Goal: Task Accomplishment & Management: Manage account settings

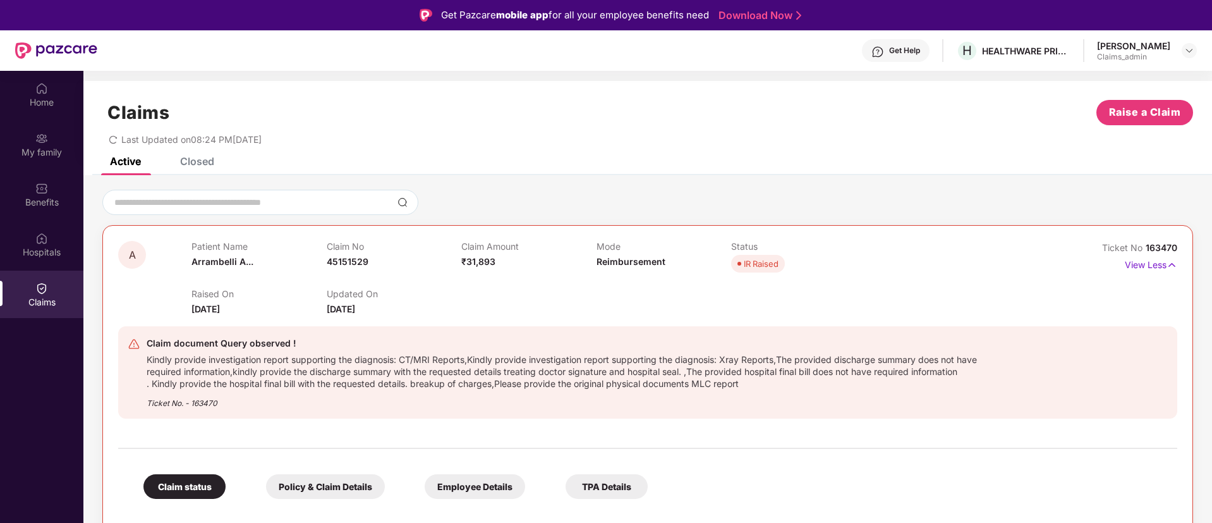
scroll to position [443, 0]
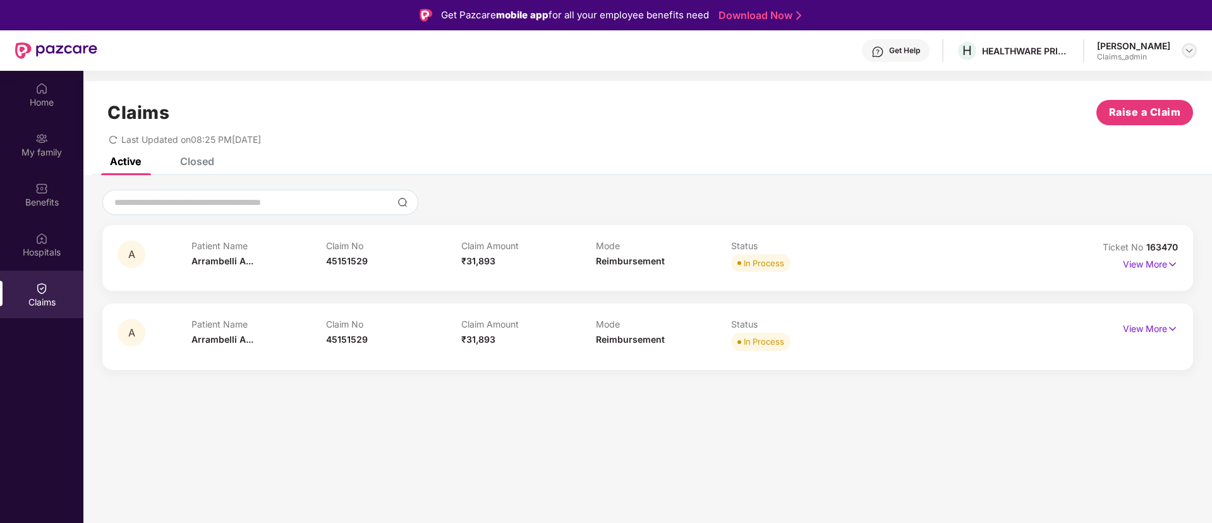
click at [1189, 54] on img at bounding box center [1189, 51] width 10 height 10
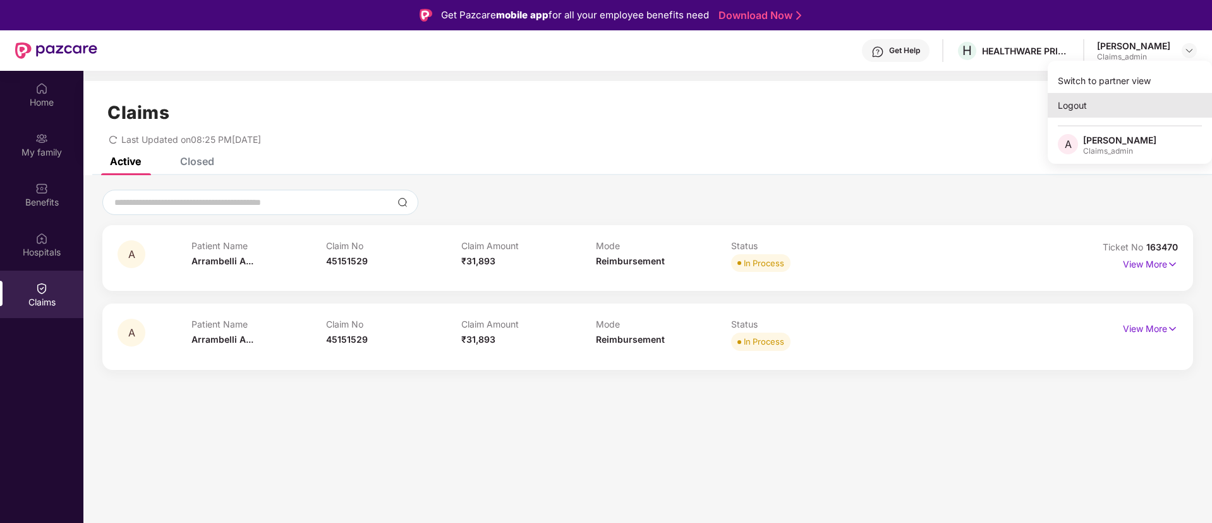
click at [1074, 102] on div "Logout" at bounding box center [1130, 105] width 164 height 25
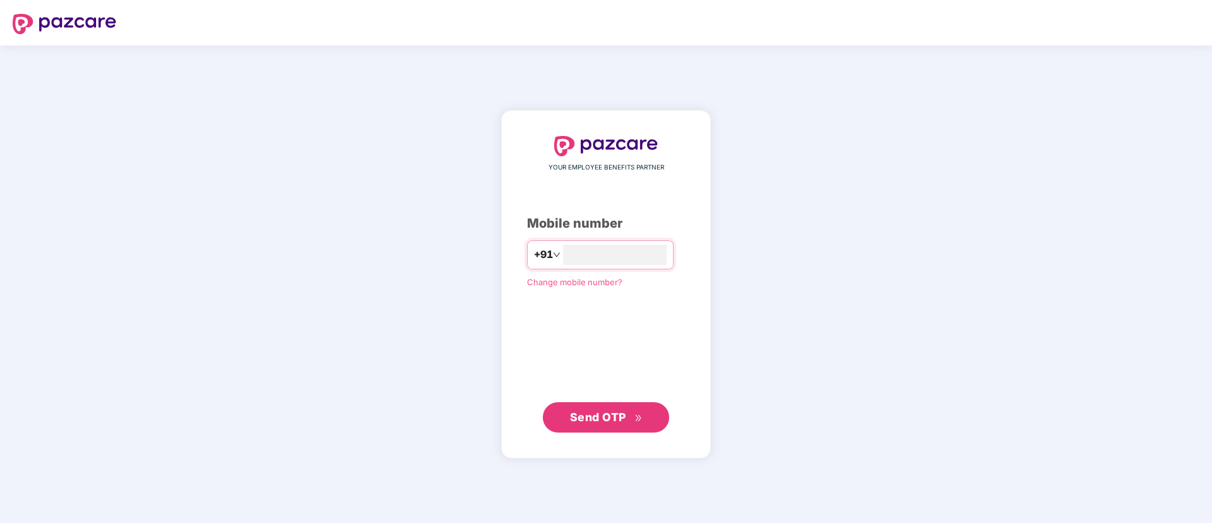
type input "**********"
click at [579, 410] on span "Send OTP" at bounding box center [598, 416] width 56 height 13
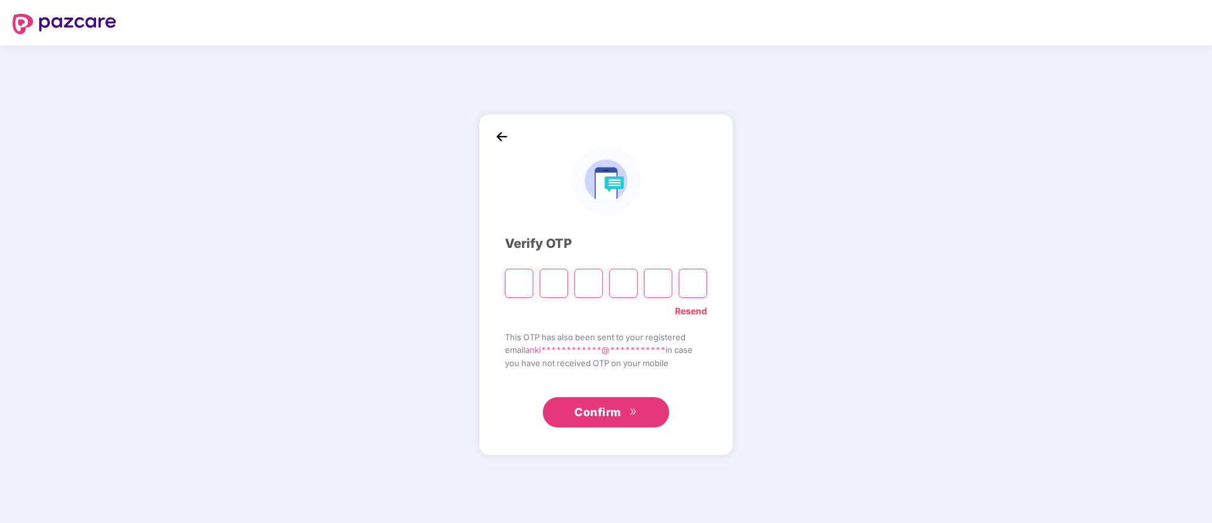
type input "*"
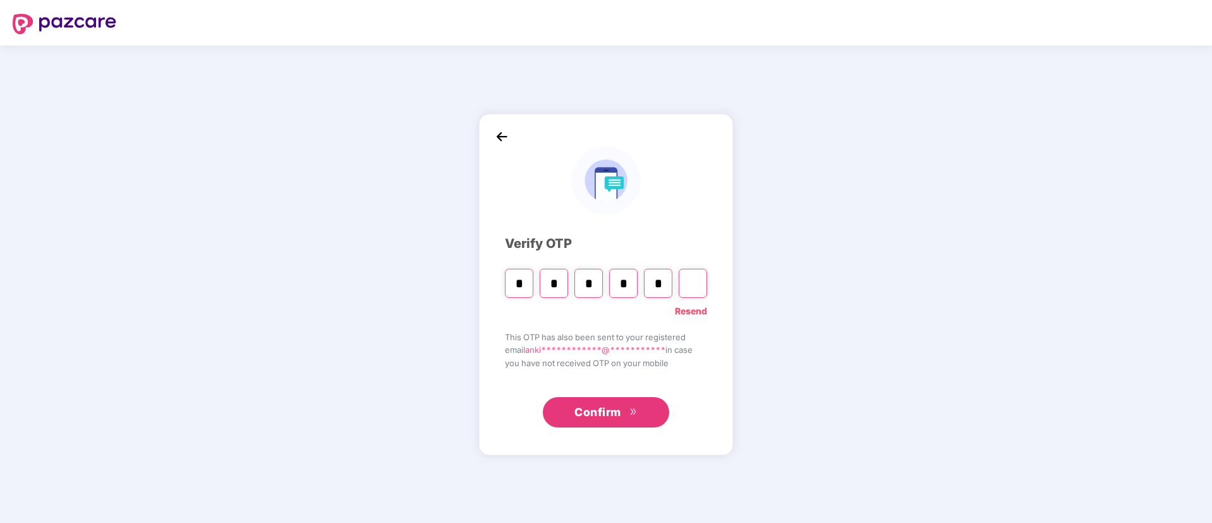
type input "*"
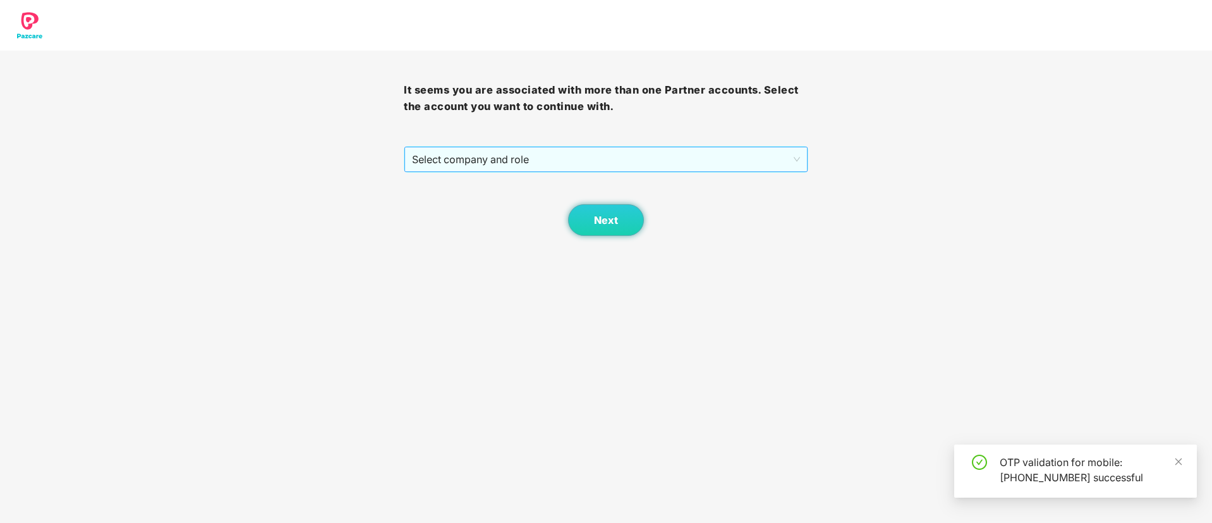
click at [677, 152] on span "Select company and role" at bounding box center [605, 159] width 387 height 24
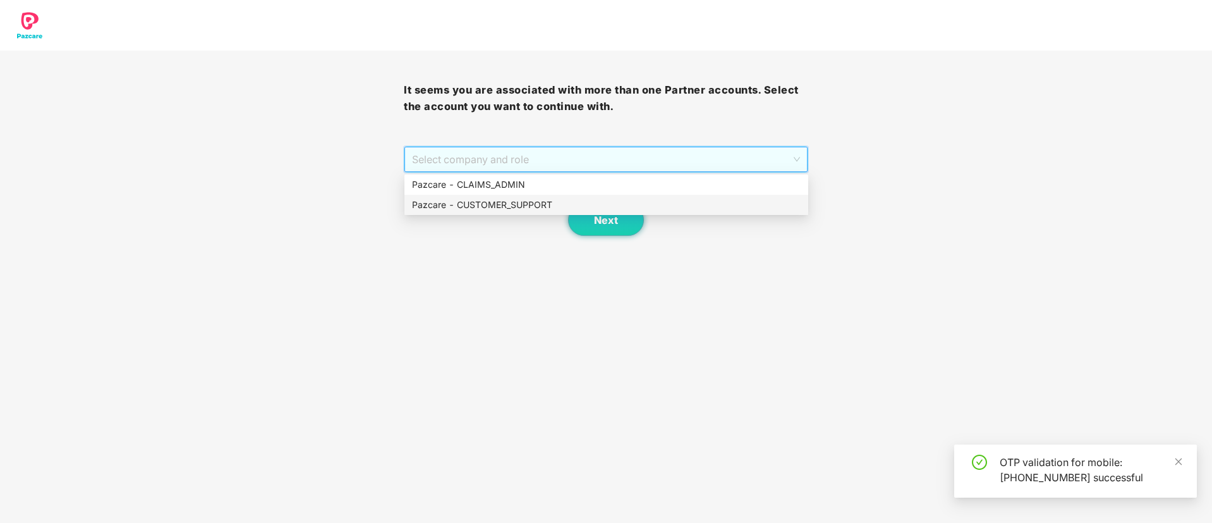
click at [510, 207] on div "Pazcare - CUSTOMER_SUPPORT" at bounding box center [606, 205] width 389 height 14
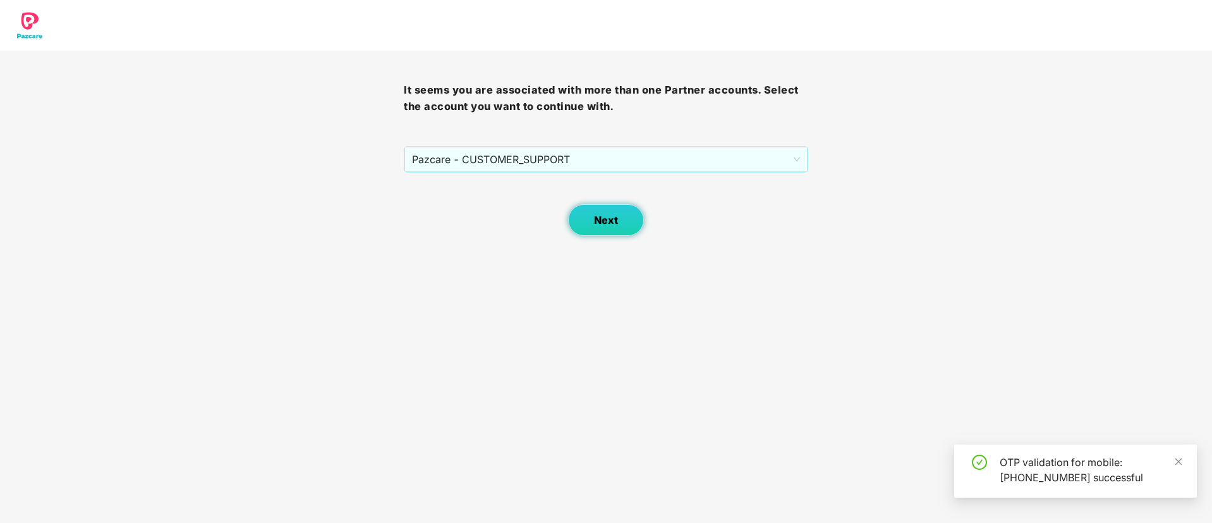
click at [618, 226] on button "Next" at bounding box center [606, 220] width 76 height 32
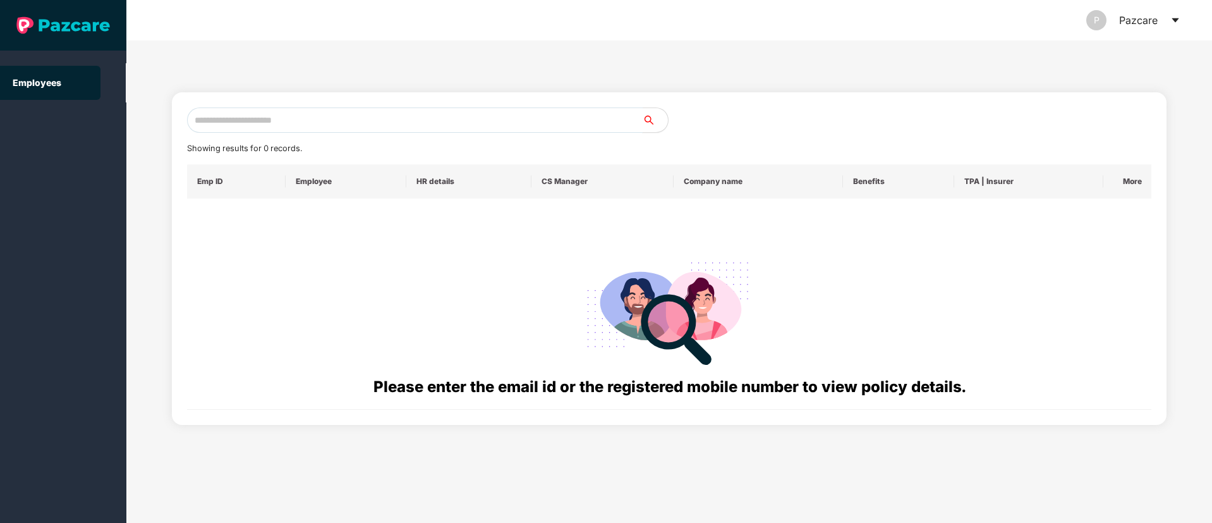
click at [264, 117] on input "text" at bounding box center [415, 119] width 456 height 25
paste input "**********"
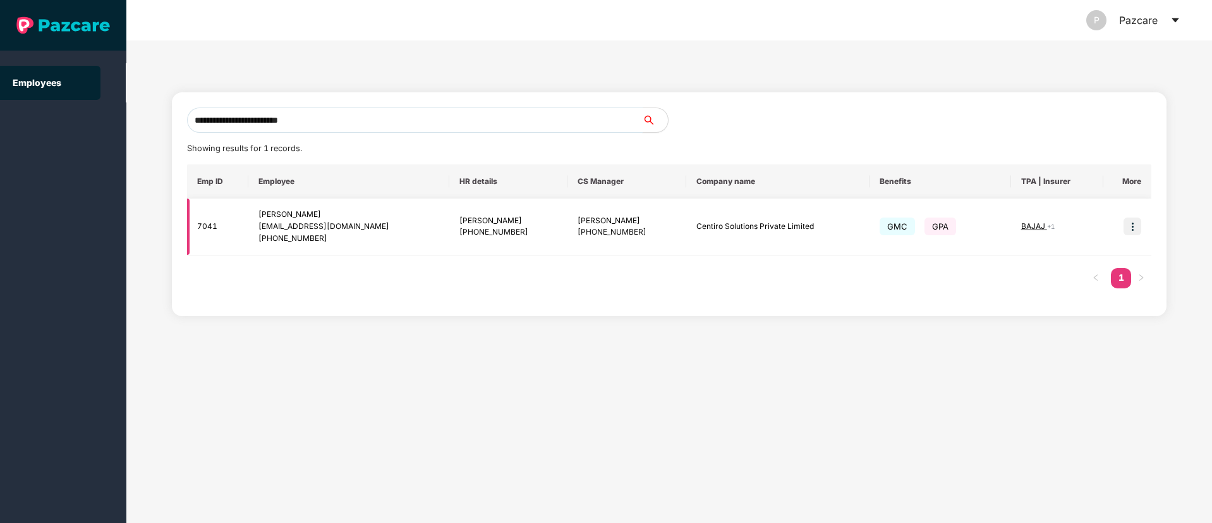
type input "**********"
click at [1131, 228] on img at bounding box center [1133, 226] width 18 height 18
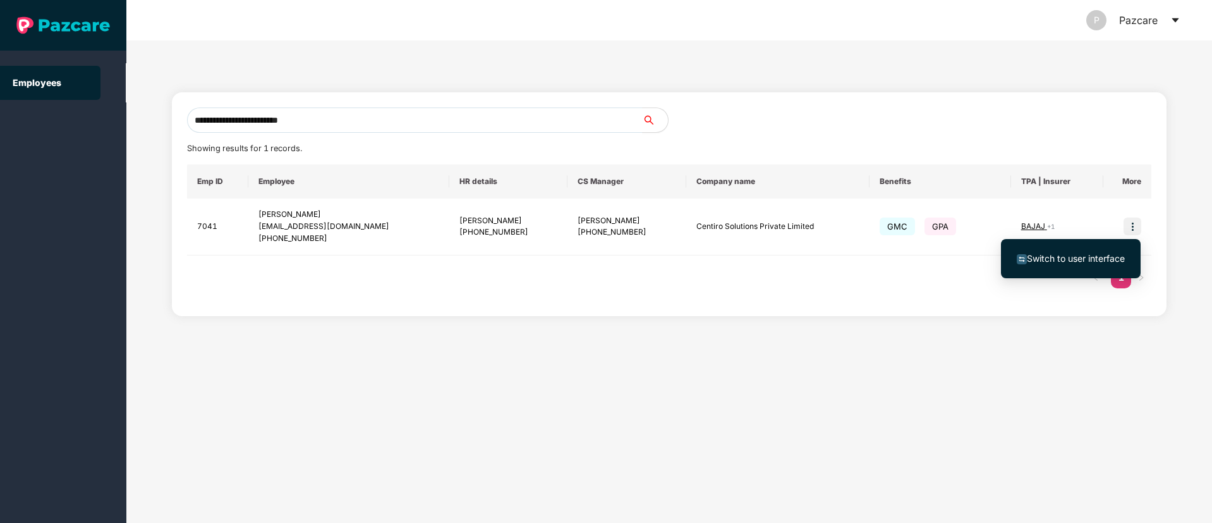
click at [1085, 260] on span "Switch to user interface" at bounding box center [1076, 258] width 98 height 11
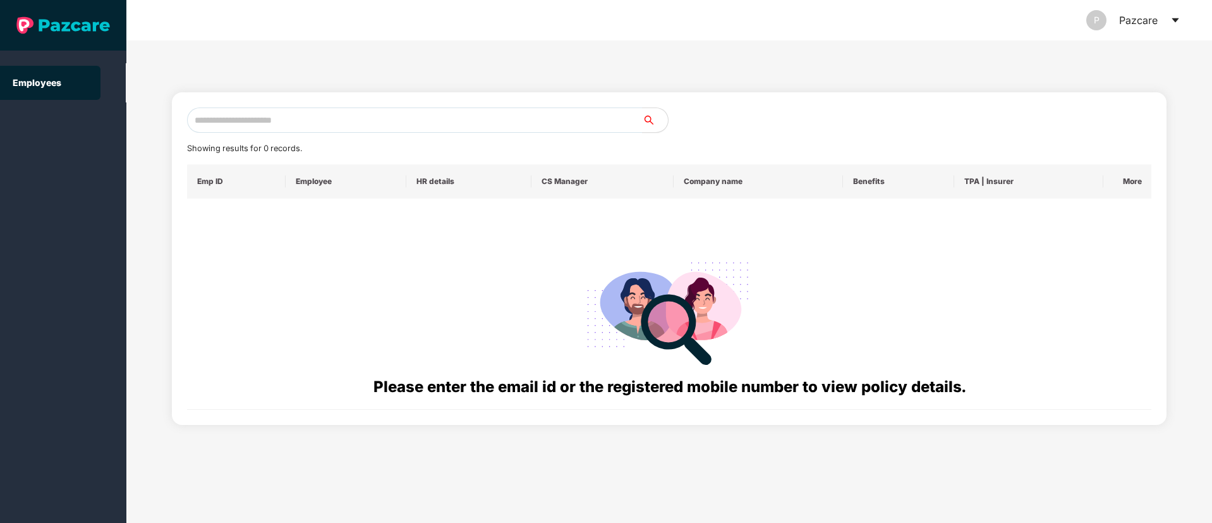
click at [1172, 22] on icon "caret-down" at bounding box center [1176, 20] width 10 height 10
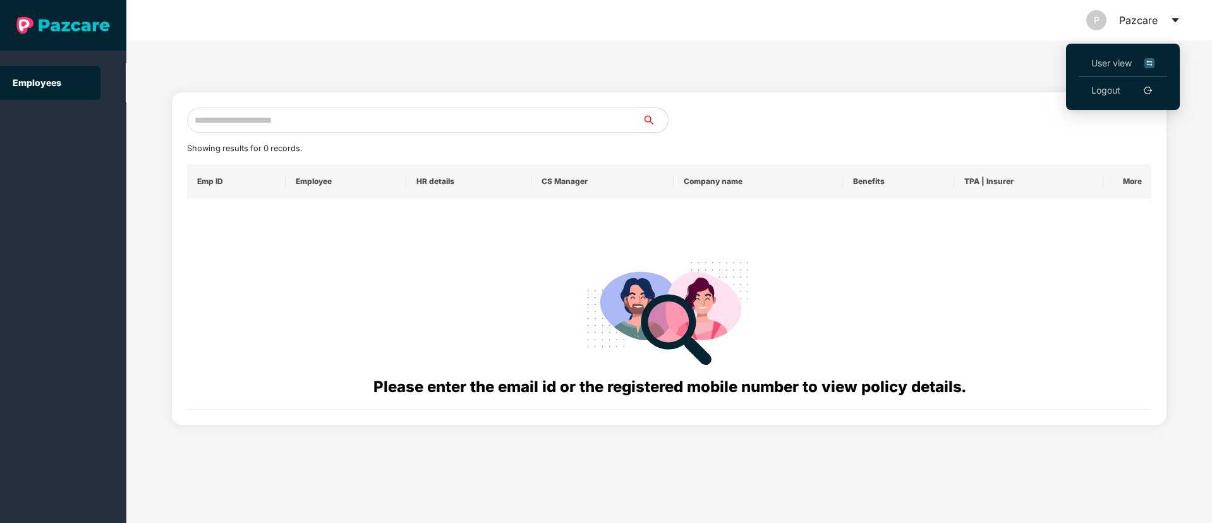
click at [1119, 59] on span "User view" at bounding box center [1123, 63] width 63 height 14
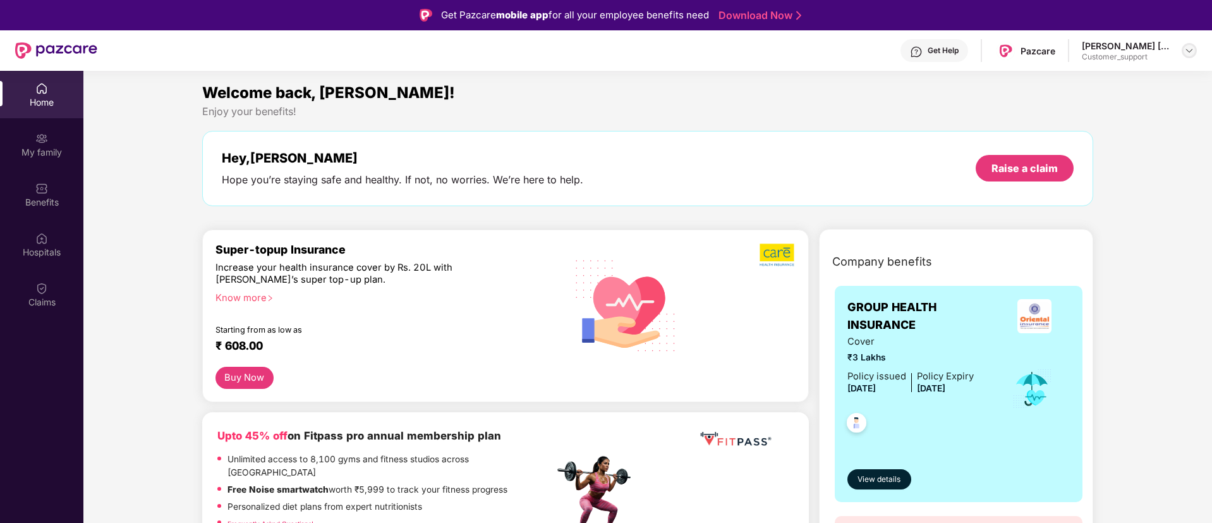
click at [1193, 52] on img at bounding box center [1189, 51] width 10 height 10
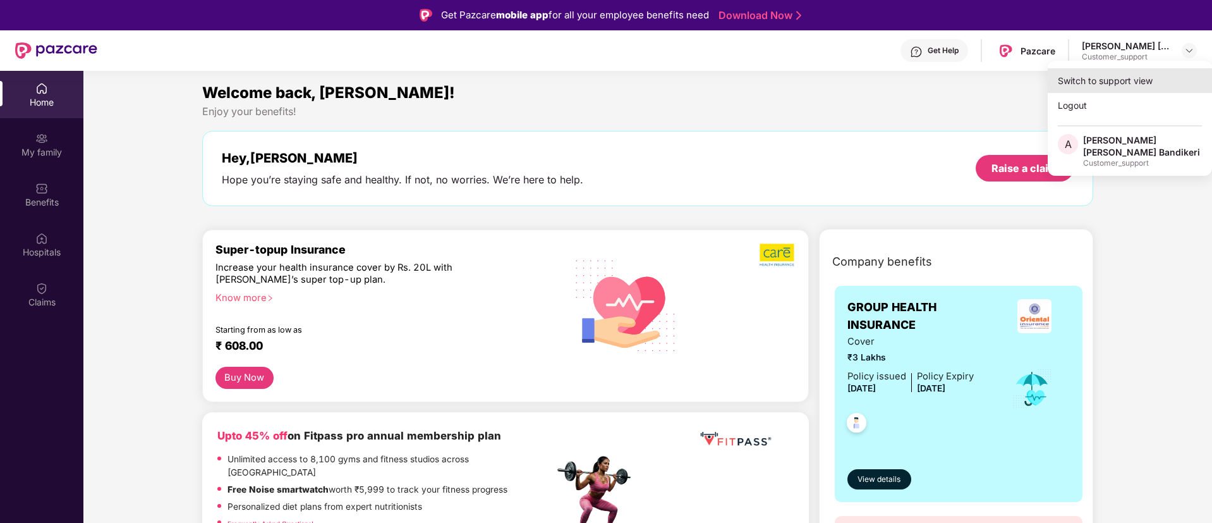
click at [1114, 75] on div "Switch to support view" at bounding box center [1130, 80] width 164 height 25
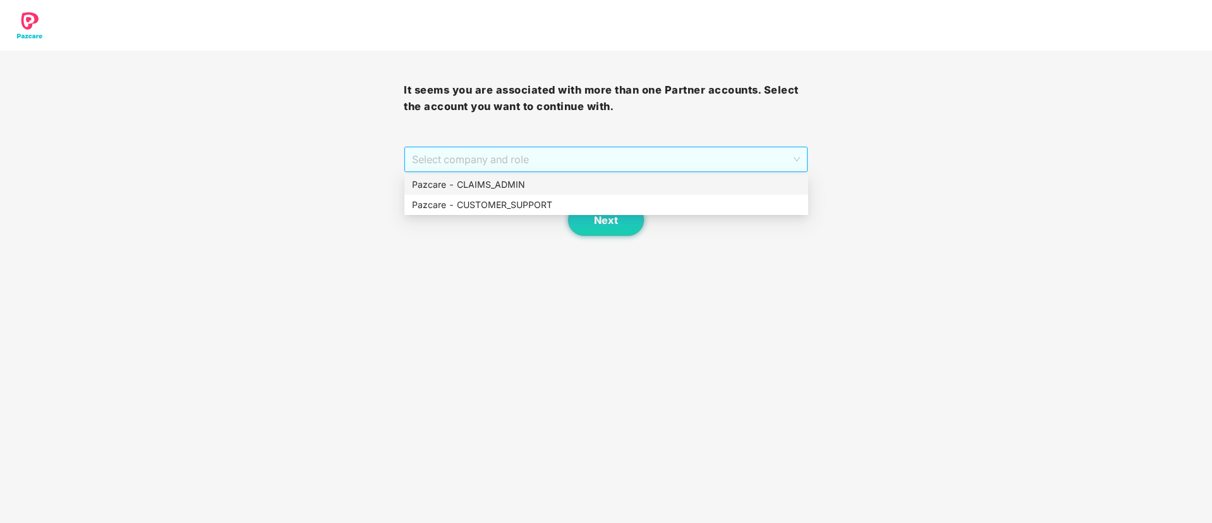
click at [729, 155] on span "Select company and role" at bounding box center [605, 159] width 387 height 24
click at [467, 188] on div "Pazcare - CLAIMS_ADMIN" at bounding box center [606, 185] width 389 height 14
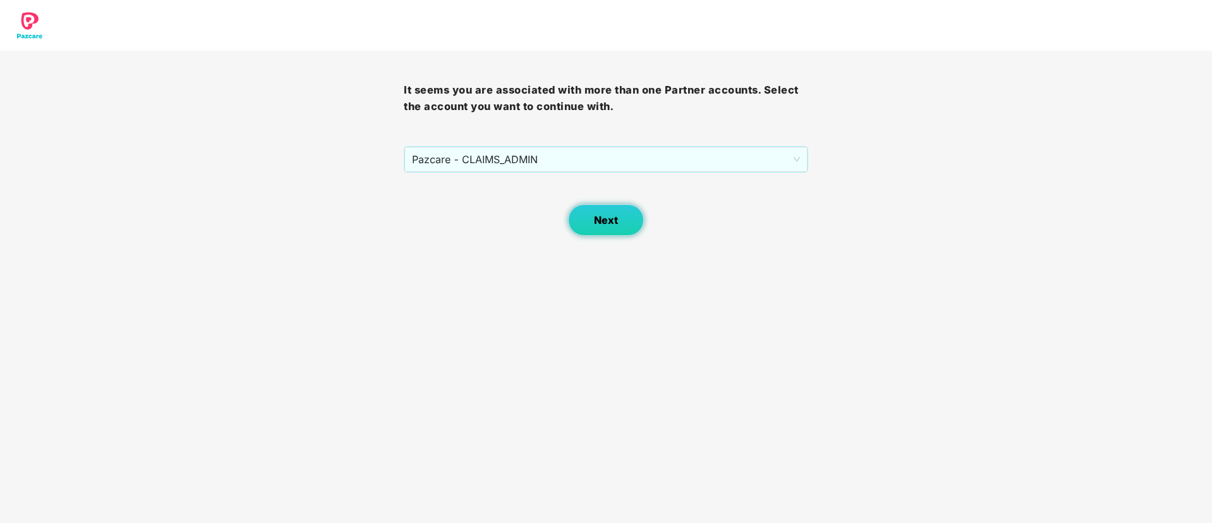
click at [593, 217] on button "Next" at bounding box center [606, 220] width 76 height 32
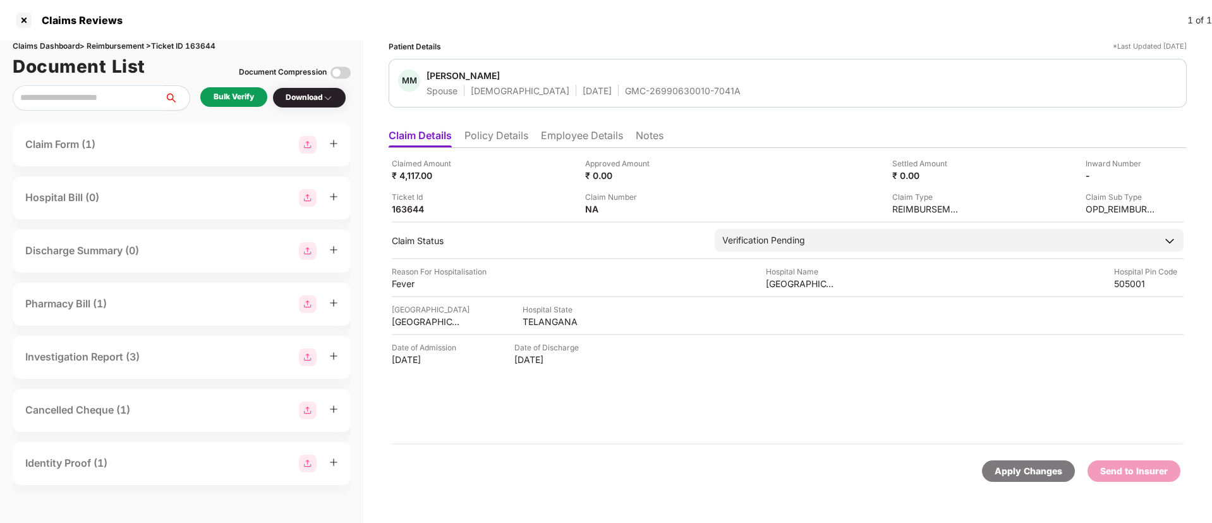
click at [246, 98] on div "Bulk Verify" at bounding box center [234, 97] width 40 height 12
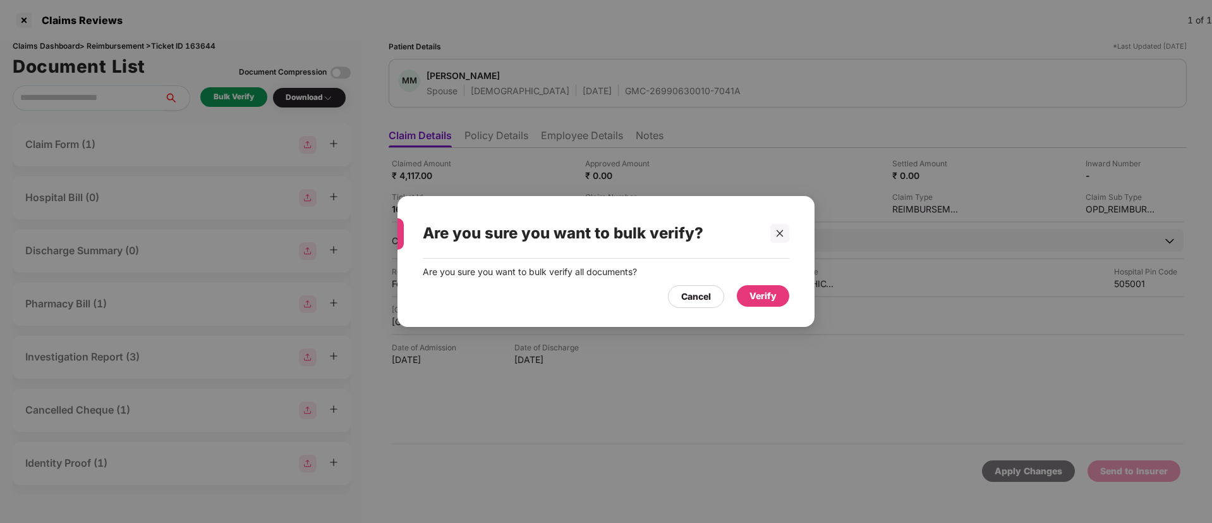
click at [758, 289] on div "Verify" at bounding box center [763, 296] width 27 height 14
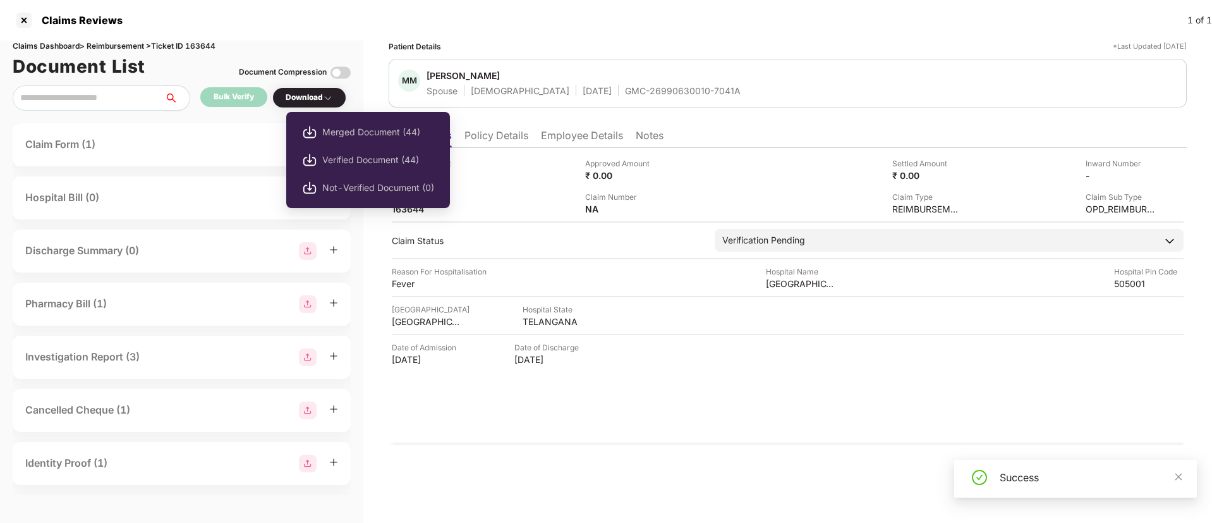
click at [313, 98] on div "Download" at bounding box center [309, 98] width 47 height 12
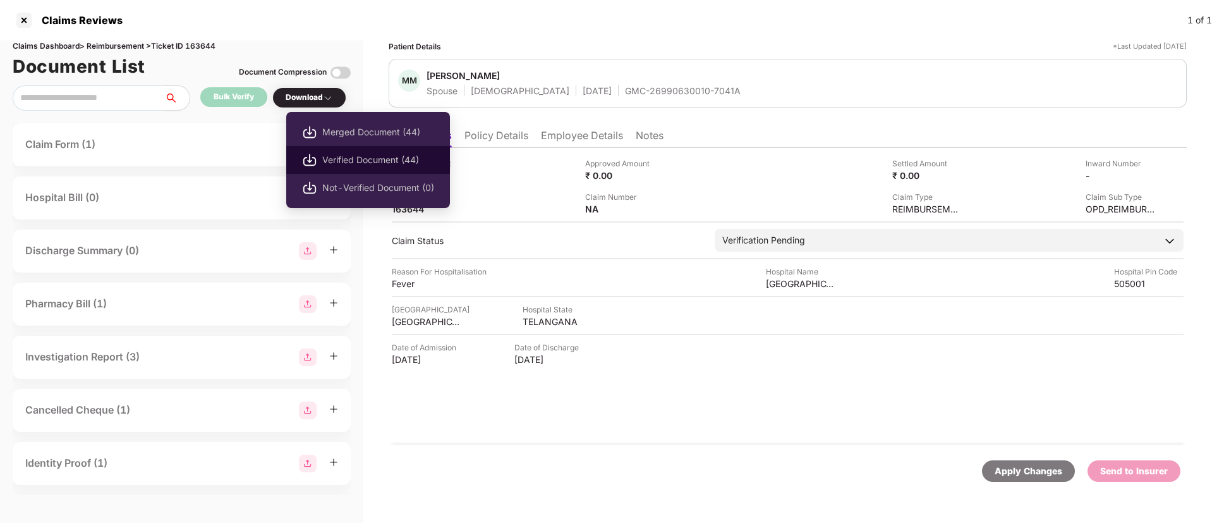
click at [382, 163] on span "Verified Document (44)" at bounding box center [378, 160] width 112 height 14
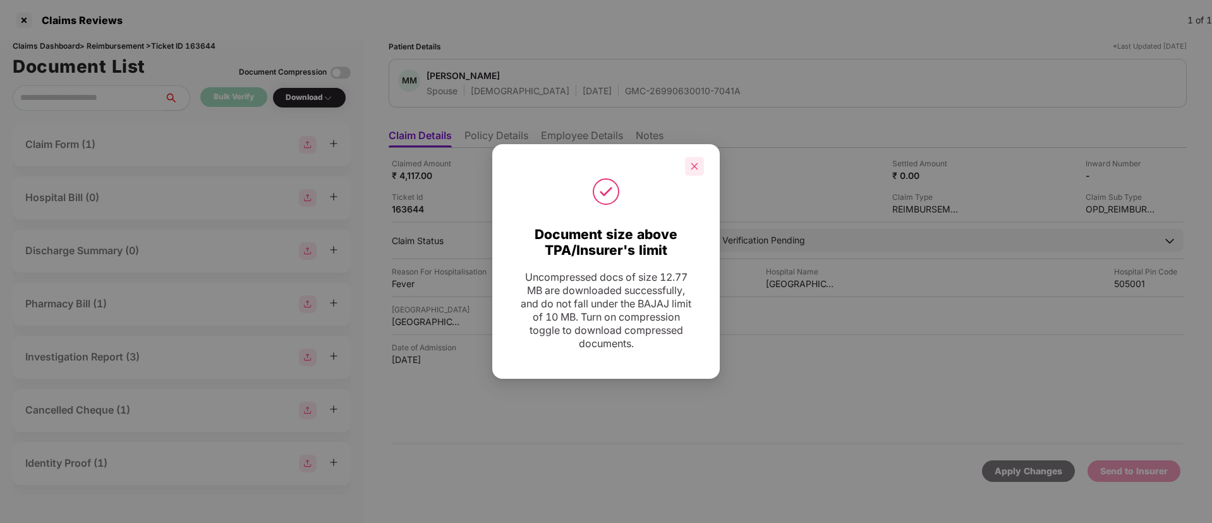
click at [698, 162] on icon "close" at bounding box center [694, 166] width 9 height 9
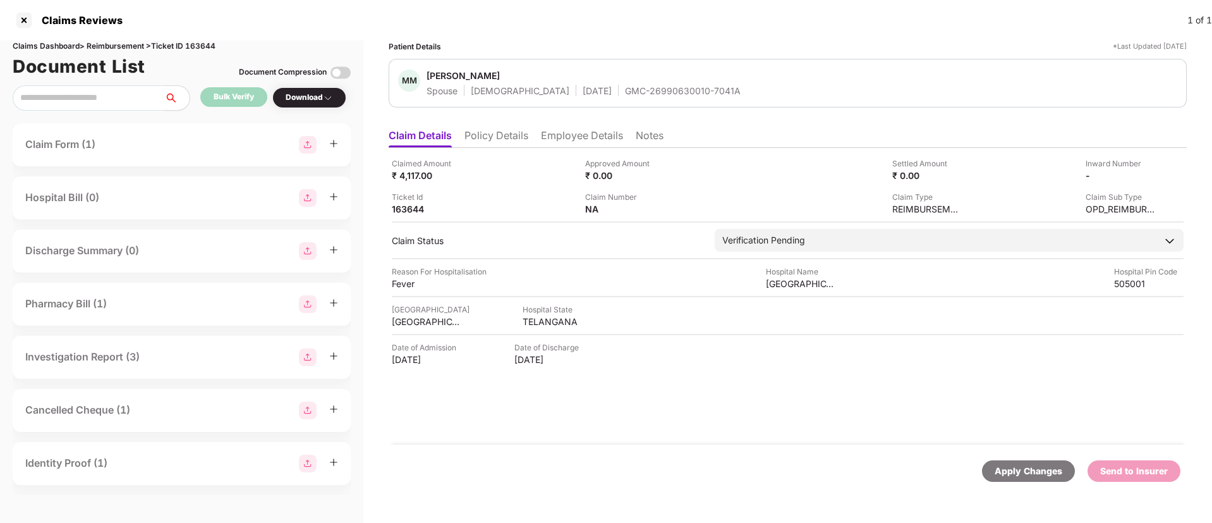
click at [625, 90] on div "GMC-26990630010-7041A" at bounding box center [683, 91] width 116 height 12
copy div "GMC-26990630010-7041A"
click at [488, 140] on li "Policy Details" at bounding box center [497, 138] width 64 height 18
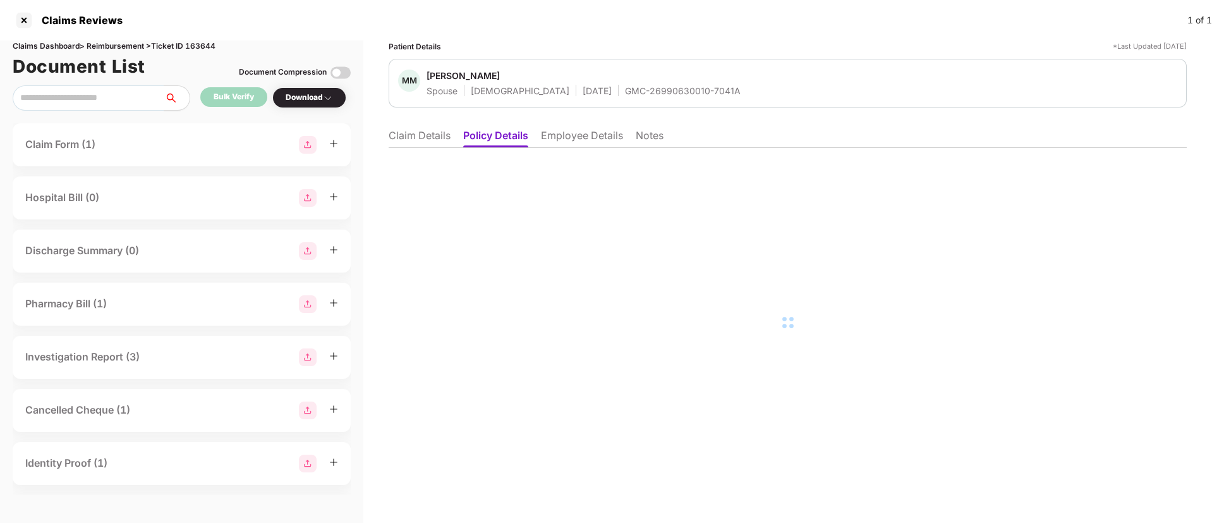
click at [576, 138] on li "Employee Details" at bounding box center [582, 138] width 82 height 18
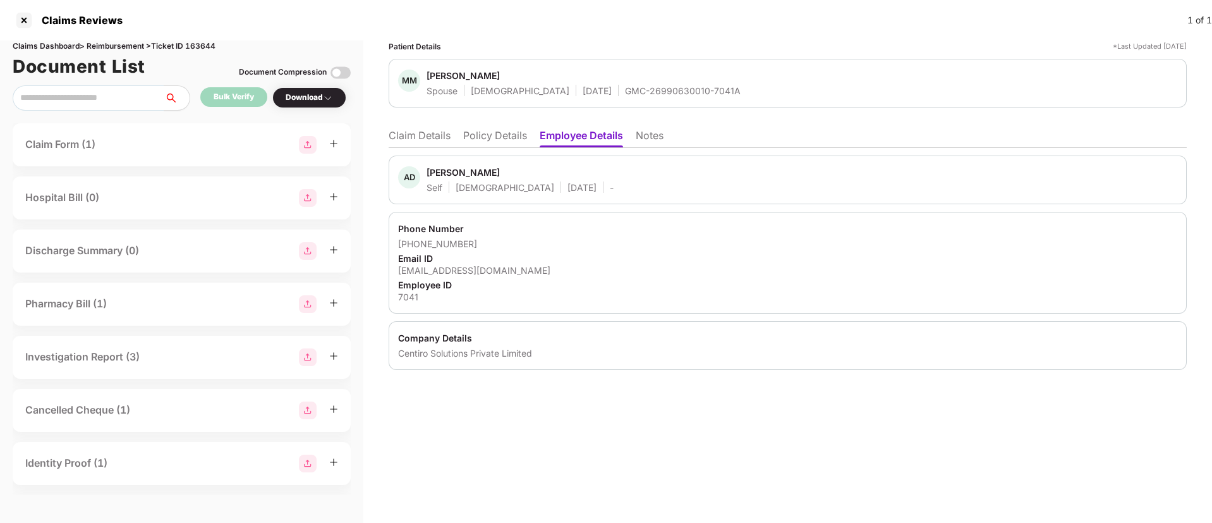
click at [454, 269] on div "ashwin.dongala@centiro.com" at bounding box center [787, 270] width 779 height 12
copy div "ashwin.dongala@centiro.com"
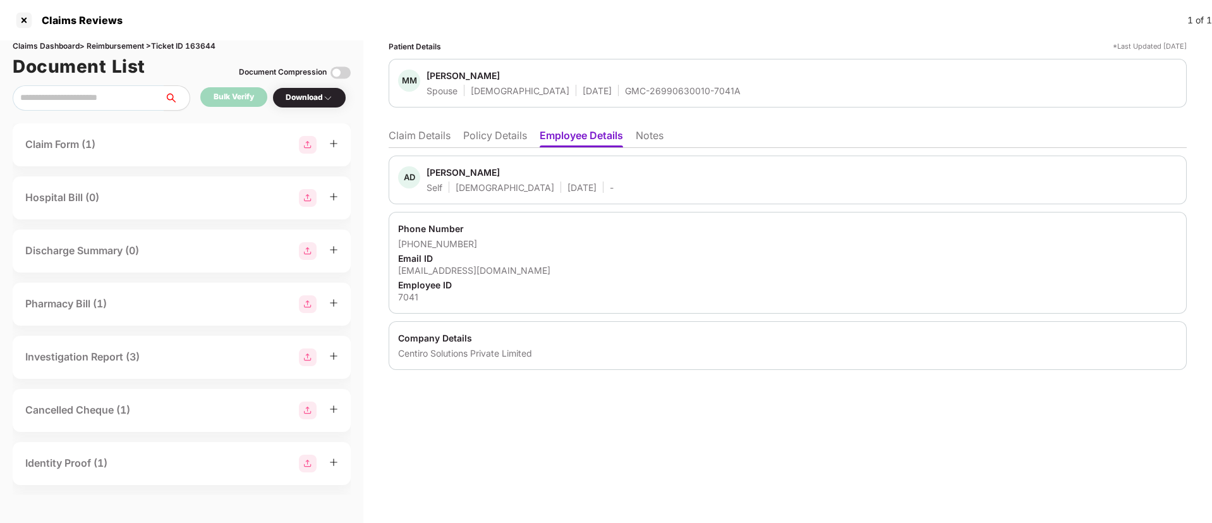
click at [428, 142] on li "Claim Details" at bounding box center [420, 138] width 62 height 18
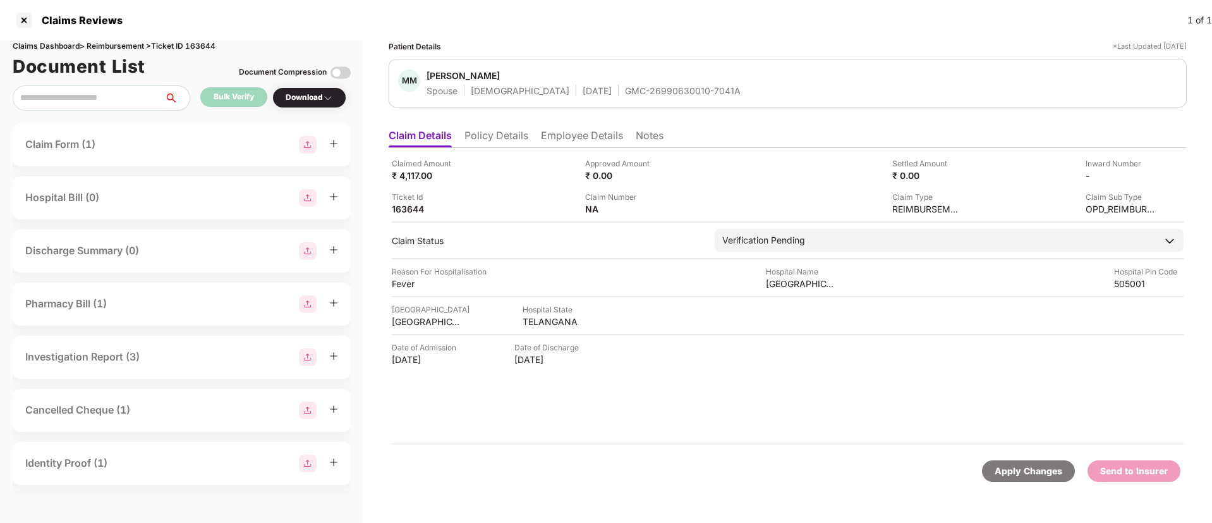
click at [578, 136] on li "Employee Details" at bounding box center [582, 138] width 82 height 18
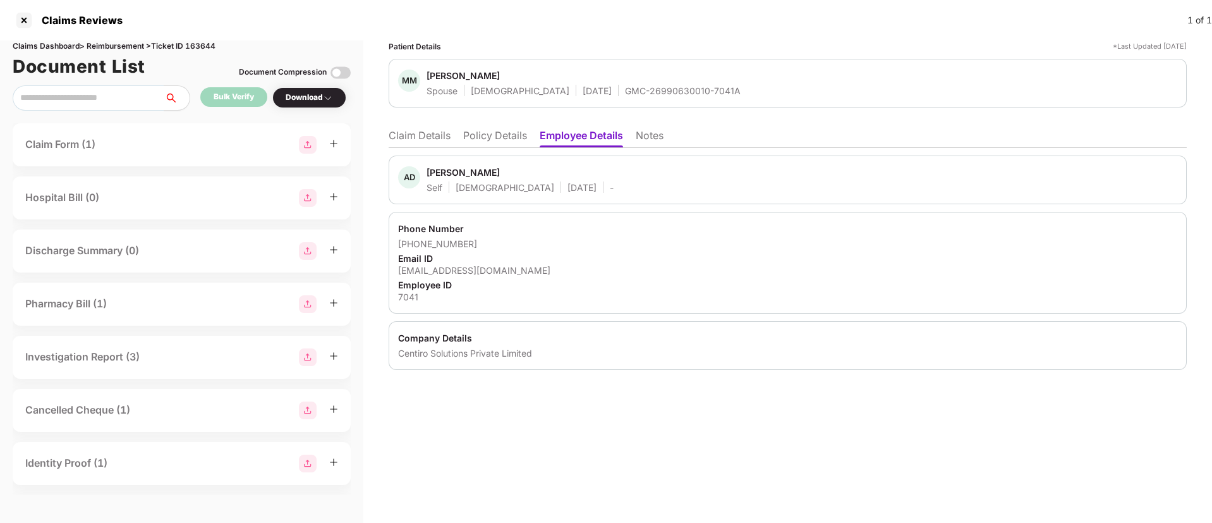
click at [434, 145] on li "Claim Details" at bounding box center [420, 138] width 62 height 18
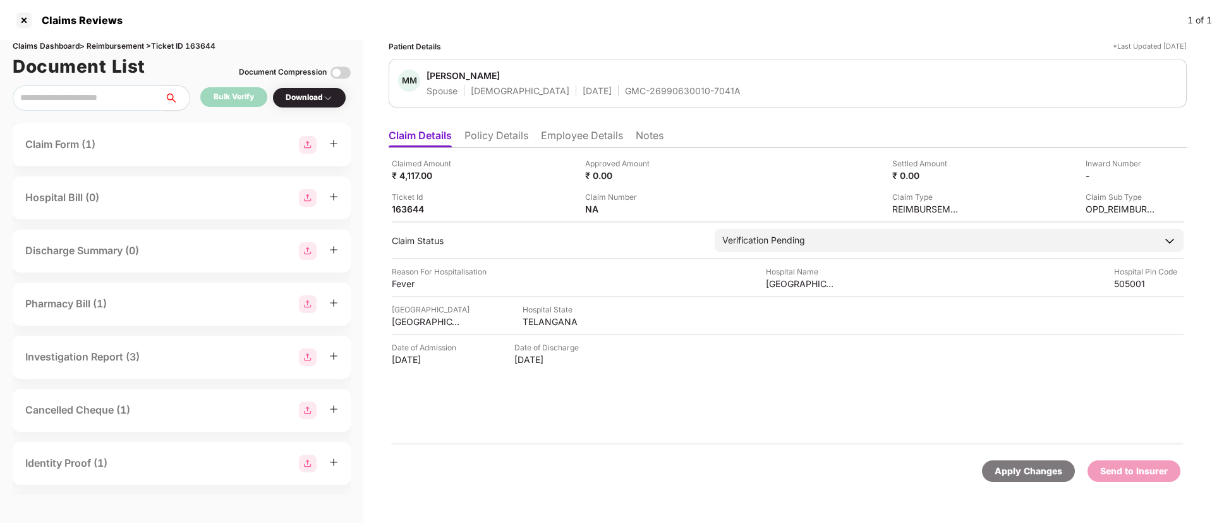
click at [625, 89] on div "GMC-26990630010-7041A" at bounding box center [683, 91] width 116 height 12
copy div "GMC-26990630010-7041A"
click at [539, 189] on div "Claimed Amount ₹ 4,117.00 Approved Amount ₹ 0.00 Settled Amount ₹ 0.00 Inward N…" at bounding box center [788, 186] width 792 height 58
click at [777, 281] on div "SRI HEMA HOSPITAL" at bounding box center [801, 283] width 70 height 12
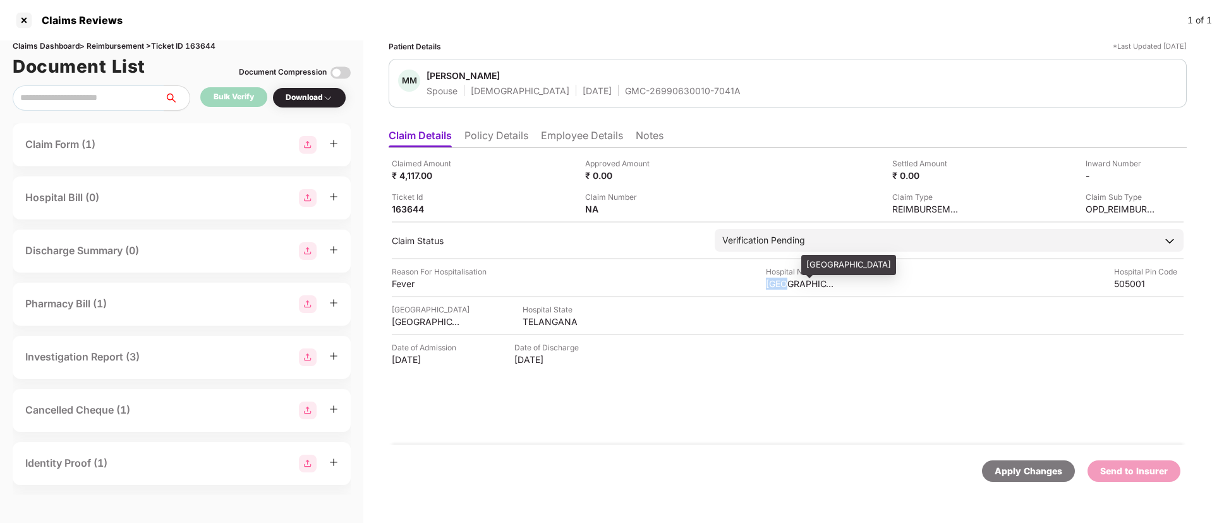
click at [777, 281] on div "SRI HEMA HOSPITAL" at bounding box center [801, 283] width 70 height 12
copy div "SRI HEMA HOSPITAL"
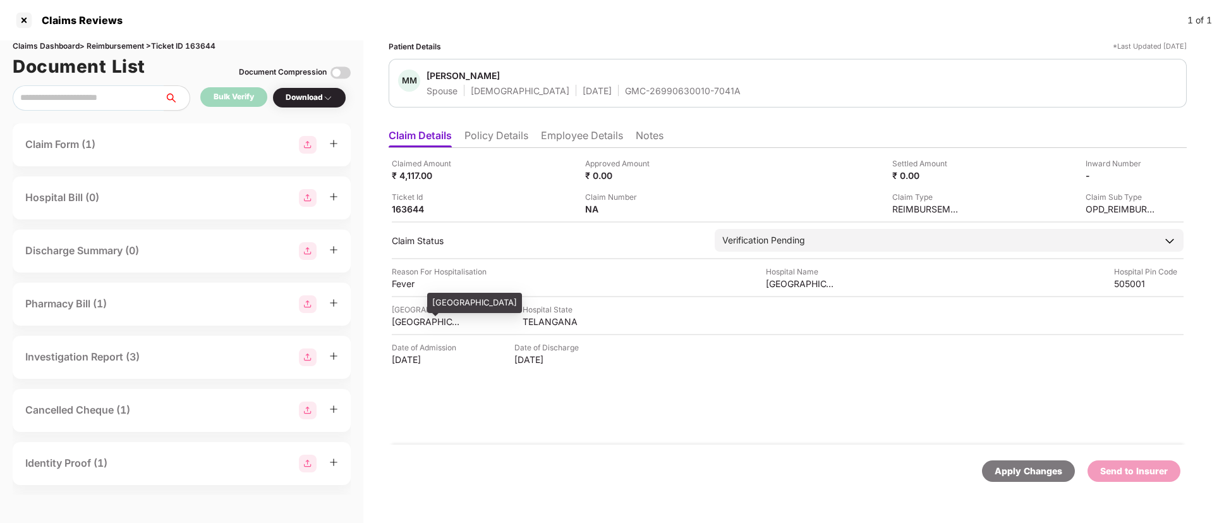
click at [425, 322] on div "KARIM NAGAR" at bounding box center [427, 321] width 70 height 12
copy div "KARIM NAGAR"
click at [399, 282] on div "Fever" at bounding box center [427, 283] width 70 height 12
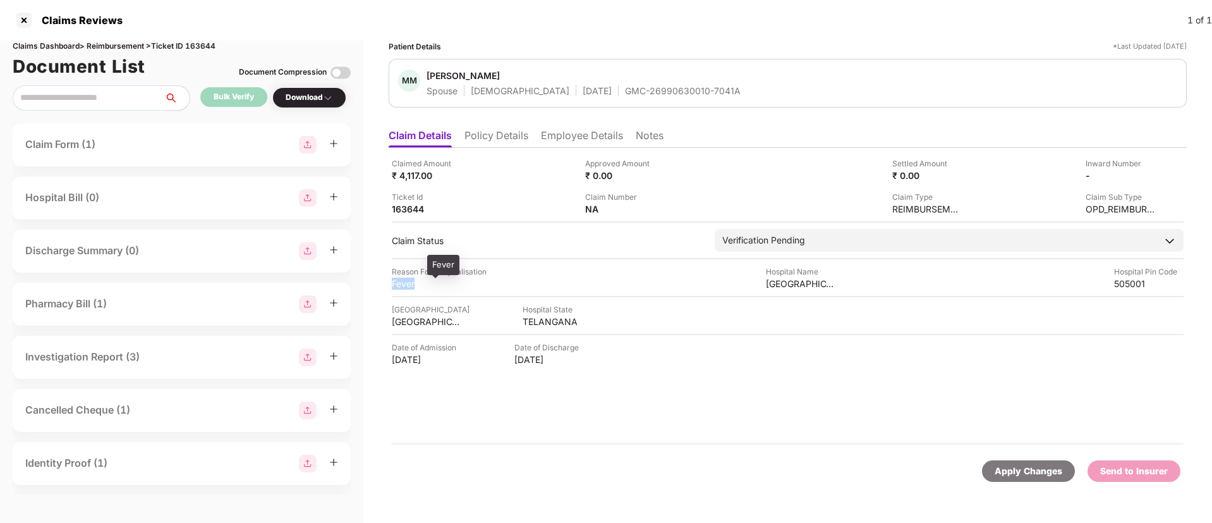
click at [399, 282] on div "Fever" at bounding box center [427, 283] width 70 height 12
copy div "Fever"
click at [567, 135] on li "Employee Details" at bounding box center [582, 138] width 82 height 18
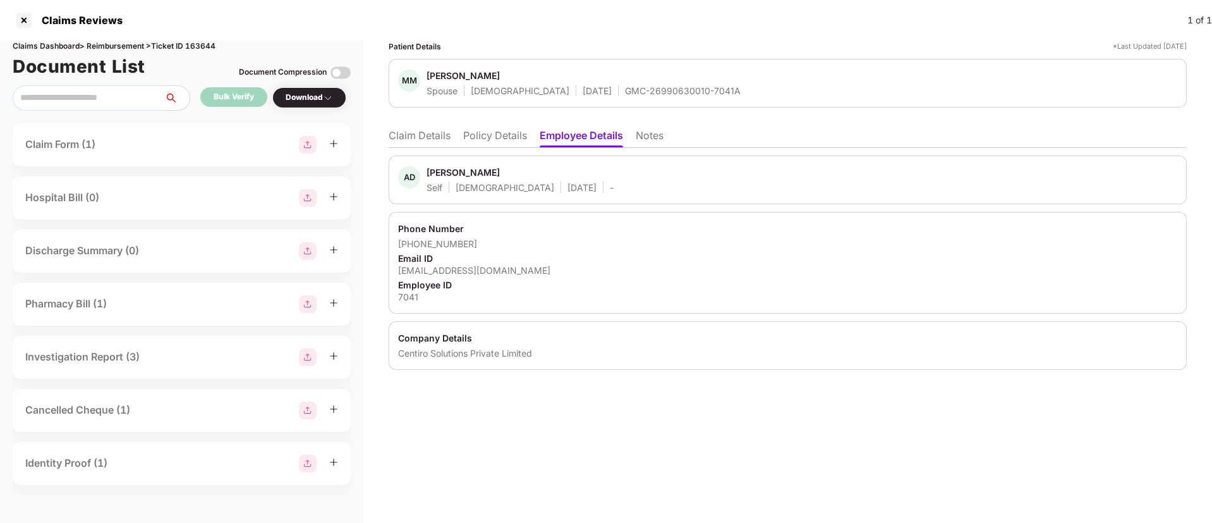
click at [453, 269] on div "ashwin.dongala@centiro.com" at bounding box center [787, 270] width 779 height 12
copy div "ashwin.dongala@centiro.com"
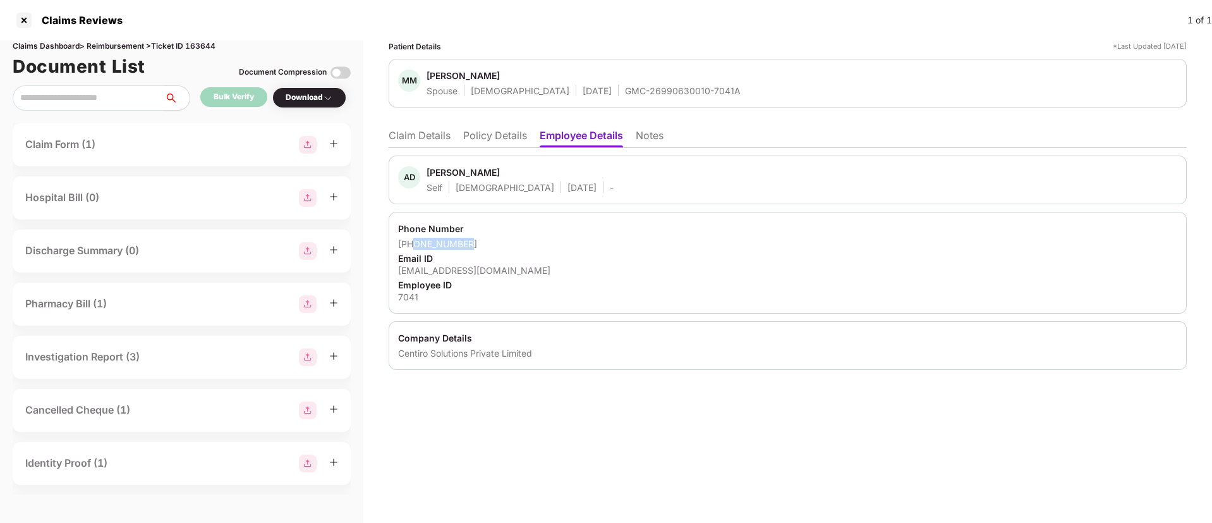
drag, startPoint x: 416, startPoint y: 243, endPoint x: 489, endPoint y: 243, distance: 72.7
click at [489, 243] on div "+918956650987" at bounding box center [787, 244] width 779 height 12
copy div "8956650987"
click at [430, 137] on li "Claim Details" at bounding box center [420, 138] width 62 height 18
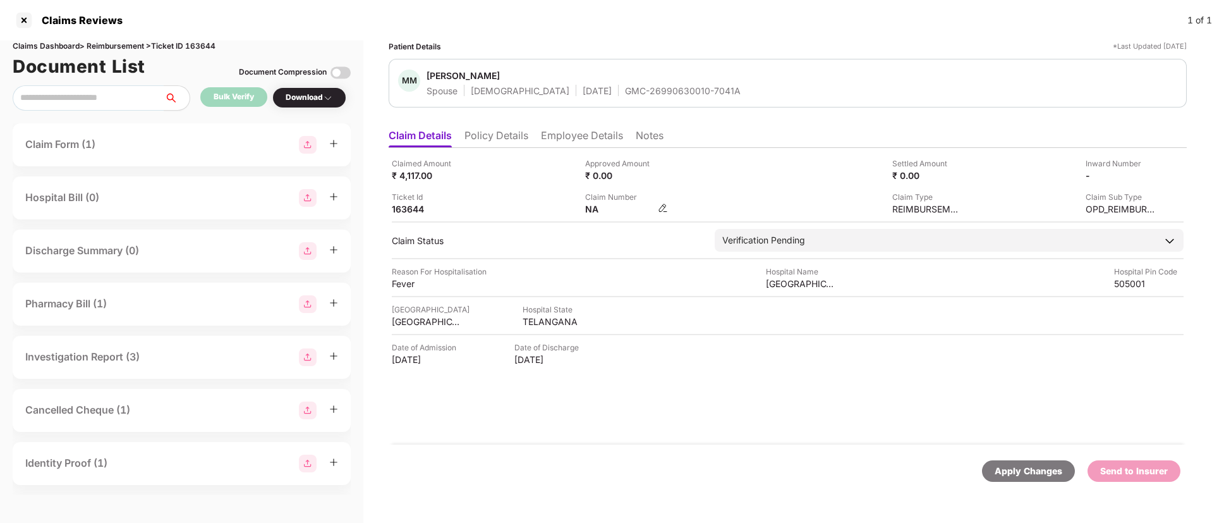
click at [661, 210] on img at bounding box center [663, 208] width 10 height 10
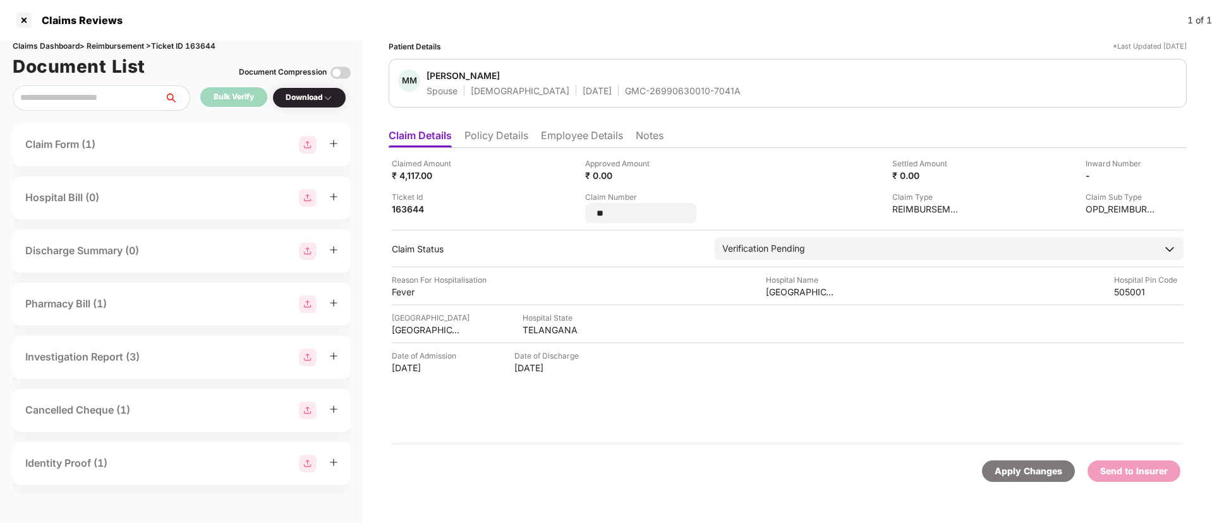
type input "*"
type input "**********"
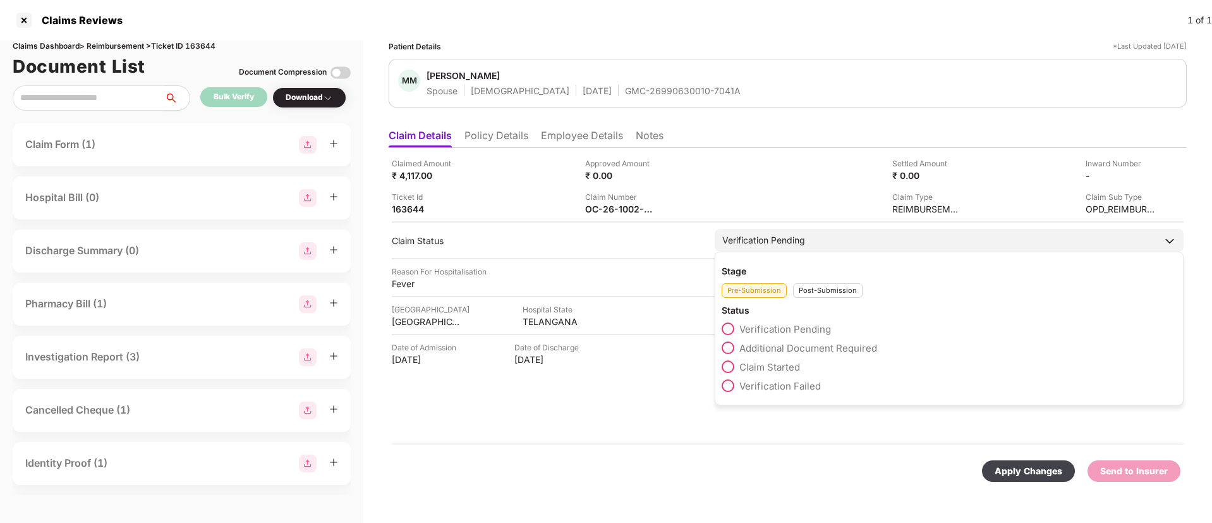
click at [820, 300] on div "Stage Pre-Submission Post-Submission Status Verification Pending Additional Doc…" at bounding box center [949, 329] width 469 height 154
click at [812, 291] on div "Post-Submission" at bounding box center [828, 290] width 70 height 15
click at [736, 348] on label "Claim Under Process" at bounding box center [778, 347] width 113 height 13
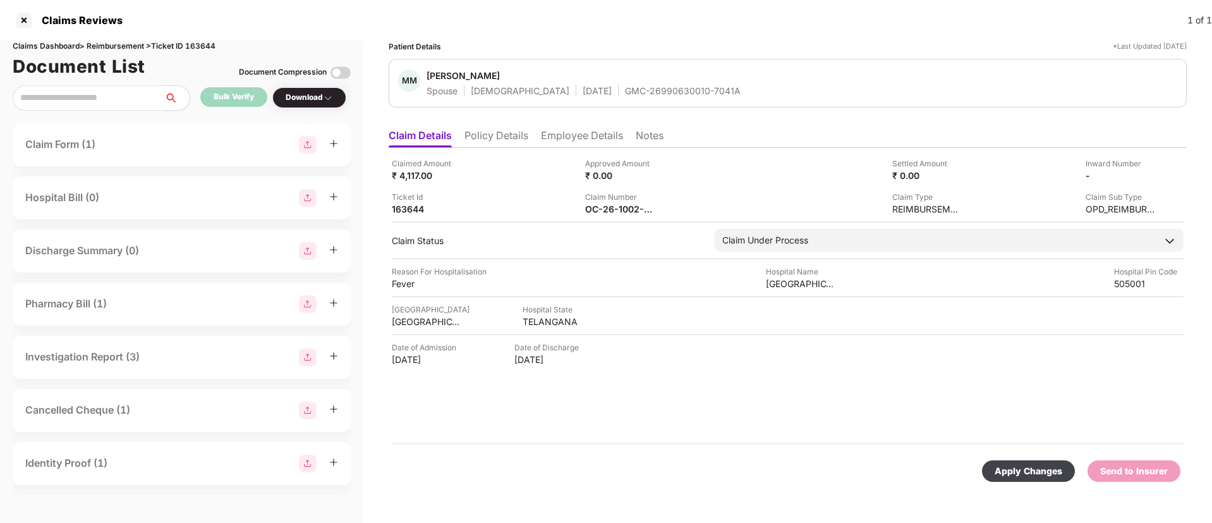
click at [1017, 468] on div "Apply Changes" at bounding box center [1029, 471] width 68 height 14
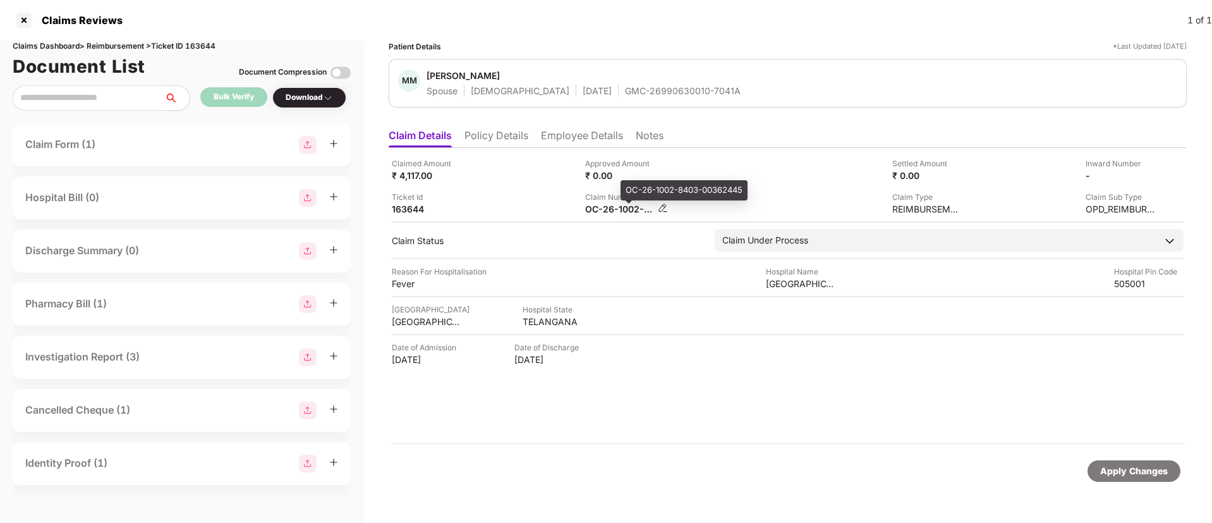
click at [602, 212] on div "OC-26-1002-8403-00362445" at bounding box center [620, 209] width 70 height 12
copy div
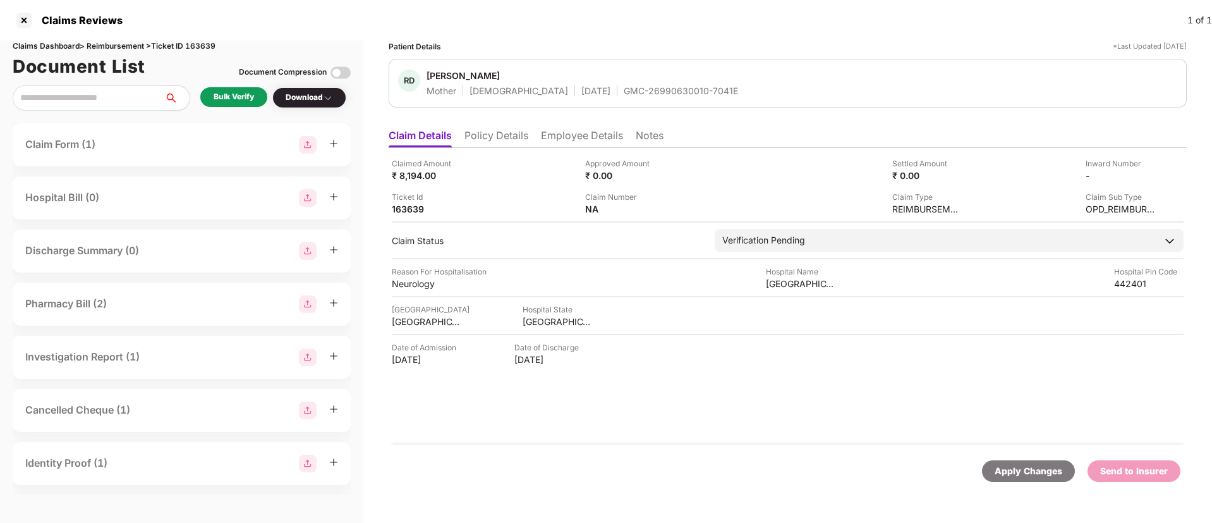
click at [229, 101] on div "Bulk Verify" at bounding box center [234, 97] width 40 height 12
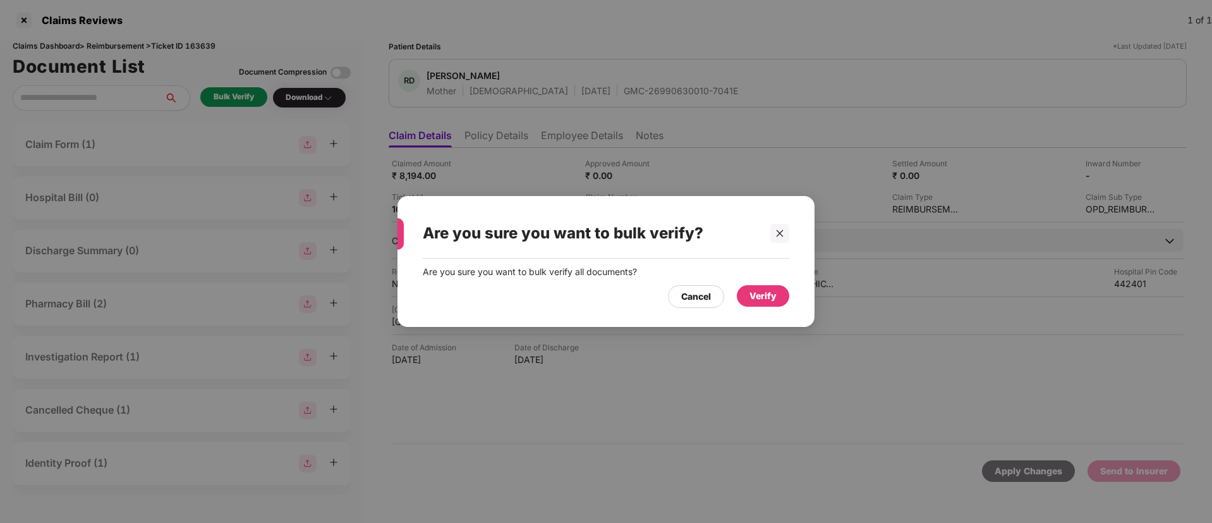
click at [772, 296] on div "Verify" at bounding box center [763, 296] width 27 height 14
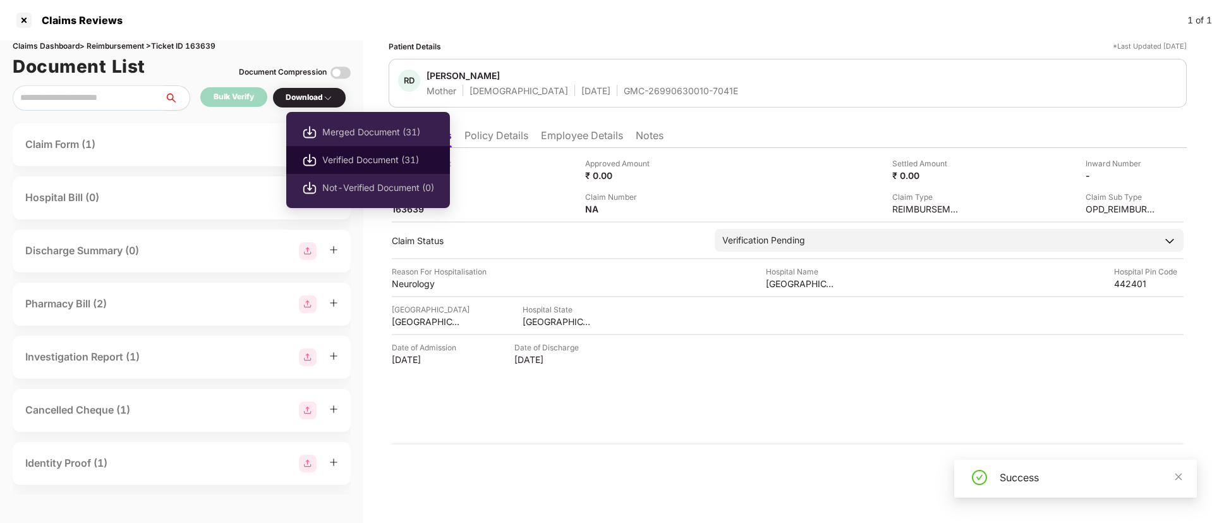
click at [373, 157] on span "Verified Document (31)" at bounding box center [378, 160] width 112 height 14
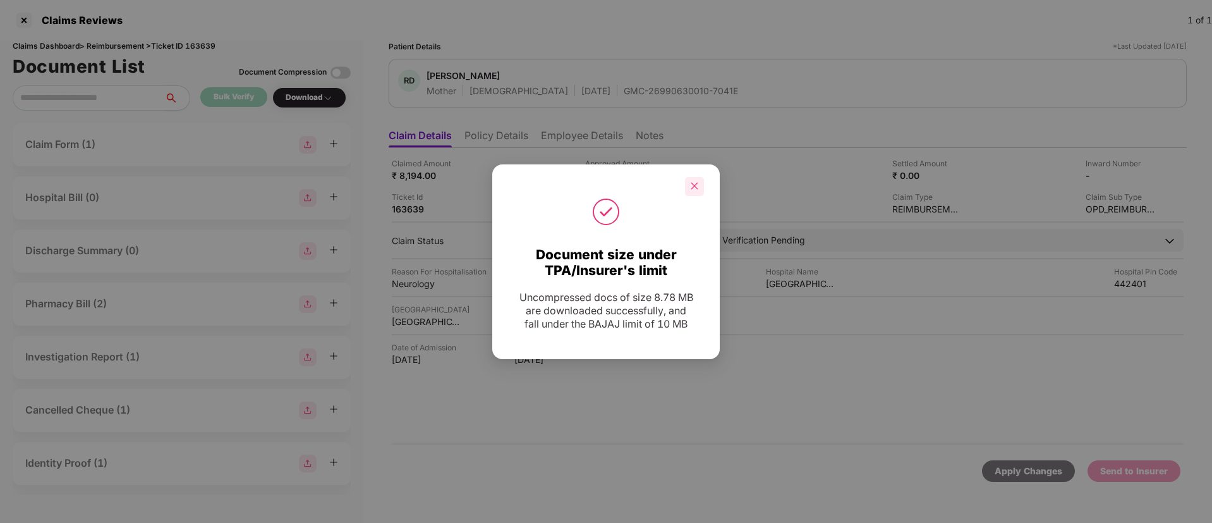
click at [702, 186] on div at bounding box center [694, 186] width 19 height 19
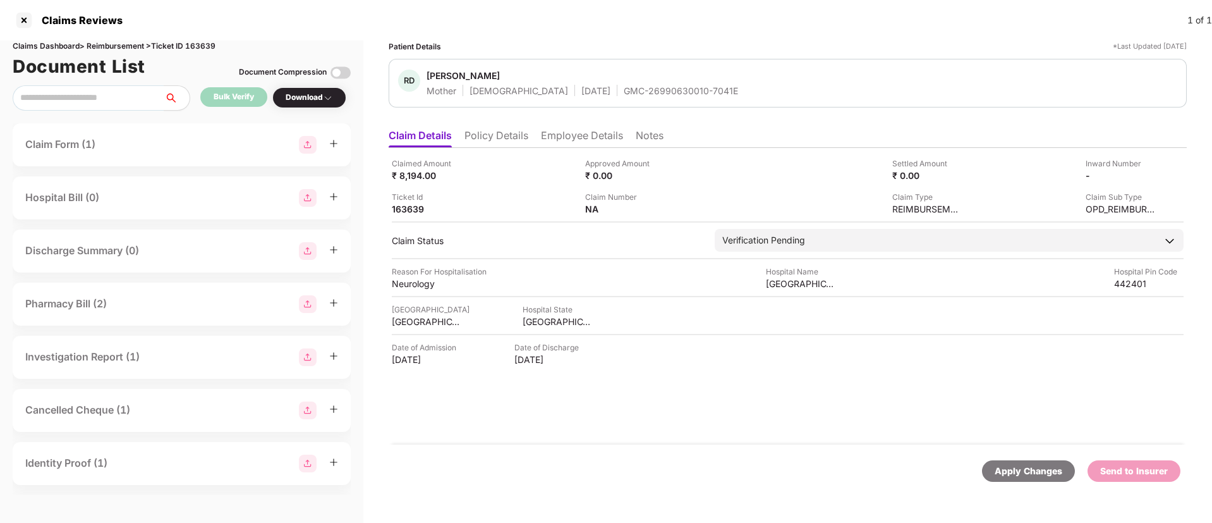
click at [624, 88] on div "GMC-26990630010-7041E" at bounding box center [681, 91] width 114 height 12
copy div "GMC-26990630010-7041E"
click at [789, 284] on div "MEHRA HOSPITAL" at bounding box center [801, 283] width 70 height 12
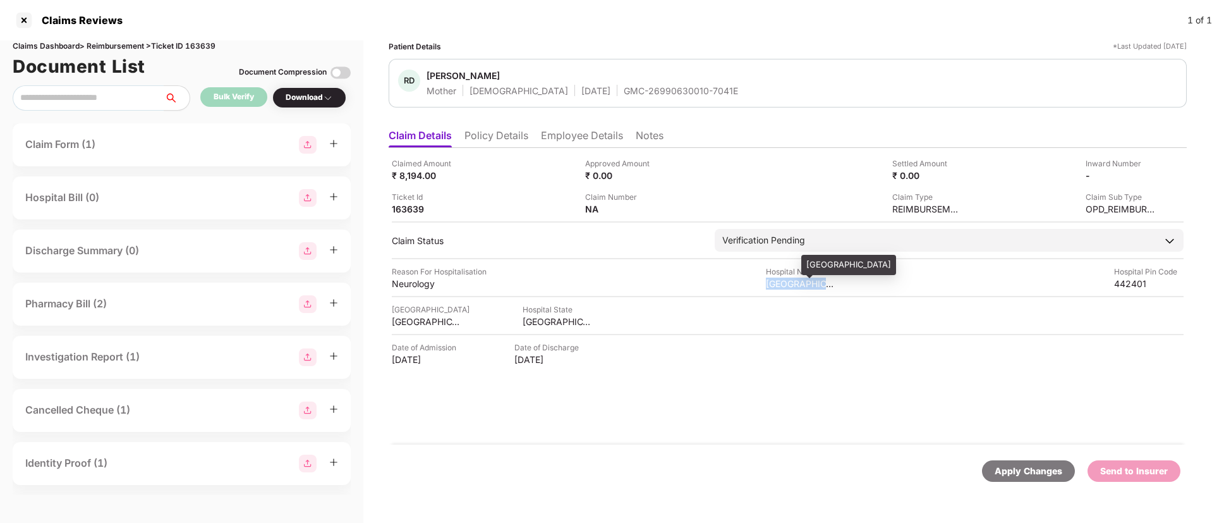
click at [789, 284] on div "MEHRA HOSPITAL" at bounding box center [801, 283] width 70 height 12
copy div "MEHRA HOSPITAL"
click at [402, 281] on div "Neurology" at bounding box center [427, 283] width 70 height 12
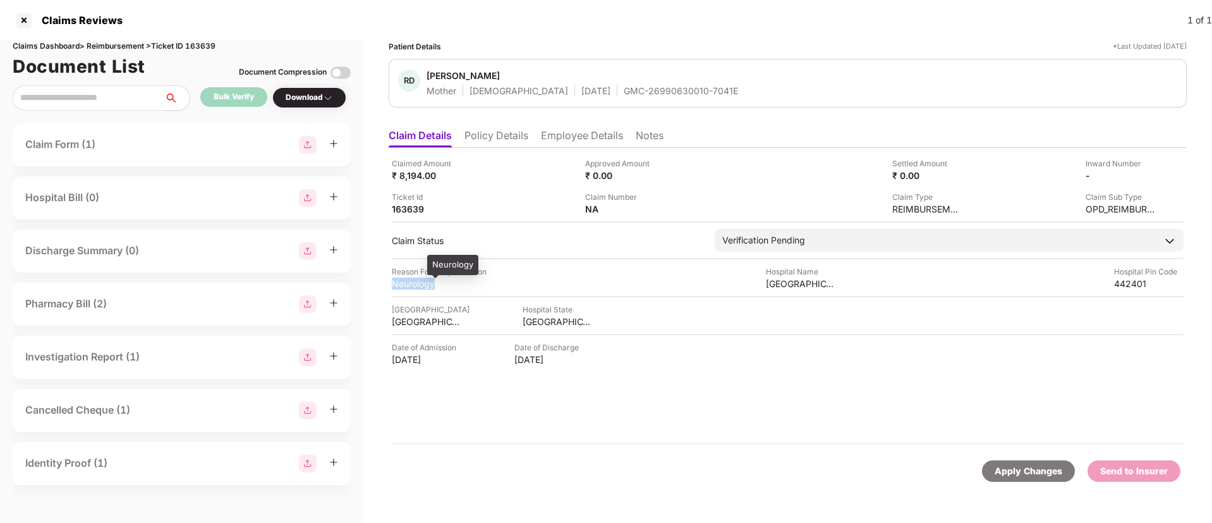
click at [402, 281] on div "Neurology" at bounding box center [427, 283] width 70 height 12
copy div "Neurology"
click at [566, 139] on li "Employee Details" at bounding box center [582, 138] width 82 height 18
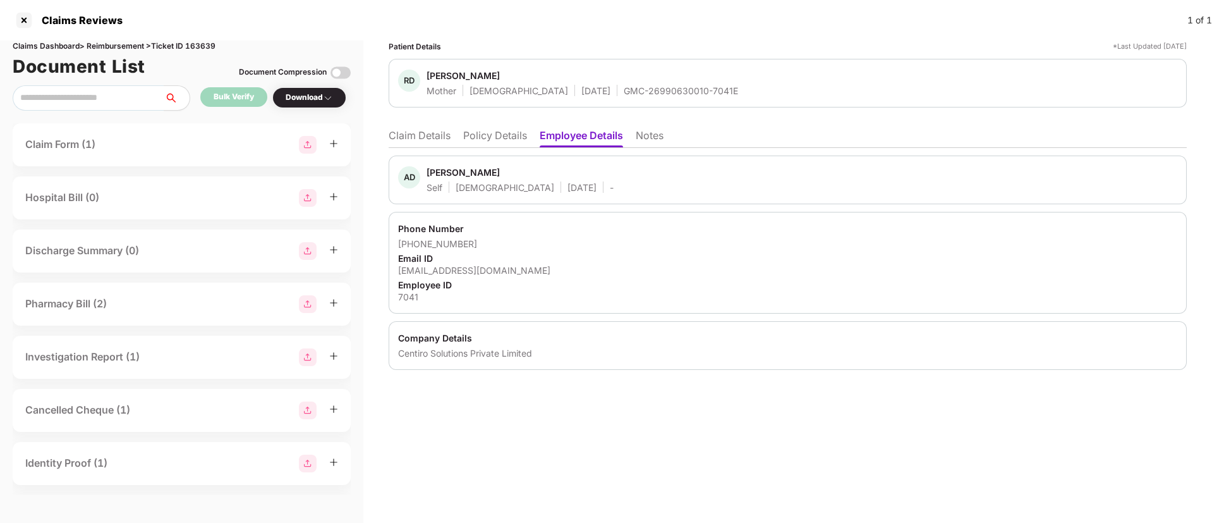
click at [428, 272] on div "ashwin.dongala@centiro.com" at bounding box center [787, 270] width 779 height 12
copy div "ashwin.dongala@centiro.com"
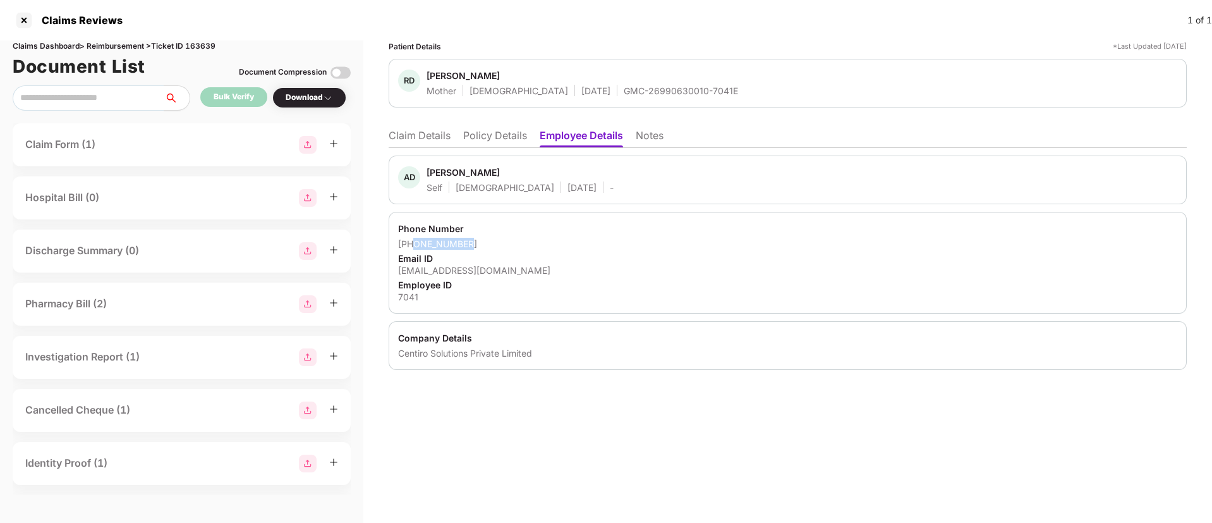
drag, startPoint x: 415, startPoint y: 246, endPoint x: 489, endPoint y: 241, distance: 74.8
click at [489, 241] on div "+918956650987" at bounding box center [787, 244] width 779 height 12
copy div "8956650987"
click at [430, 135] on li "Claim Details" at bounding box center [420, 138] width 62 height 18
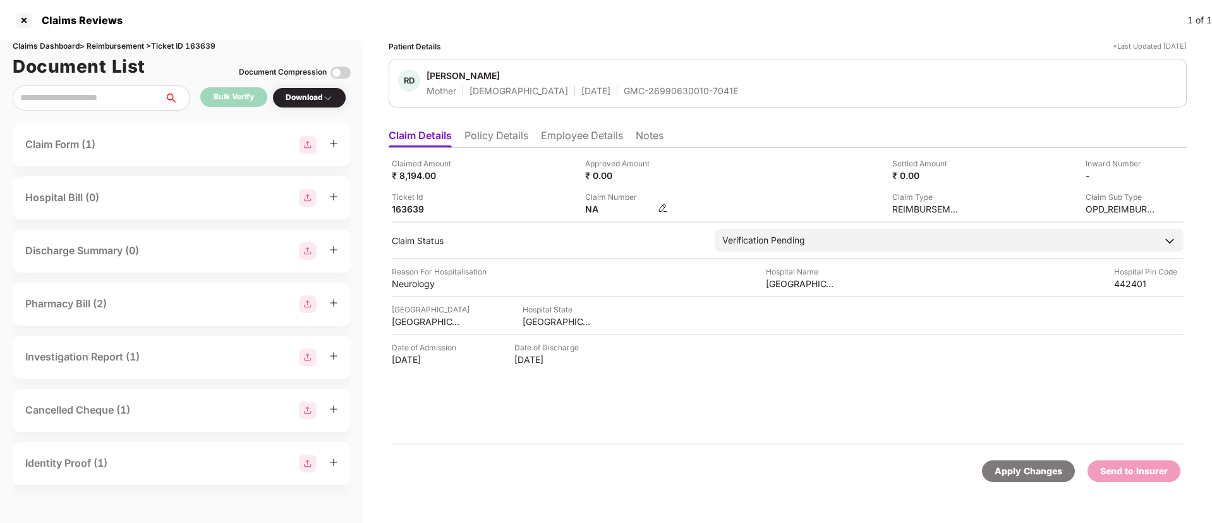
click at [662, 208] on img at bounding box center [663, 208] width 10 height 10
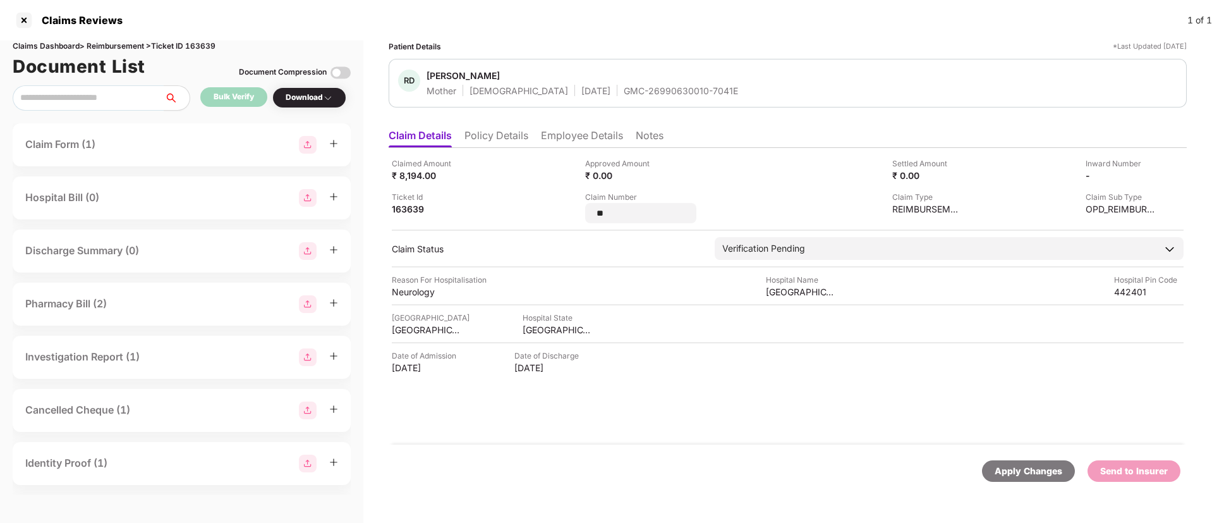
type input "*"
type input "**********"
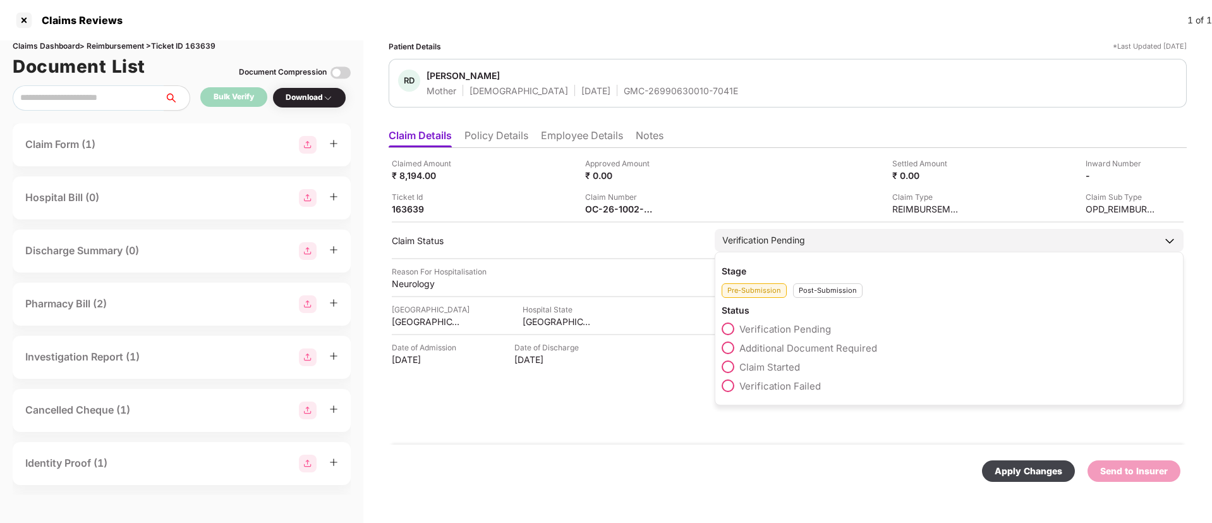
click at [821, 290] on div "Pre-Submission Post-Submission" at bounding box center [949, 287] width 455 height 21
click at [821, 290] on div "Post-Submission" at bounding box center [828, 290] width 70 height 15
click at [726, 351] on span at bounding box center [728, 347] width 13 height 13
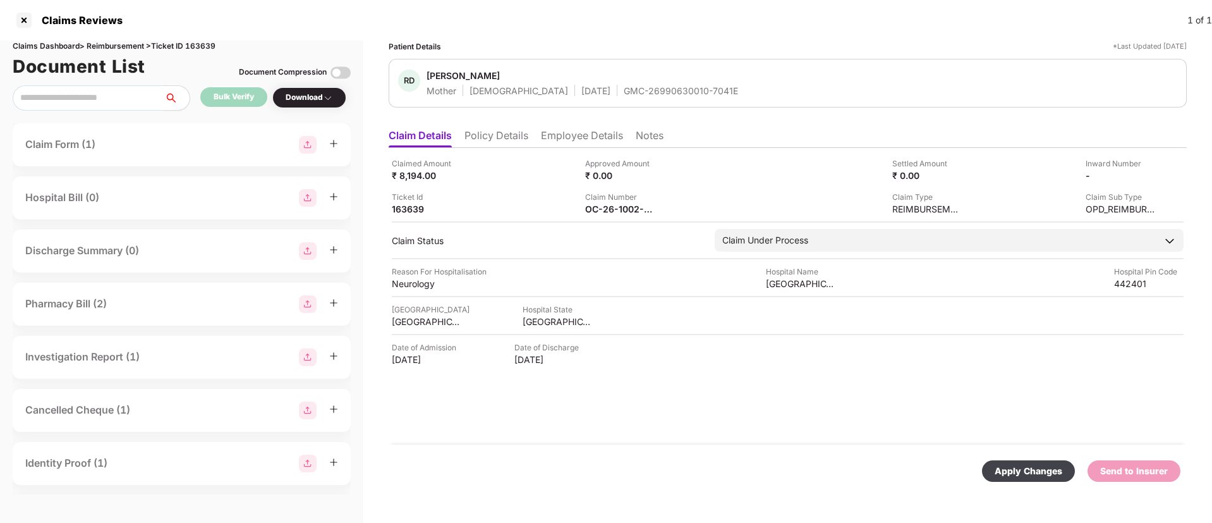
click at [1029, 477] on div "Apply Changes" at bounding box center [1029, 471] width 68 height 14
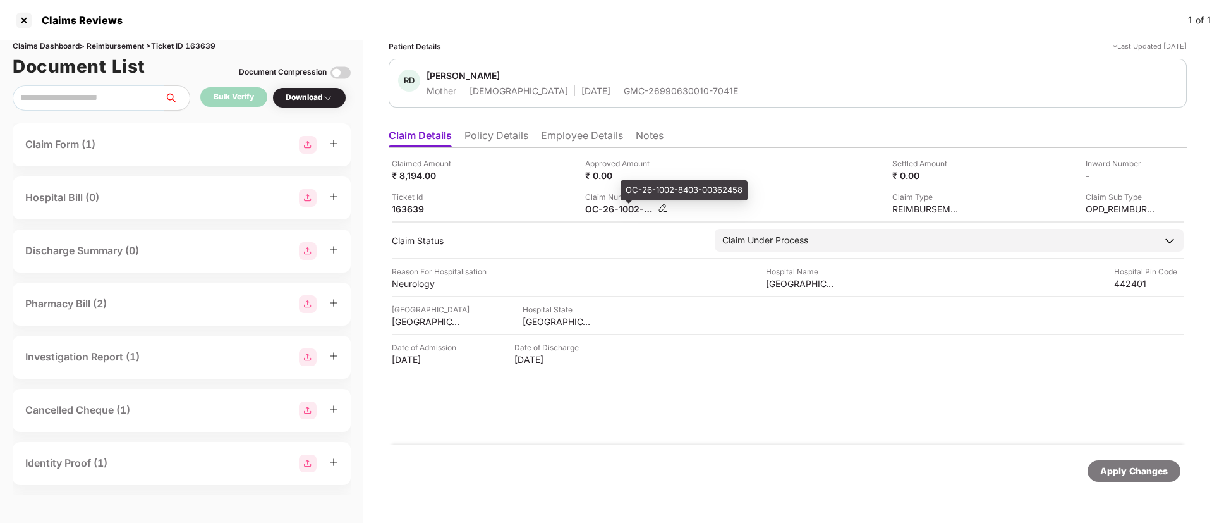
click at [621, 209] on div "OC-26-1002-8403-00362458" at bounding box center [620, 209] width 70 height 12
copy div
click at [607, 209] on div "44142325" at bounding box center [620, 209] width 70 height 12
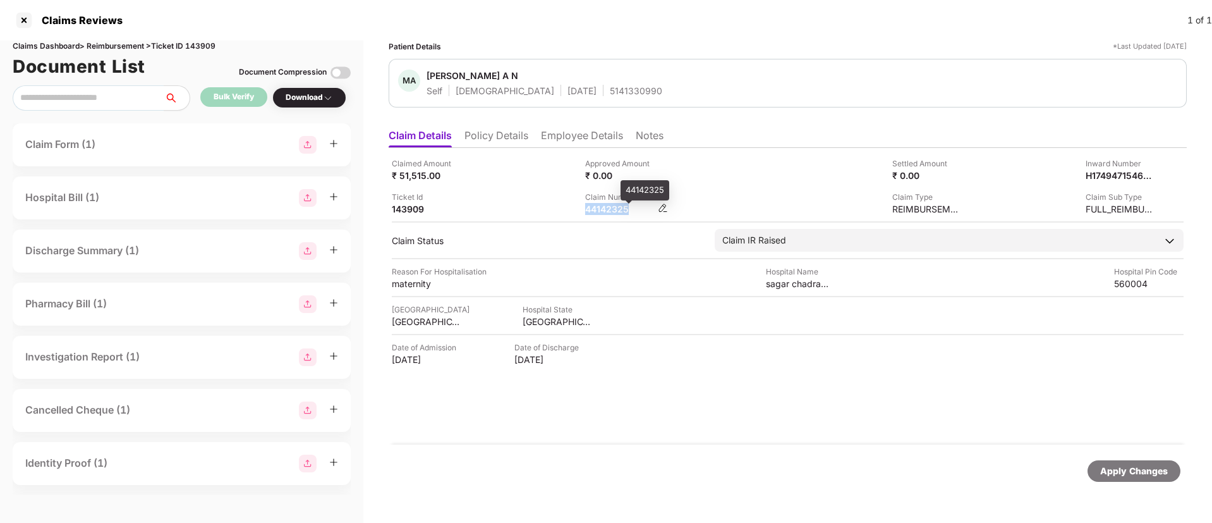
click at [607, 209] on div "44142325" at bounding box center [620, 209] width 70 height 12
copy div "44142325"
click at [493, 136] on li "Policy Details" at bounding box center [497, 138] width 64 height 18
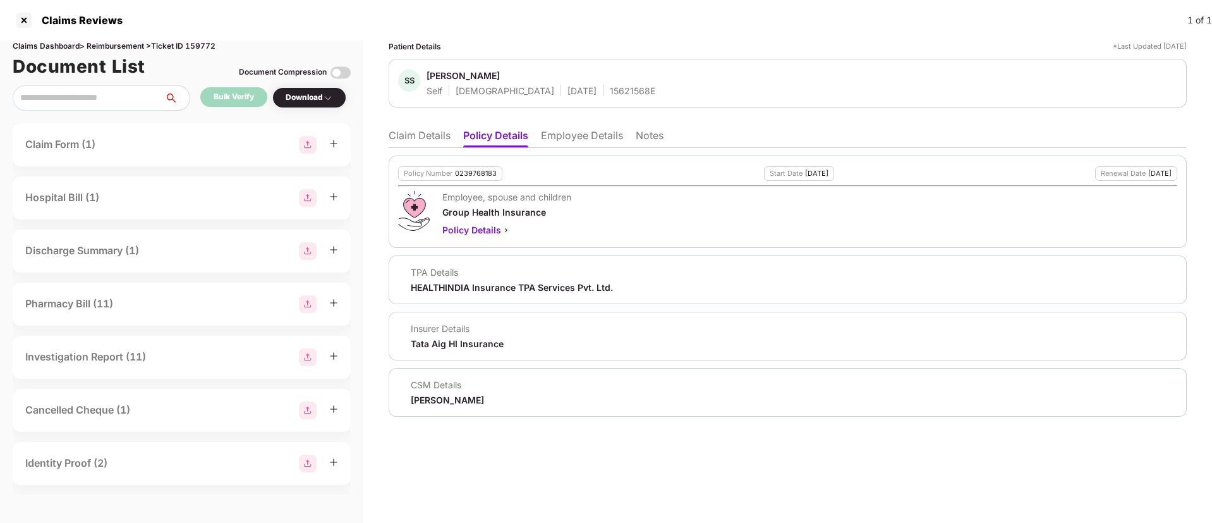
click at [410, 140] on li "Claim Details" at bounding box center [420, 138] width 62 height 18
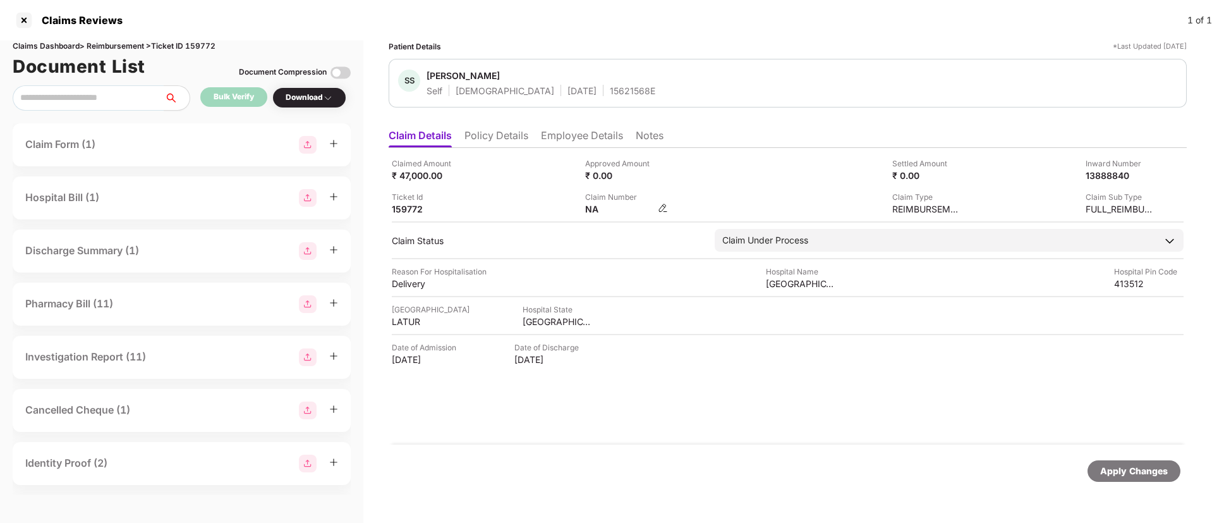
click at [664, 207] on img at bounding box center [663, 208] width 10 height 10
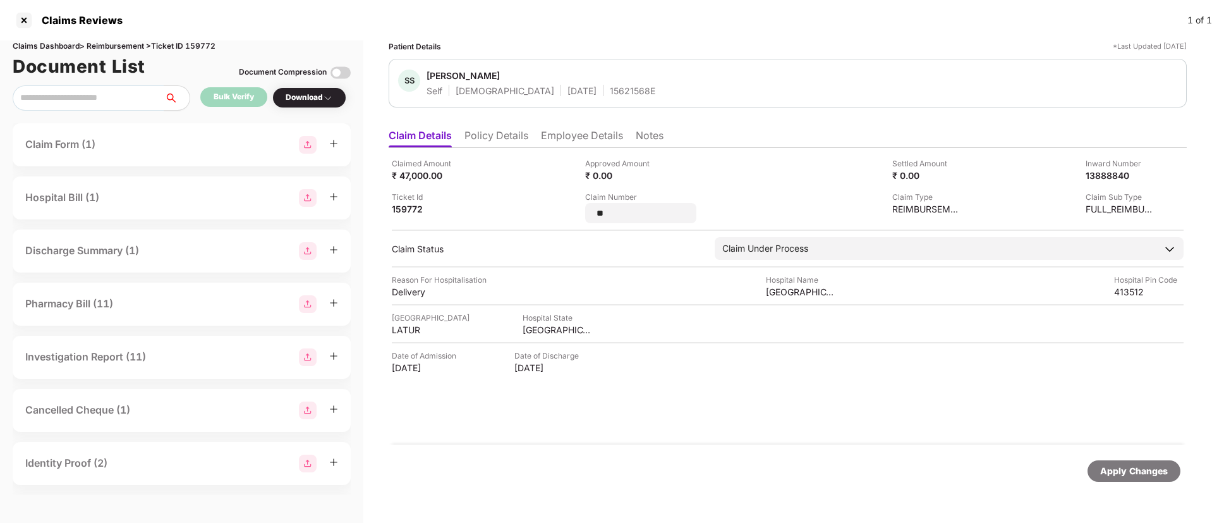
type input "*"
type input "**********"
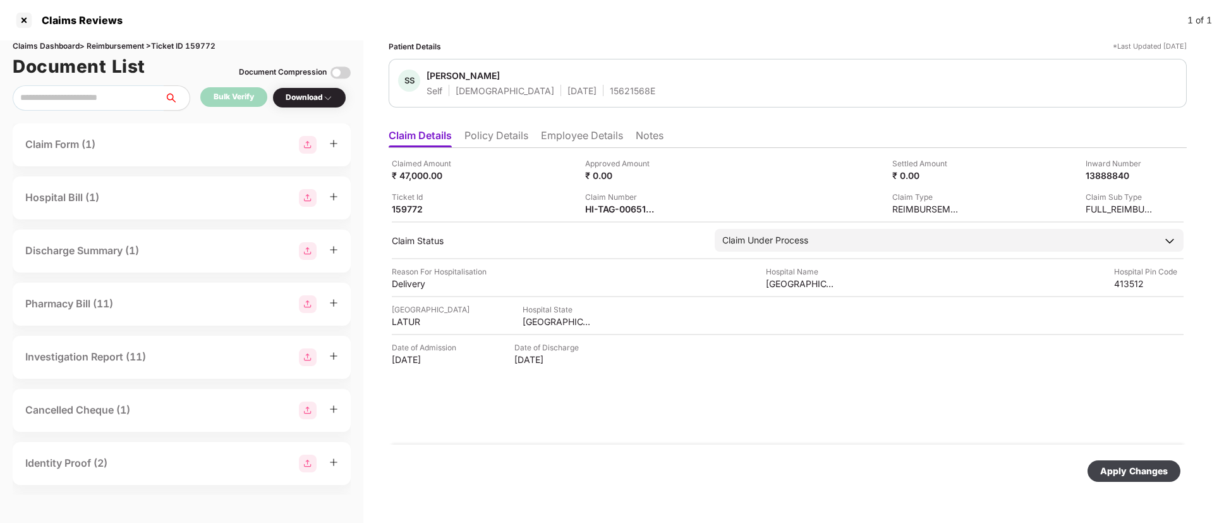
click at [1117, 468] on div "Apply Changes" at bounding box center [1134, 471] width 68 height 14
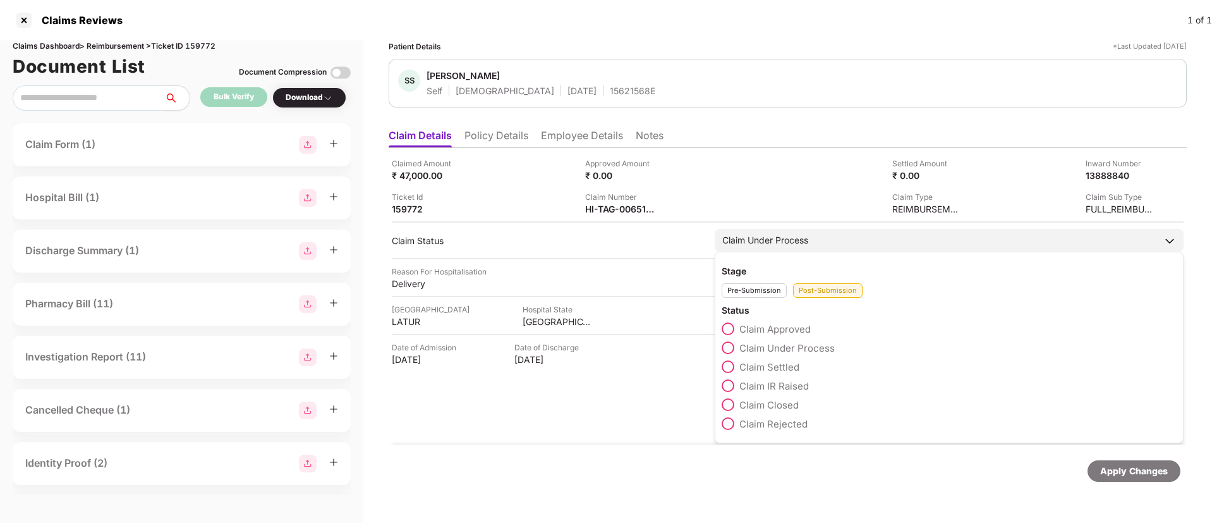
click at [727, 391] on span at bounding box center [728, 385] width 13 height 13
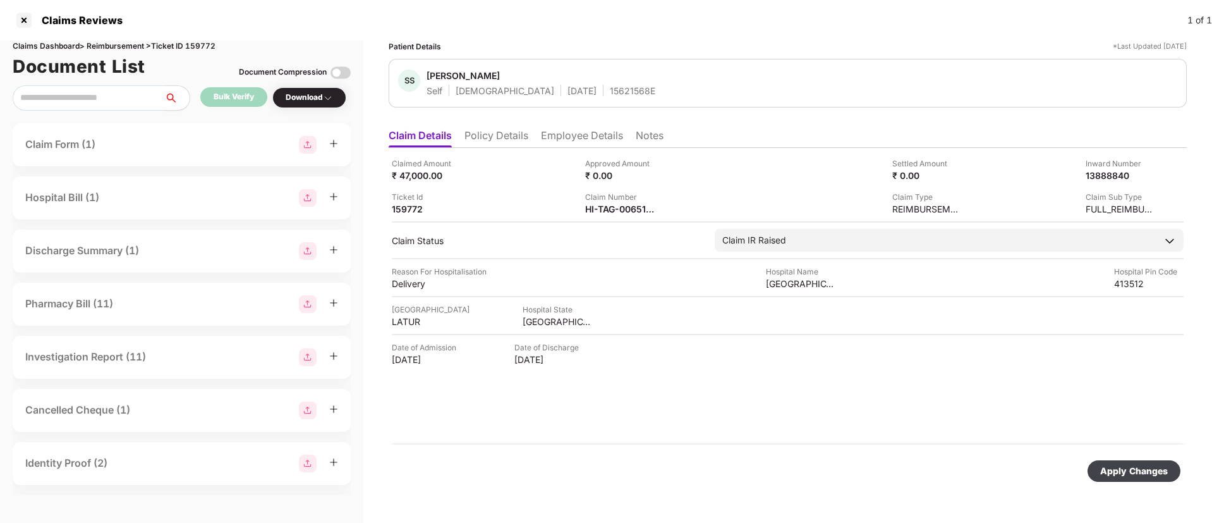
click at [1116, 468] on div "Apply Changes" at bounding box center [1134, 471] width 68 height 14
click at [663, 207] on img at bounding box center [663, 208] width 10 height 10
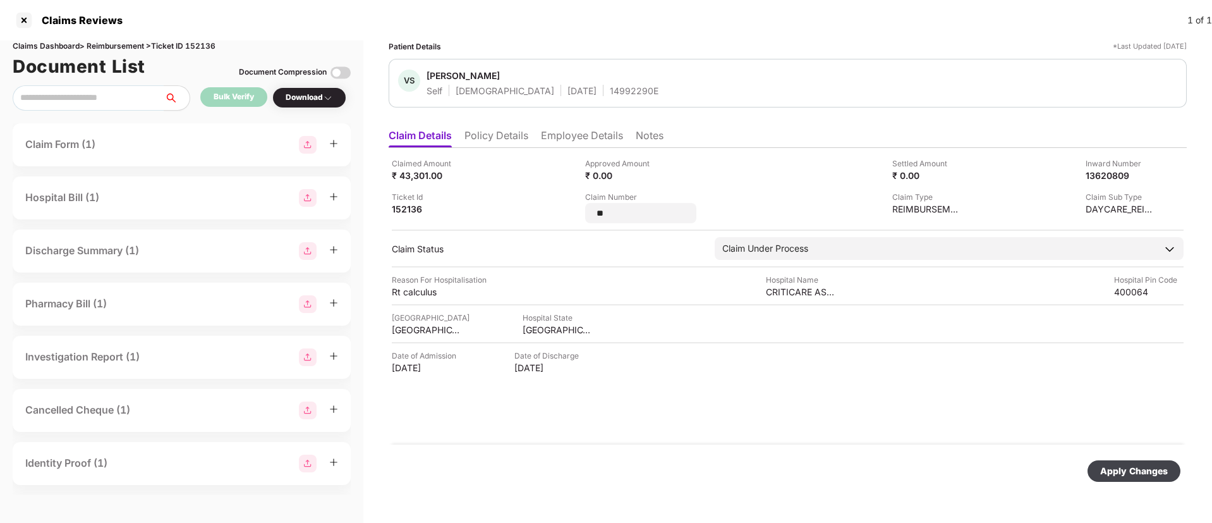
type input "*"
type input "**********"
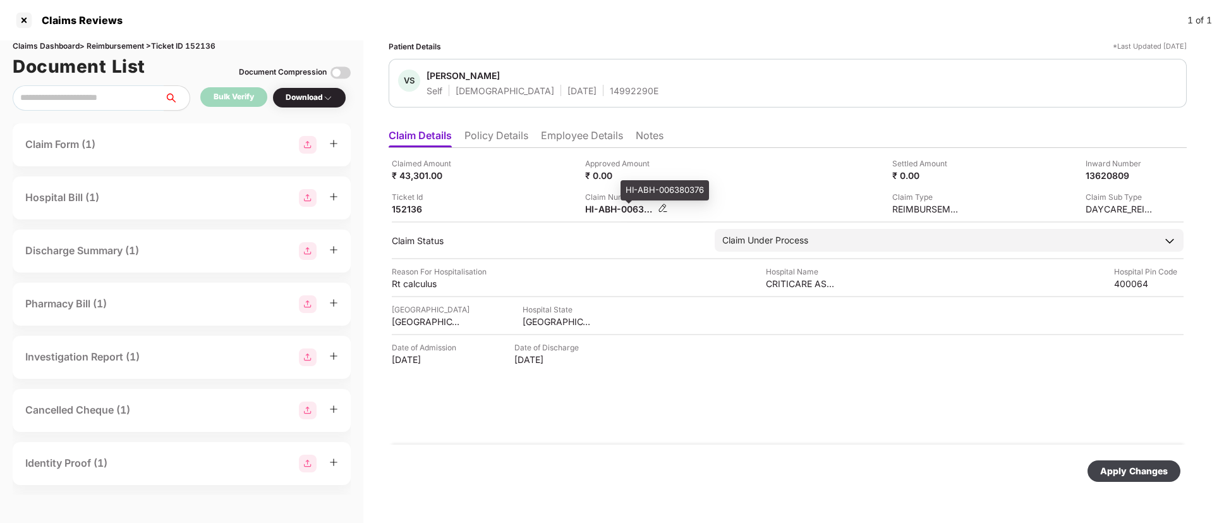
click at [612, 209] on div "HI-ABH-006380376" at bounding box center [620, 209] width 70 height 12
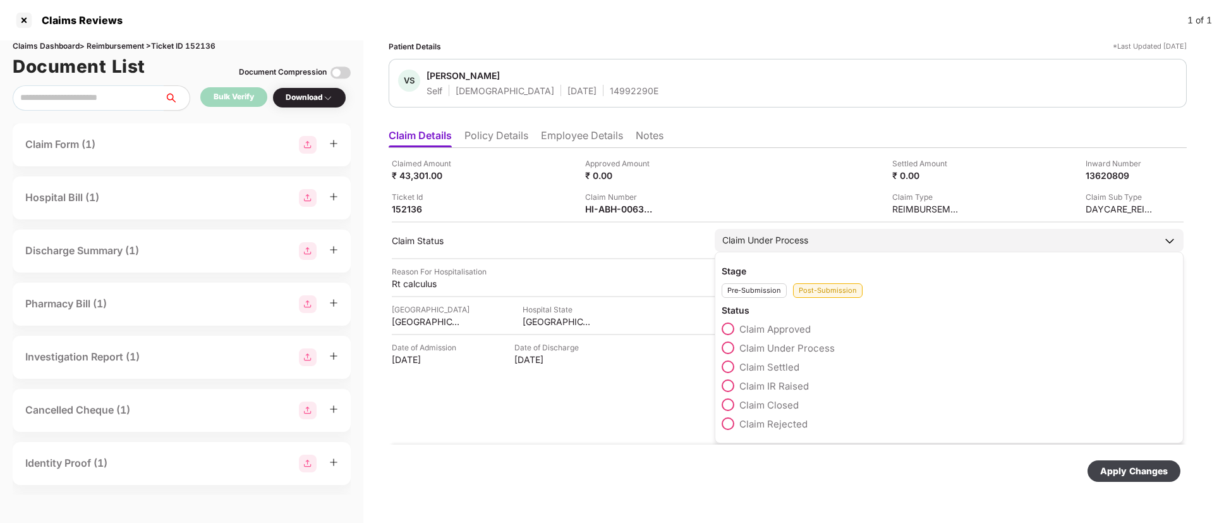
click at [730, 362] on span at bounding box center [728, 366] width 13 height 13
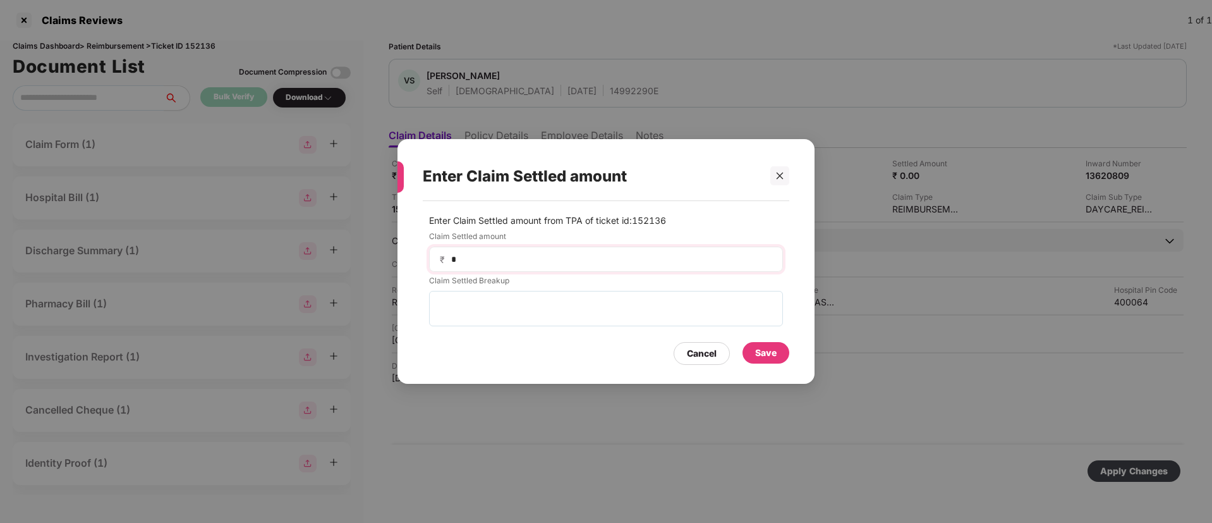
click at [506, 266] on div "₹ *" at bounding box center [606, 258] width 354 height 25
click at [484, 259] on input "*" at bounding box center [611, 259] width 322 height 13
type input "*****"
click at [777, 346] on div "Save" at bounding box center [766, 352] width 47 height 21
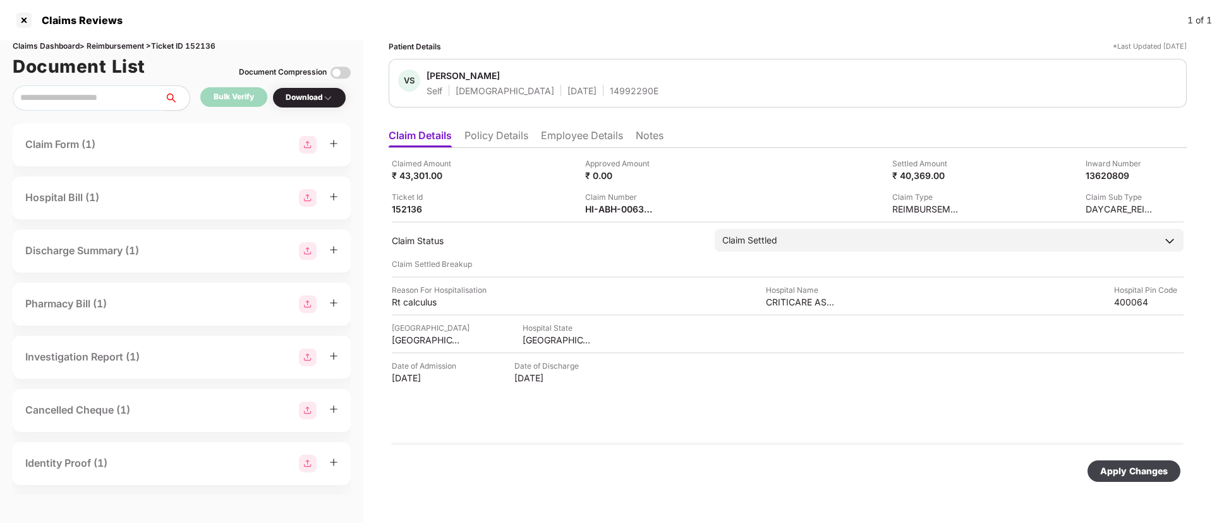
click at [1122, 461] on div "Apply Changes" at bounding box center [1134, 470] width 93 height 21
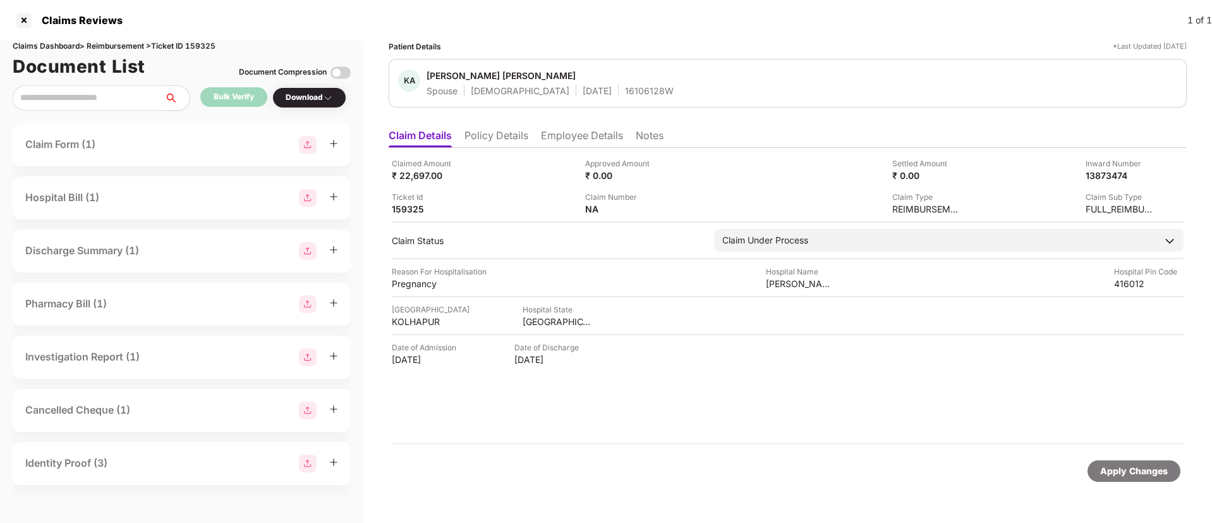
click at [595, 135] on li "Employee Details" at bounding box center [582, 138] width 82 height 18
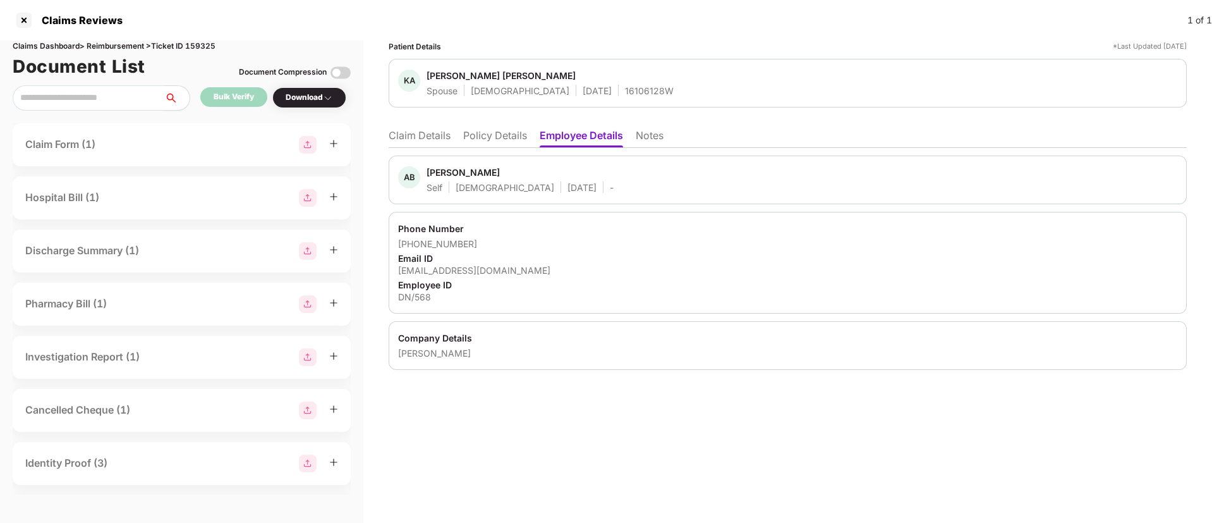
click at [481, 131] on li "Policy Details" at bounding box center [495, 138] width 64 height 18
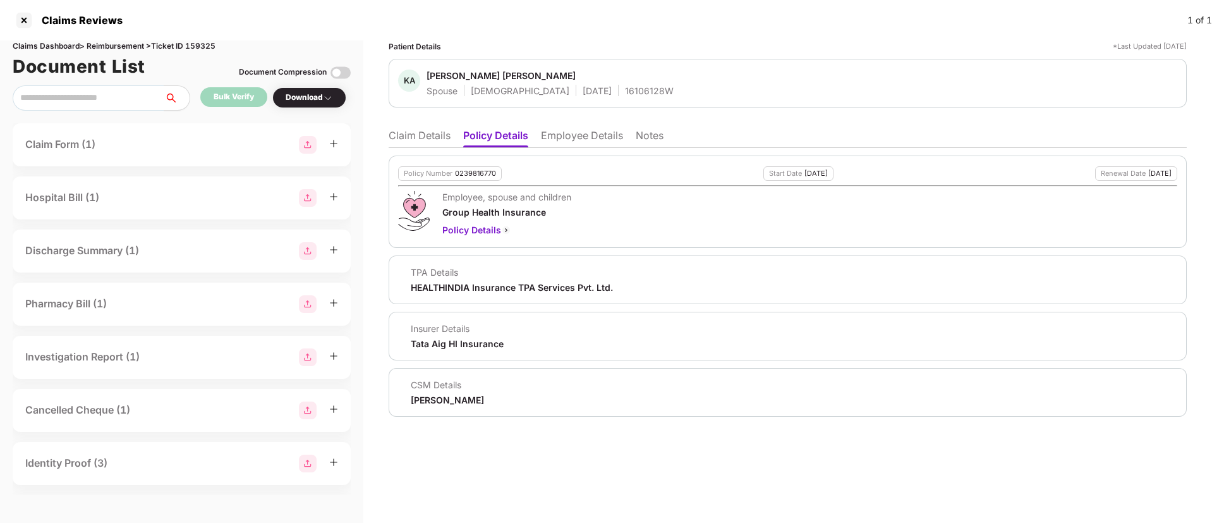
click at [572, 139] on li "Employee Details" at bounding box center [582, 138] width 82 height 18
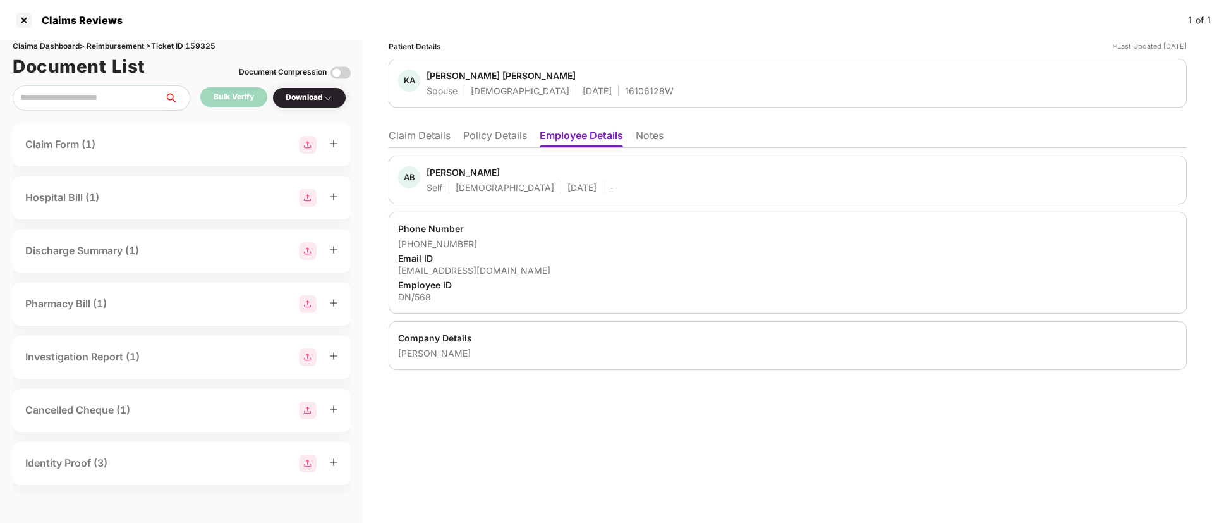
click at [439, 274] on div "[EMAIL_ADDRESS][DOMAIN_NAME]" at bounding box center [787, 270] width 779 height 12
copy div "[EMAIL_ADDRESS][DOMAIN_NAME]"
click at [406, 143] on li "Claim Details" at bounding box center [420, 138] width 62 height 18
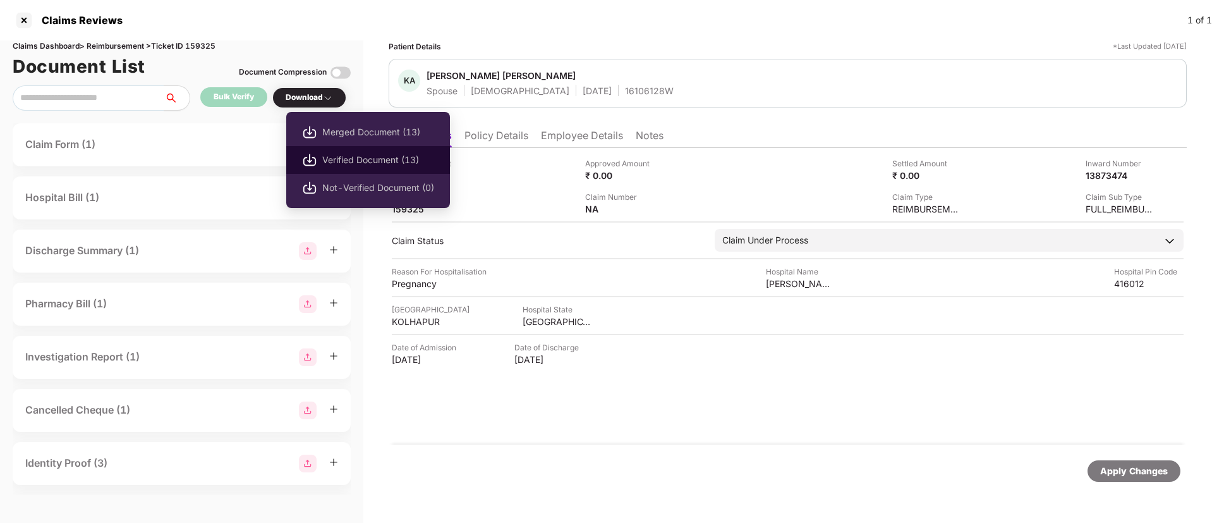
click at [378, 156] on span "Verified Document (13)" at bounding box center [378, 160] width 112 height 14
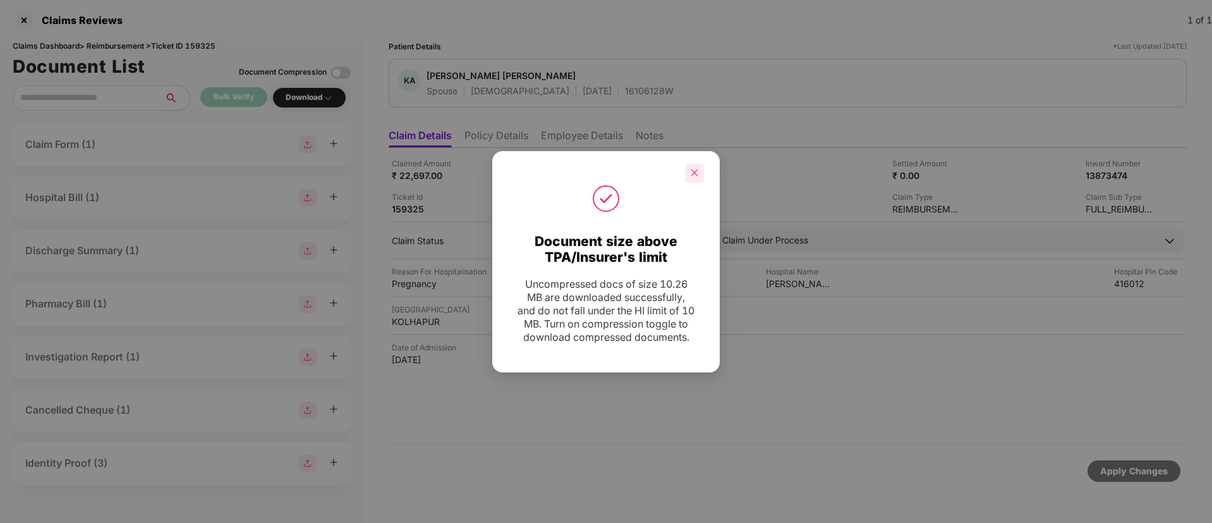
click at [691, 168] on icon "close" at bounding box center [694, 172] width 9 height 9
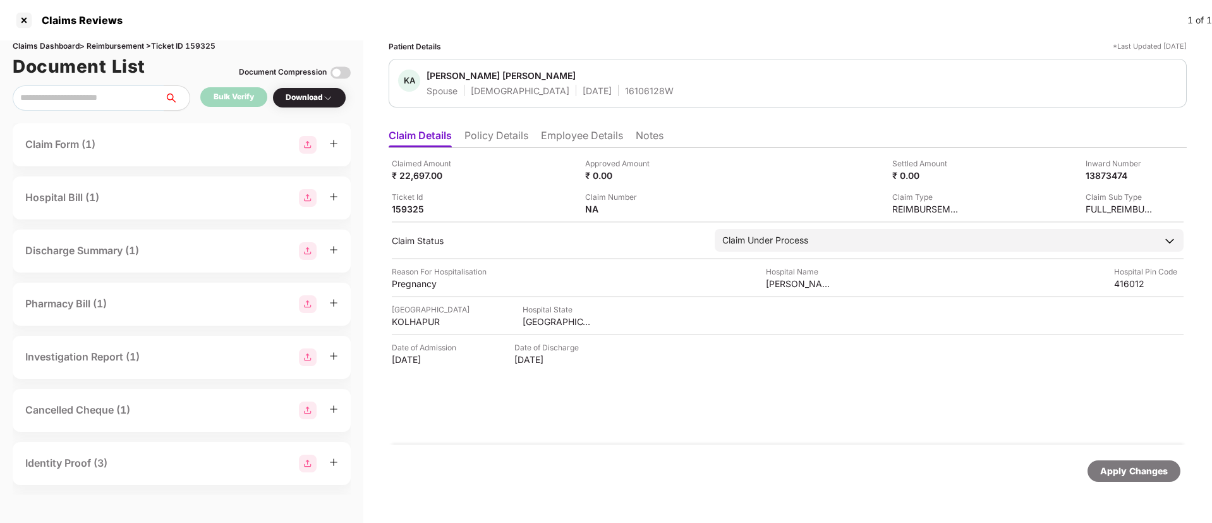
click at [504, 136] on li "Policy Details" at bounding box center [497, 138] width 64 height 18
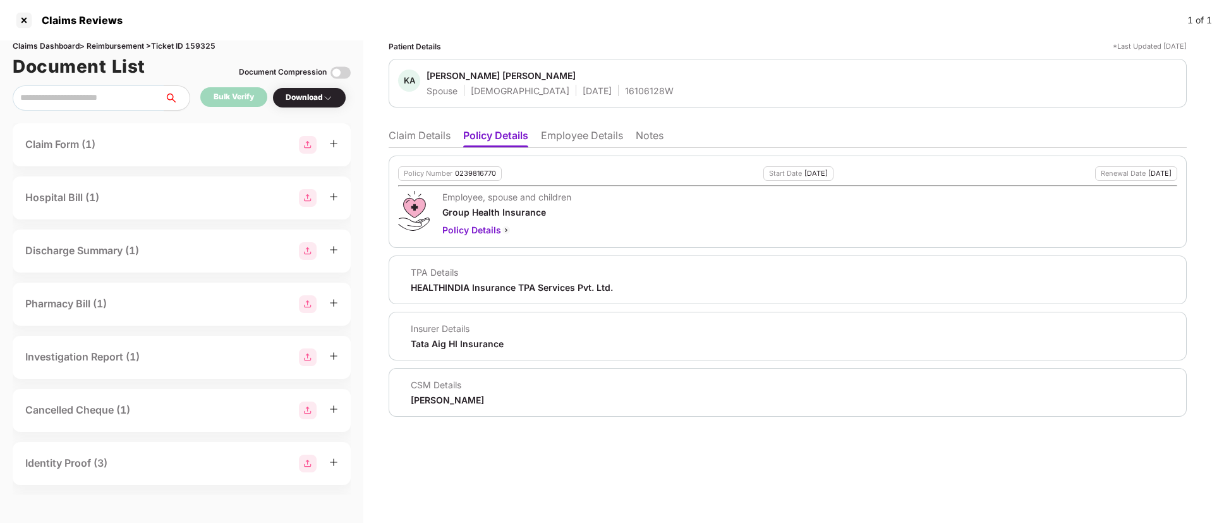
click at [571, 142] on li "Employee Details" at bounding box center [582, 138] width 82 height 18
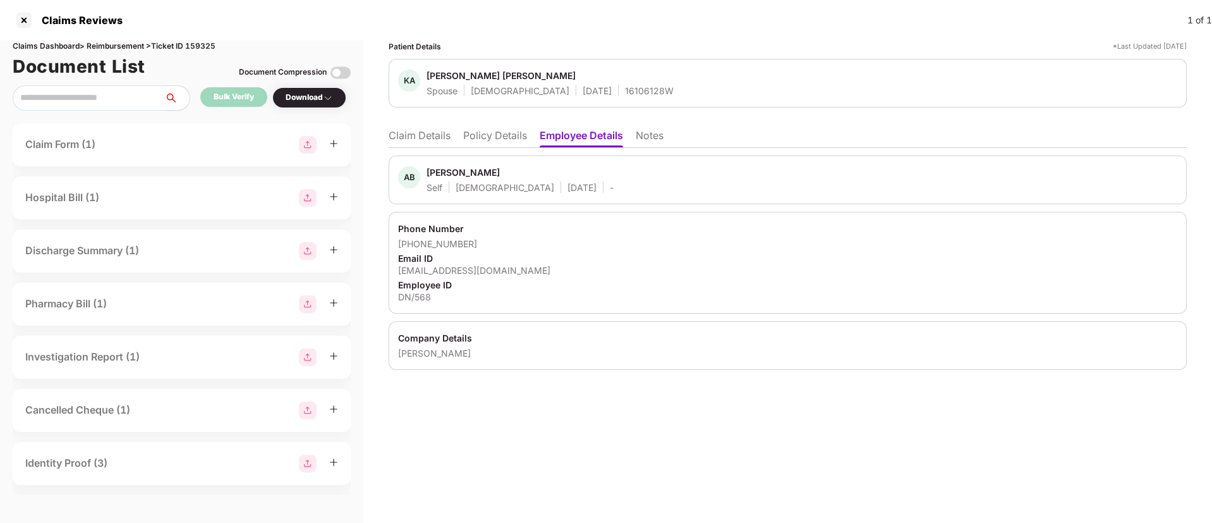
click at [416, 356] on div "[PERSON_NAME]" at bounding box center [787, 353] width 779 height 12
copy div "[PERSON_NAME]"
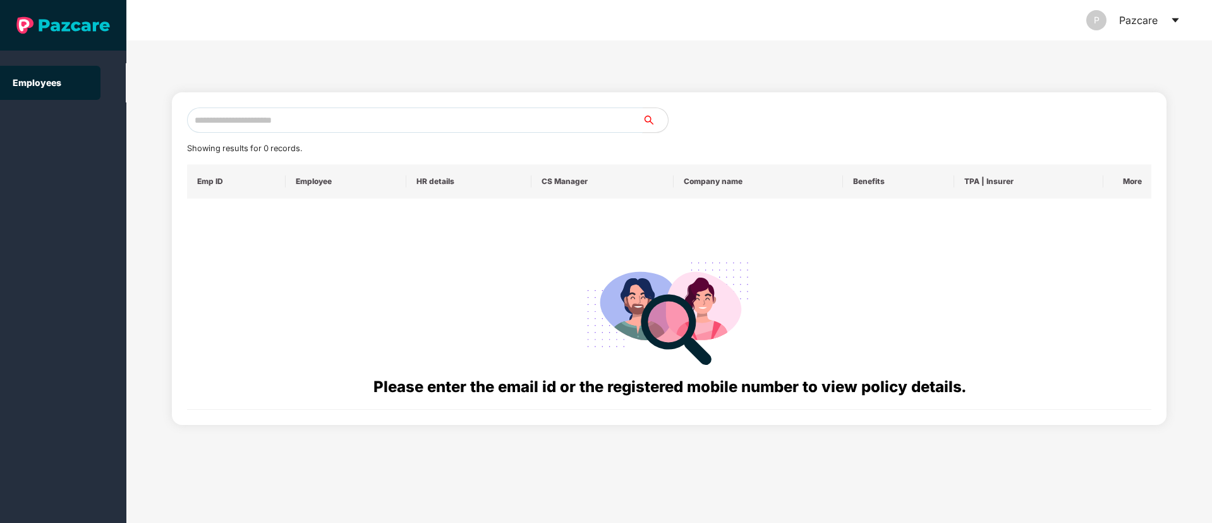
click at [272, 121] on input "text" at bounding box center [415, 119] width 456 height 25
paste input "**********"
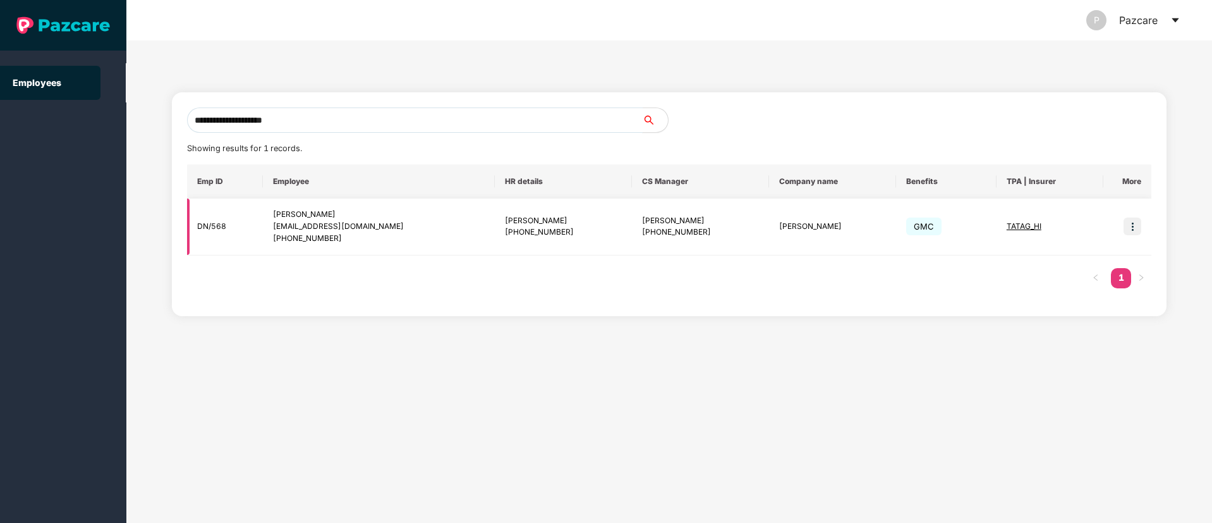
type input "**********"
click at [289, 211] on div "[PERSON_NAME]" at bounding box center [379, 215] width 212 height 12
copy div "[PERSON_NAME]"
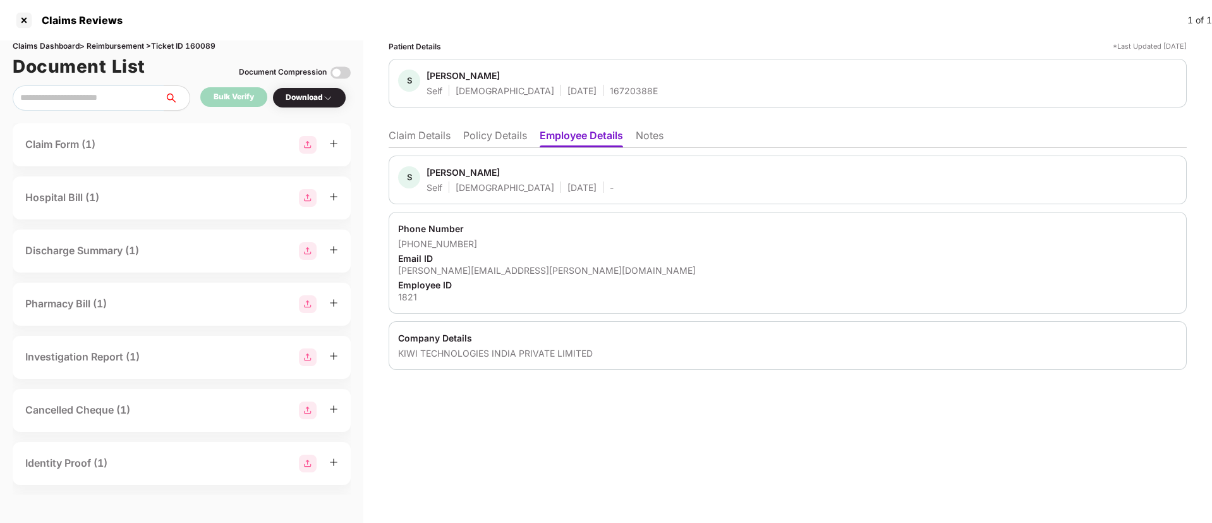
click at [506, 140] on li "Policy Details" at bounding box center [495, 138] width 64 height 18
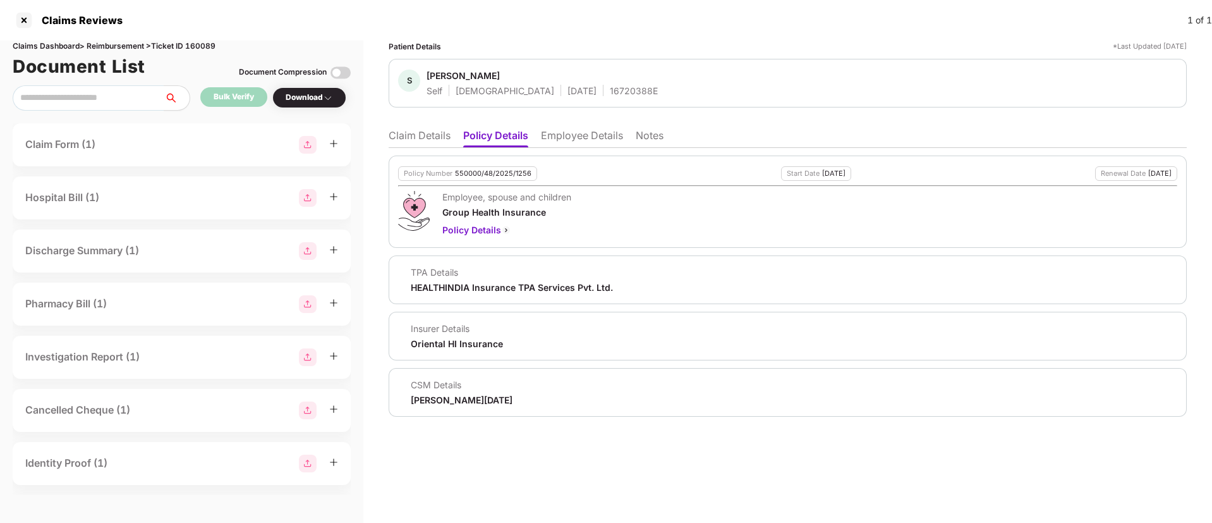
click at [410, 136] on li "Claim Details" at bounding box center [420, 138] width 62 height 18
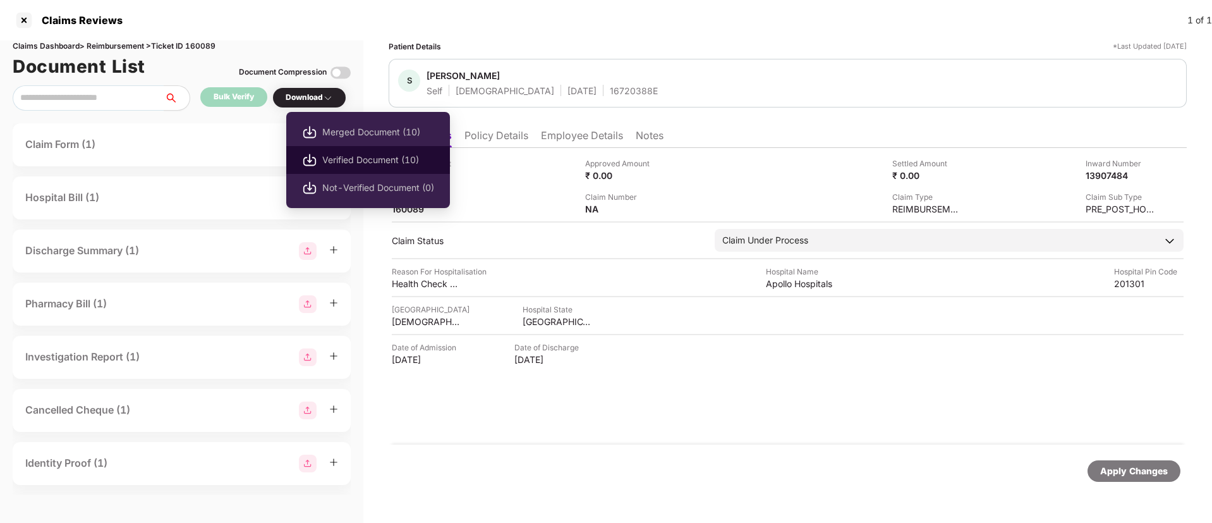
click at [365, 162] on span "Verified Document (10)" at bounding box center [378, 160] width 112 height 14
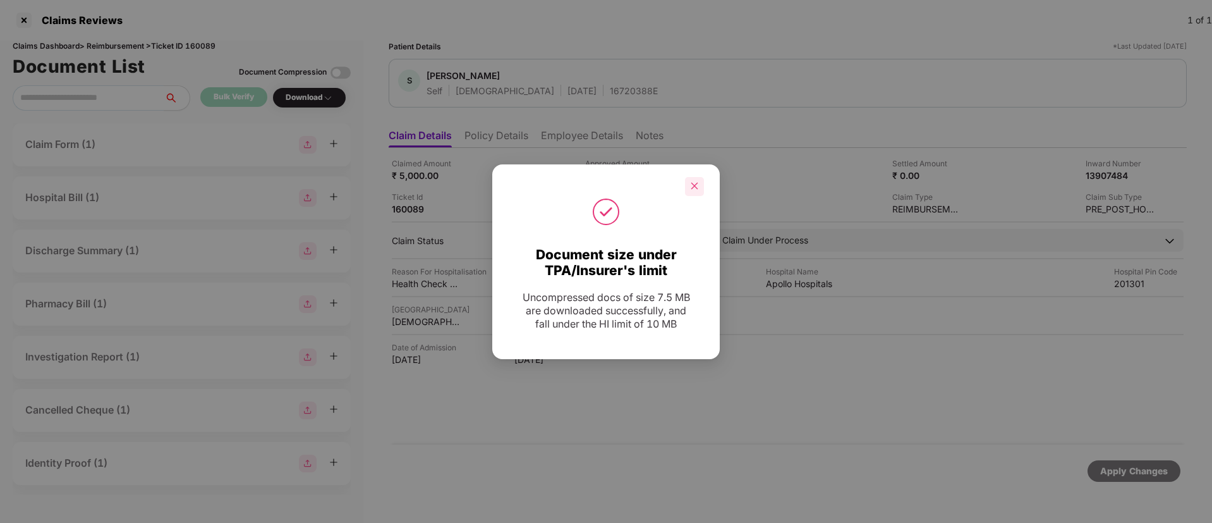
click at [700, 189] on div at bounding box center [694, 186] width 19 height 19
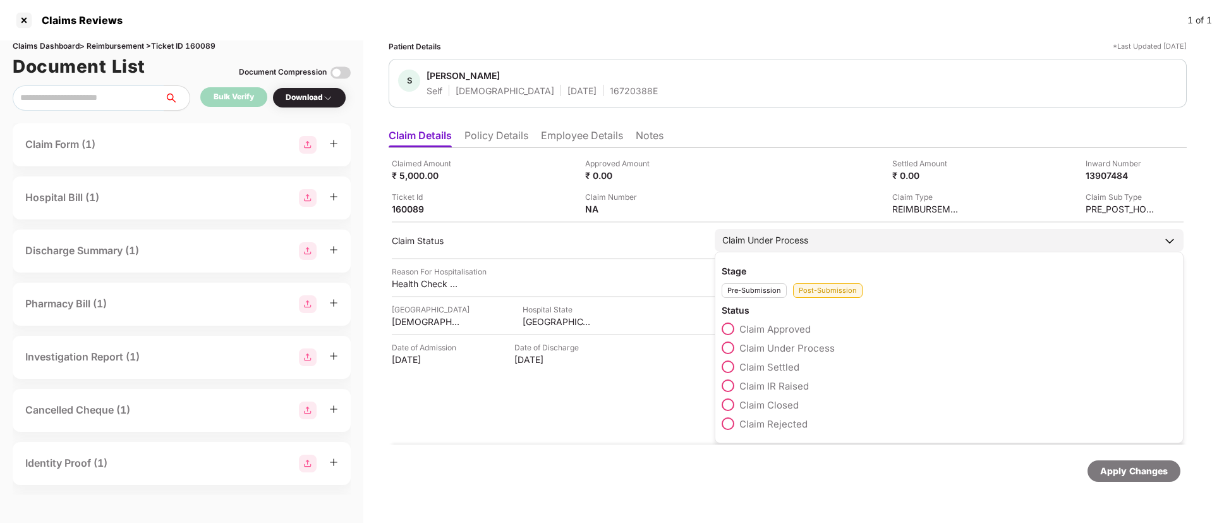
click at [724, 389] on label "Claim IR Raised" at bounding box center [765, 385] width 87 height 13
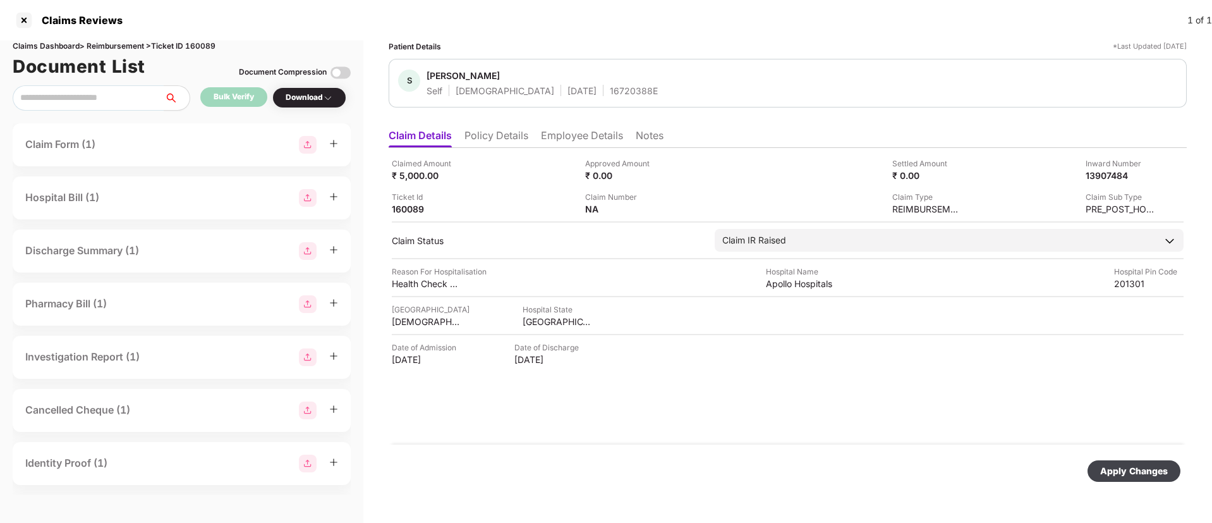
click at [1111, 466] on div "Apply Changes" at bounding box center [1134, 471] width 68 height 14
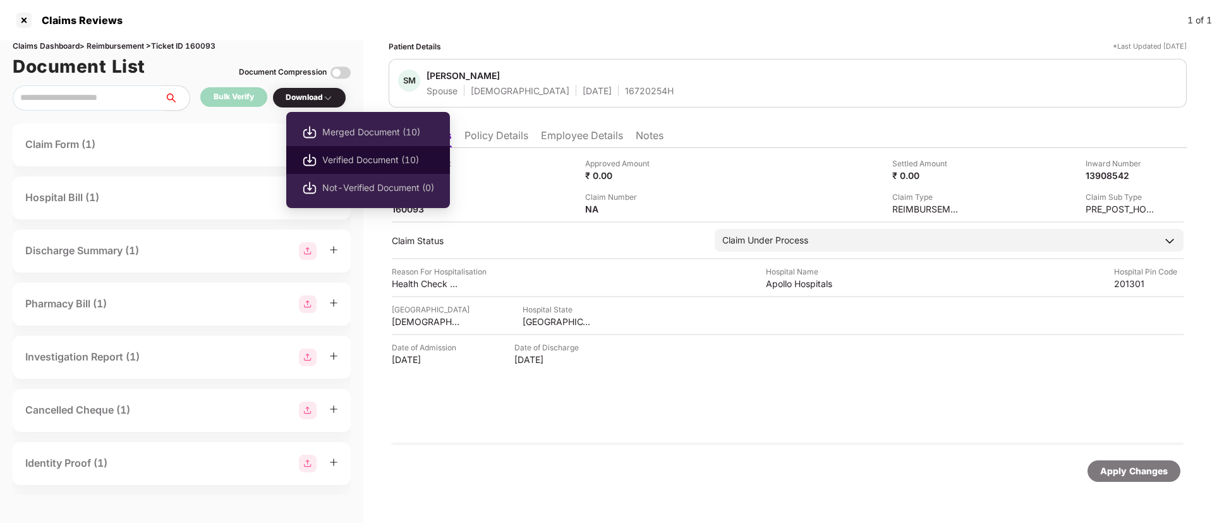
click at [373, 155] on span "Verified Document (10)" at bounding box center [378, 160] width 112 height 14
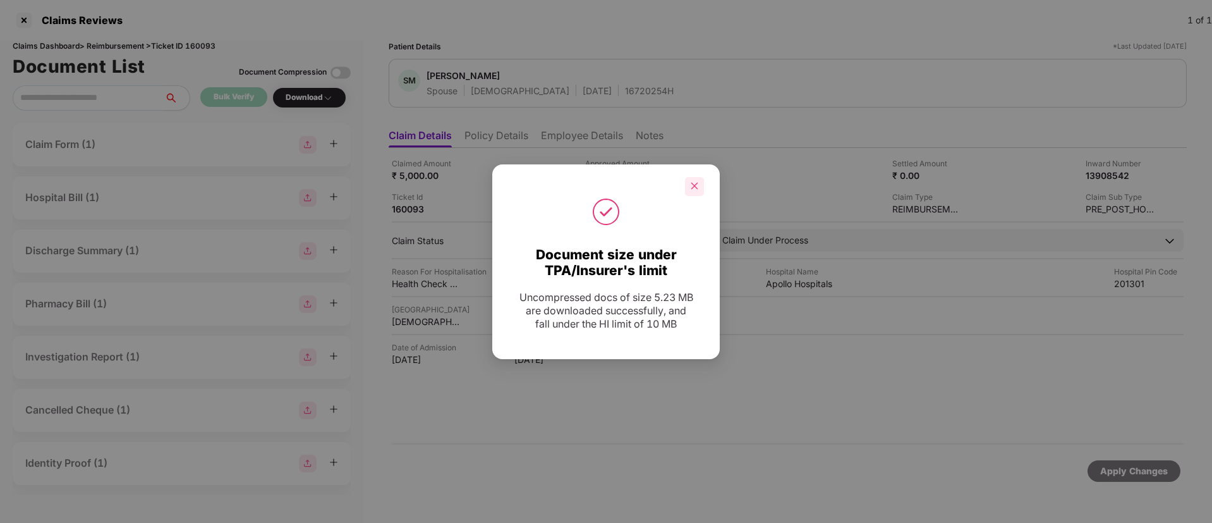
click at [697, 190] on div at bounding box center [694, 186] width 19 height 19
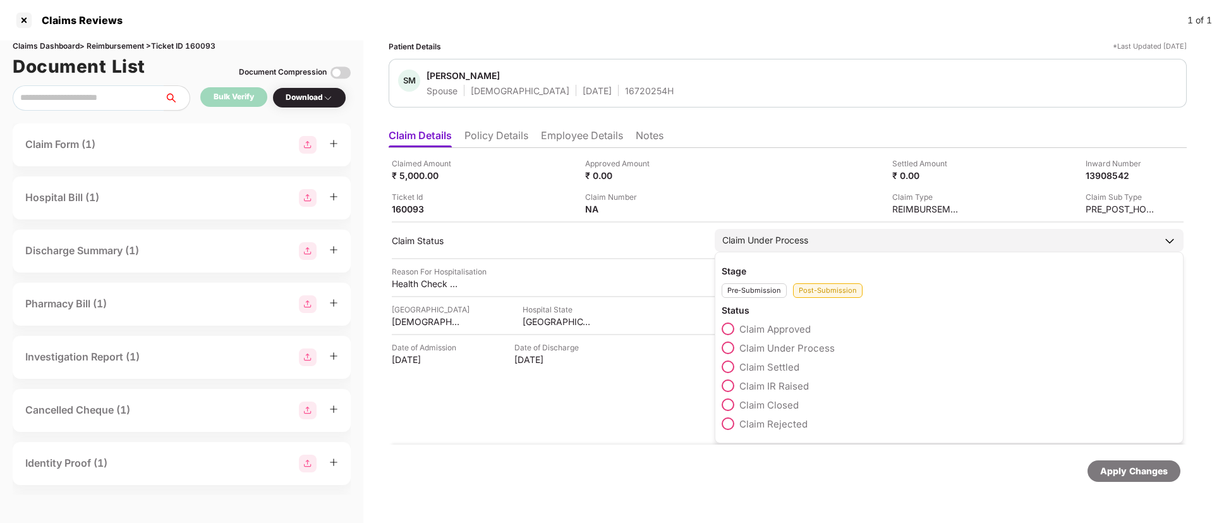
click at [729, 386] on span at bounding box center [728, 385] width 13 height 13
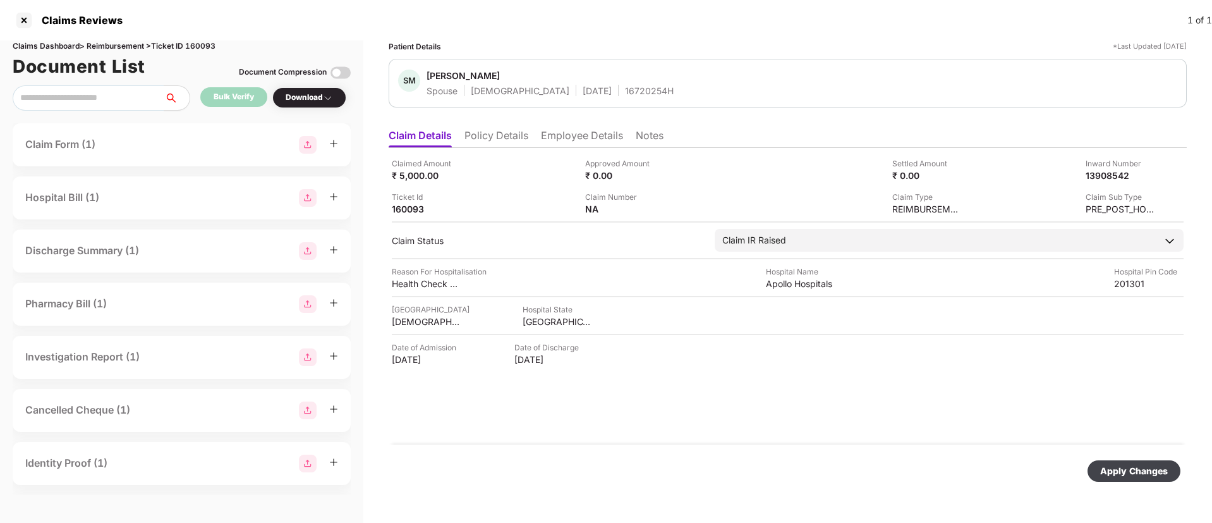
click at [1110, 472] on div "Apply Changes" at bounding box center [1134, 471] width 68 height 14
click at [683, 196] on div "Claim Number NA" at bounding box center [677, 203] width 184 height 24
click at [586, 140] on li "Employee Details" at bounding box center [582, 138] width 82 height 18
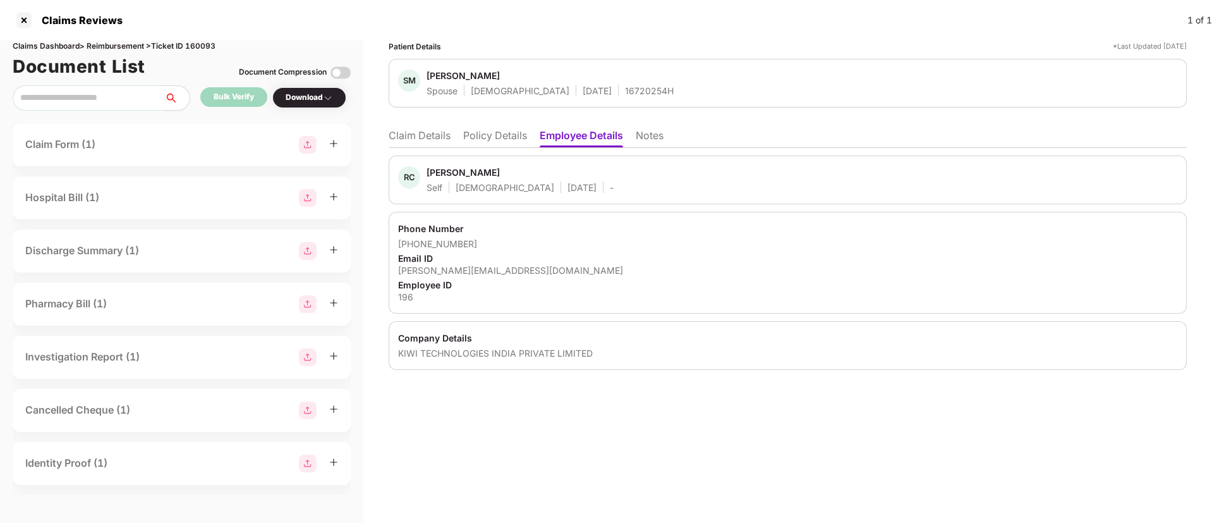
click at [417, 146] on li "Claim Details" at bounding box center [420, 138] width 62 height 18
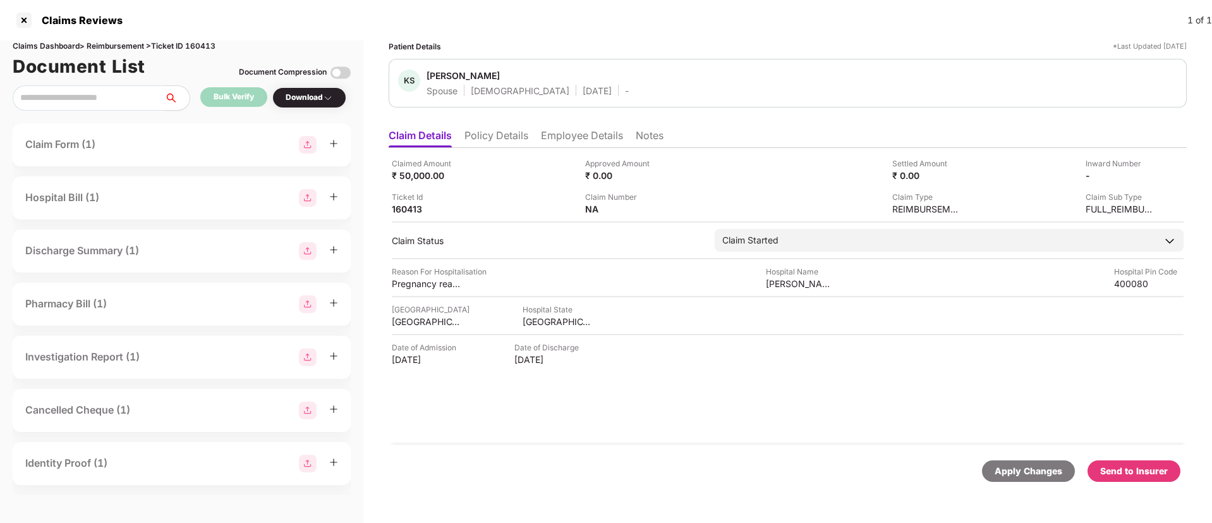
click at [493, 143] on li "Policy Details" at bounding box center [497, 138] width 64 height 18
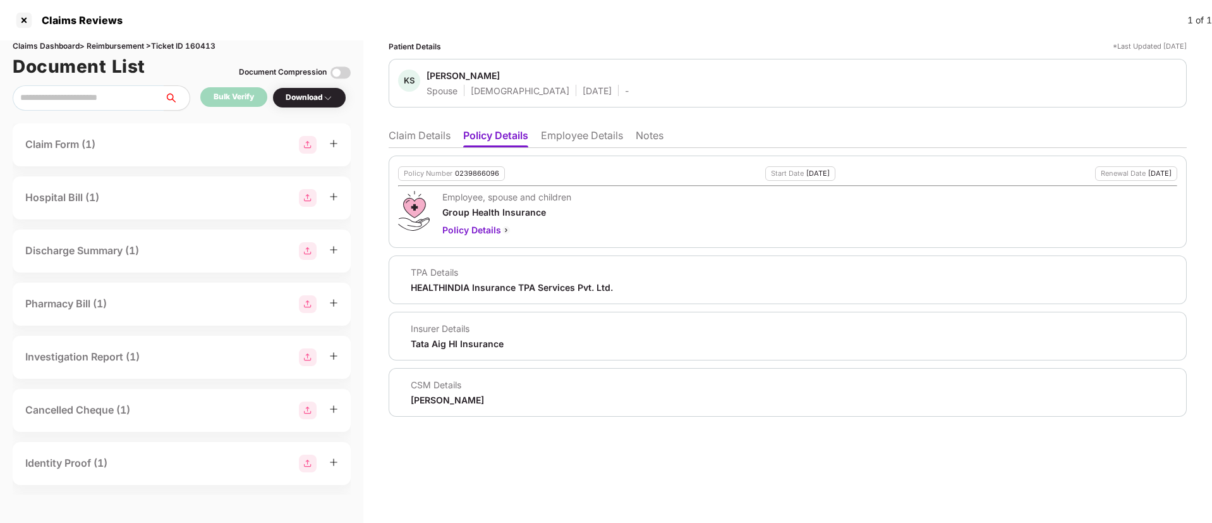
click at [566, 145] on li "Employee Details" at bounding box center [582, 138] width 82 height 18
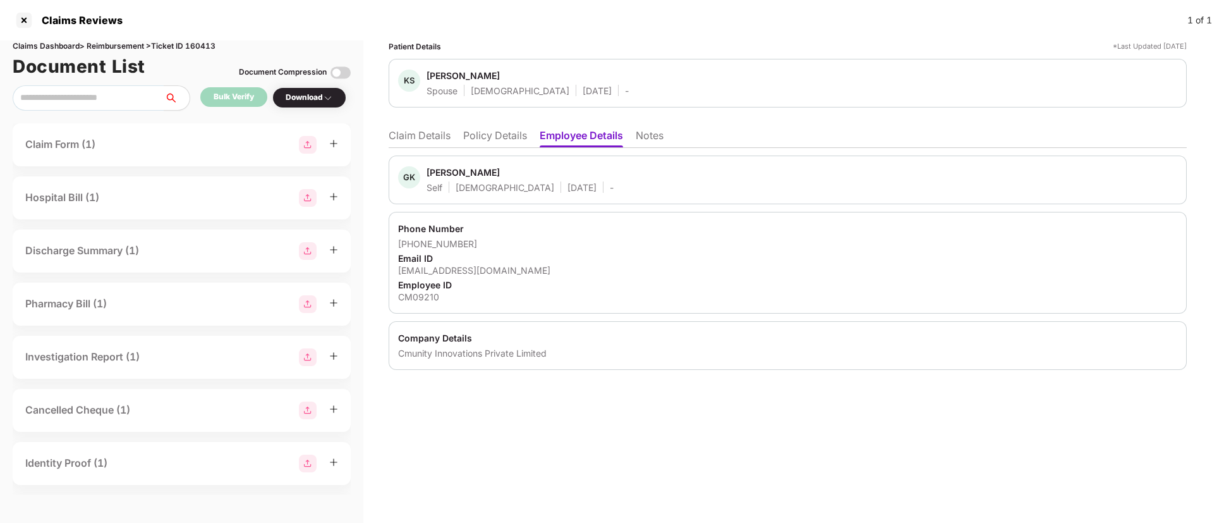
click at [430, 271] on div "[EMAIL_ADDRESS][DOMAIN_NAME]" at bounding box center [787, 270] width 779 height 12
copy div "[EMAIL_ADDRESS][DOMAIN_NAME]"
click at [409, 141] on li "Claim Details" at bounding box center [420, 138] width 62 height 18
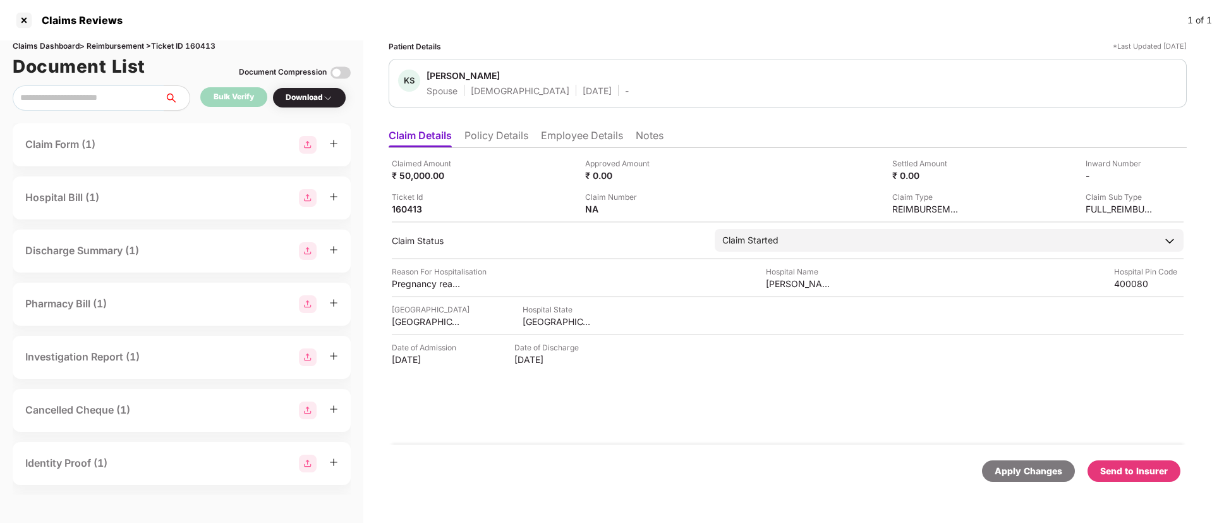
click at [204, 45] on div "Claims Dashboard > Reimbursement > Ticket ID 160413" at bounding box center [182, 46] width 338 height 12
copy div "160413"
click at [20, 22] on div at bounding box center [24, 20] width 20 height 20
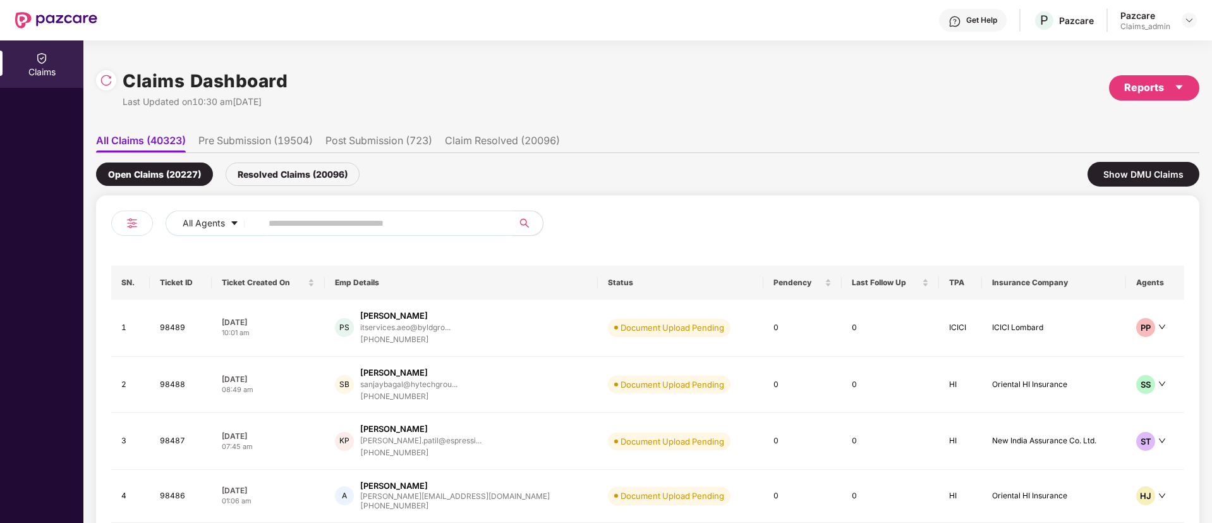
click at [304, 222] on input "text" at bounding box center [382, 223] width 227 height 19
paste input "******"
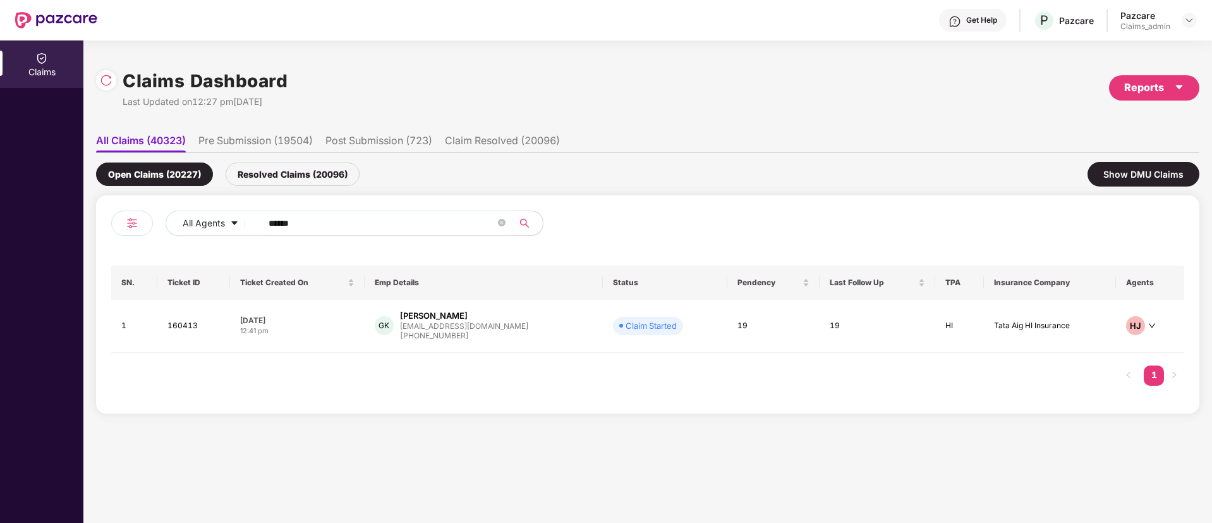
type input "******"
click at [334, 313] on td "23 Jul 2025 12:41 pm" at bounding box center [297, 326] width 135 height 53
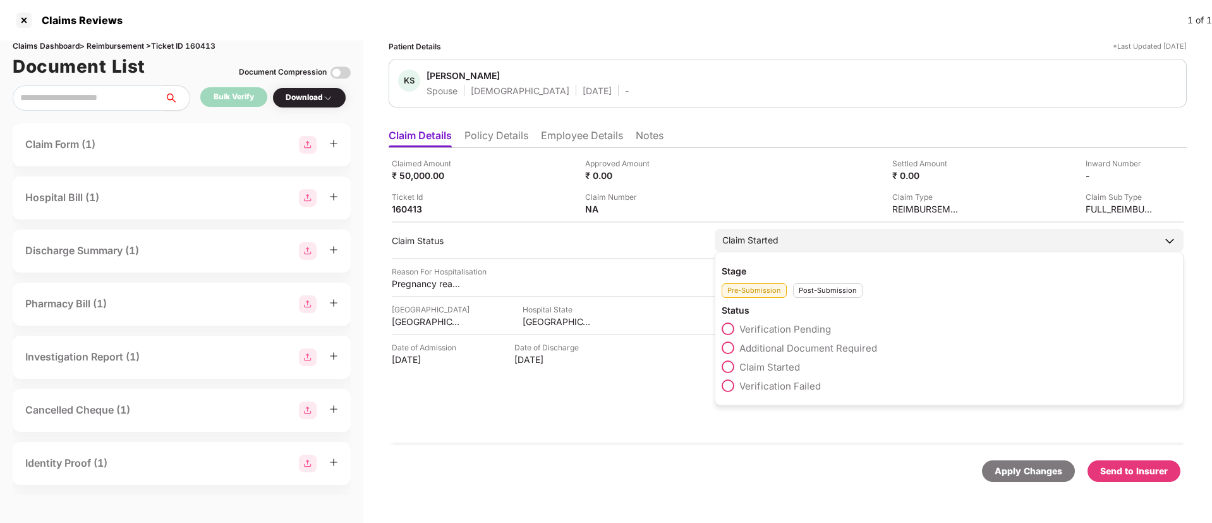
click at [828, 286] on div "Post-Submission" at bounding box center [828, 290] width 70 height 15
click at [726, 403] on span at bounding box center [728, 404] width 13 height 13
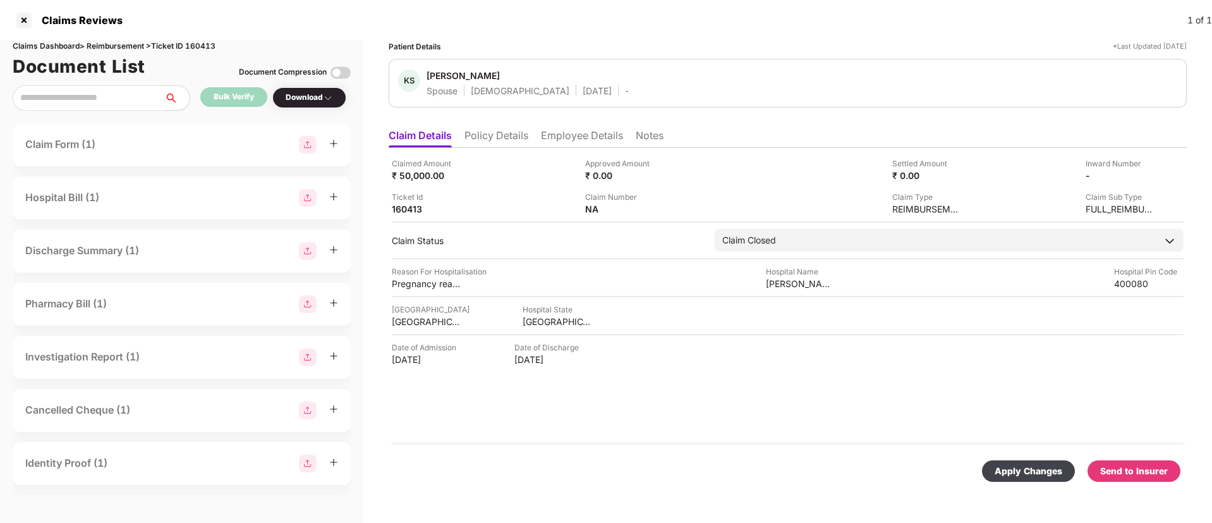
click at [1024, 466] on div "Apply Changes" at bounding box center [1029, 471] width 68 height 14
click at [513, 135] on li "Policy Details" at bounding box center [497, 138] width 64 height 18
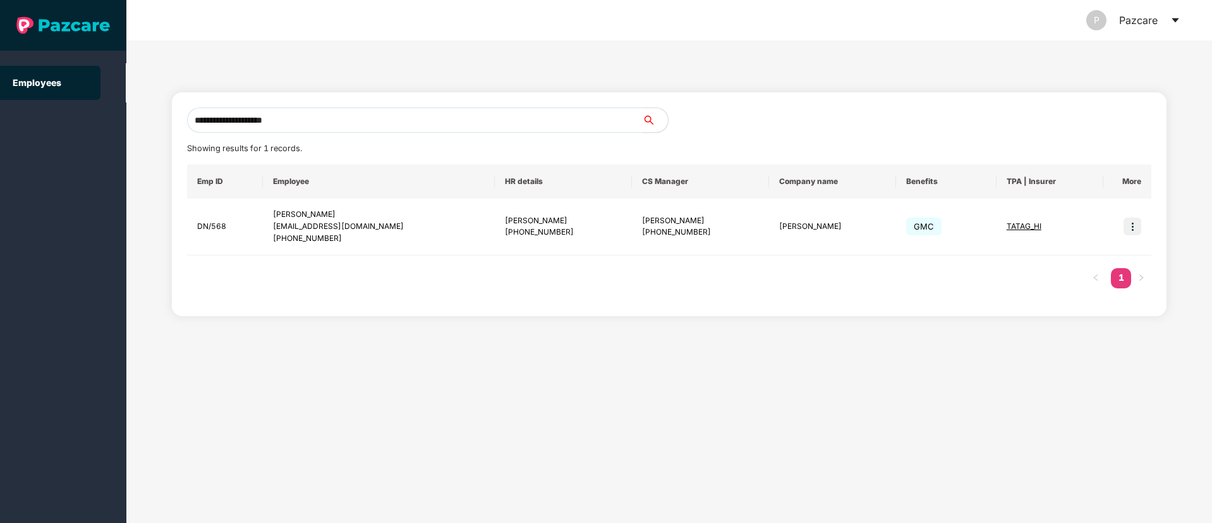
click at [231, 126] on input "**********" at bounding box center [415, 119] width 456 height 25
paste input "text"
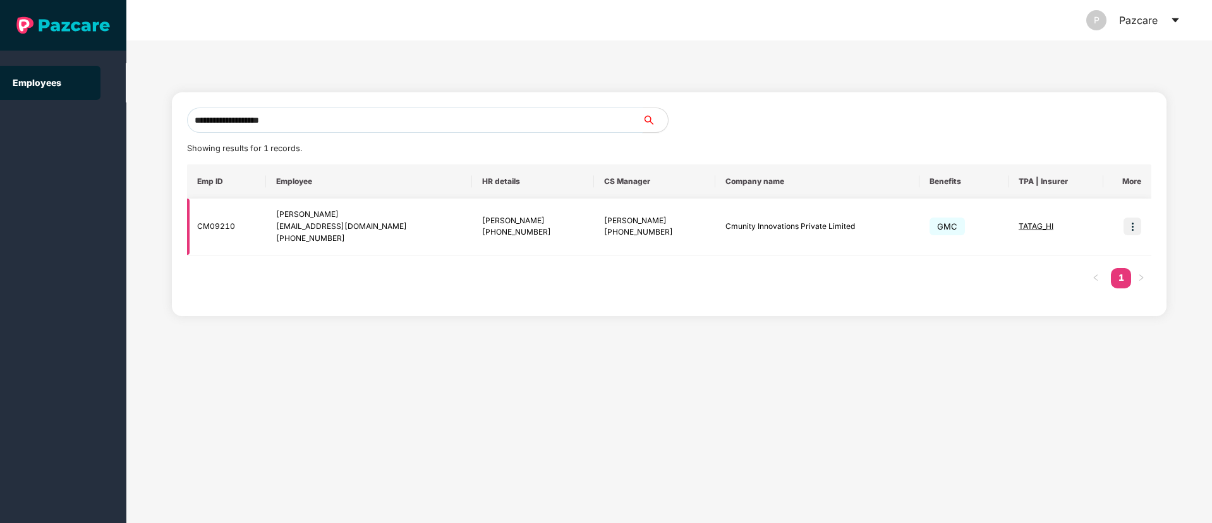
type input "**********"
click at [1129, 226] on img at bounding box center [1133, 226] width 18 height 18
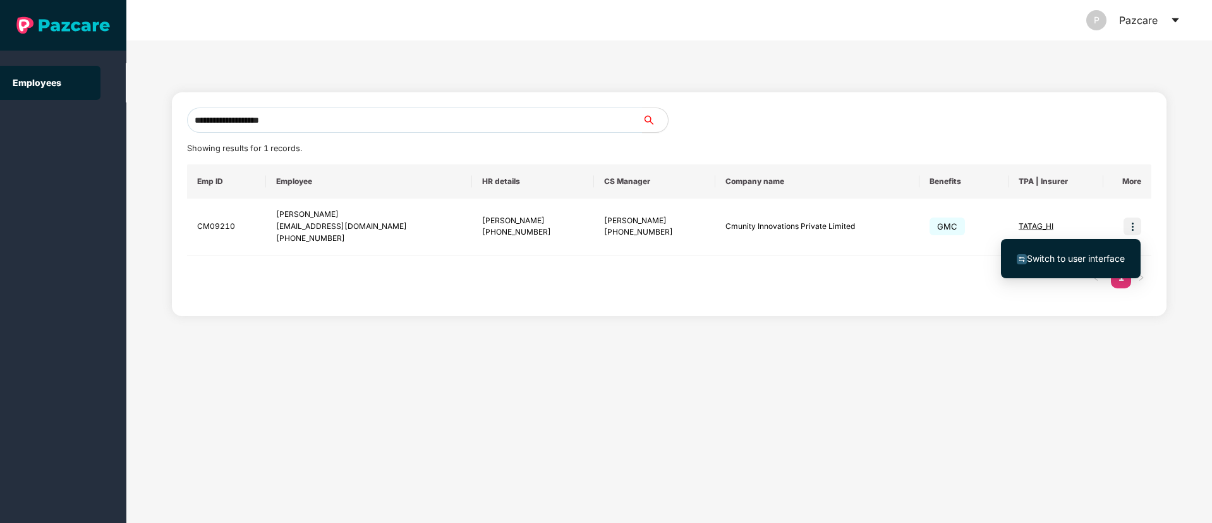
click at [1090, 256] on span "Switch to user interface" at bounding box center [1076, 258] width 98 height 11
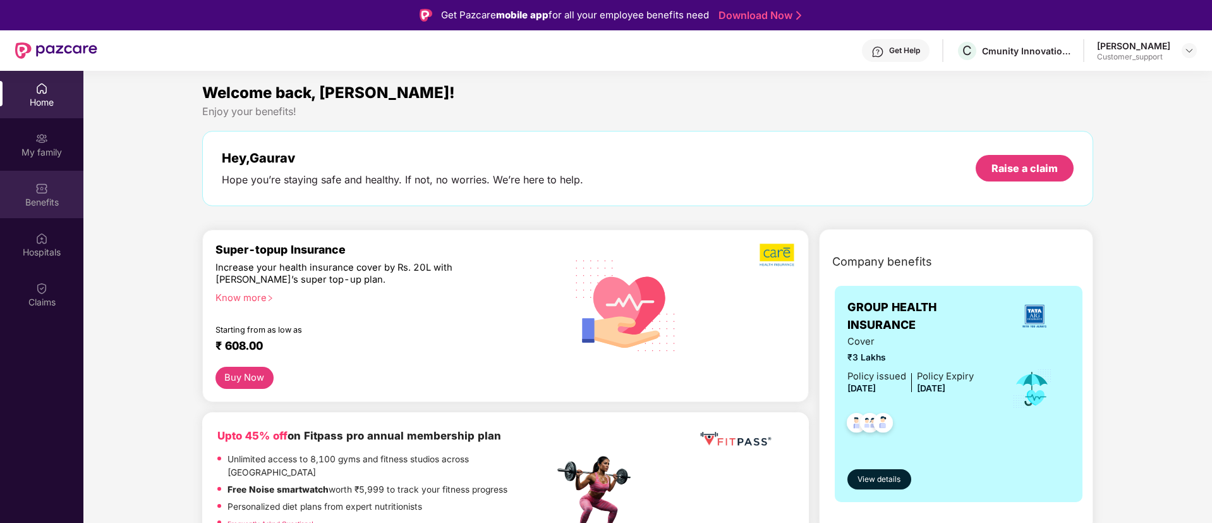
click at [23, 190] on div "Benefits" at bounding box center [41, 194] width 83 height 47
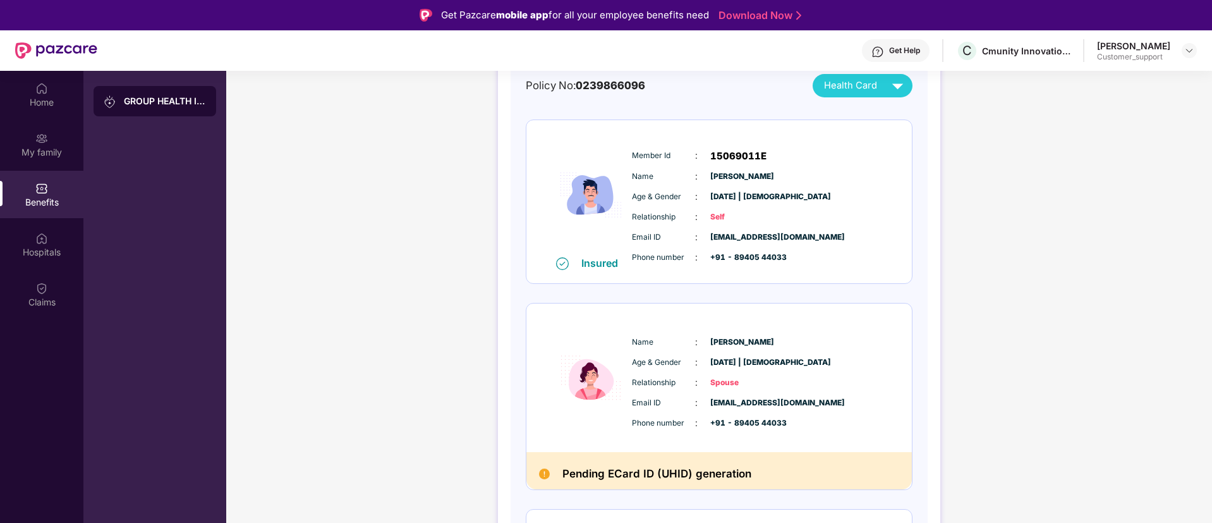
scroll to position [299, 0]
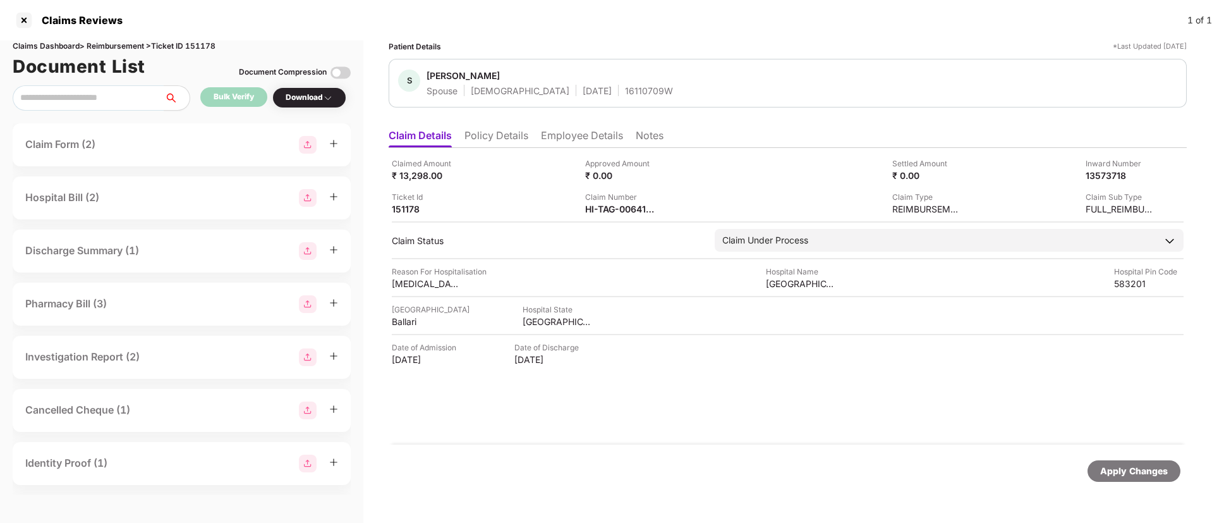
click at [507, 130] on li "Policy Details" at bounding box center [497, 138] width 64 height 18
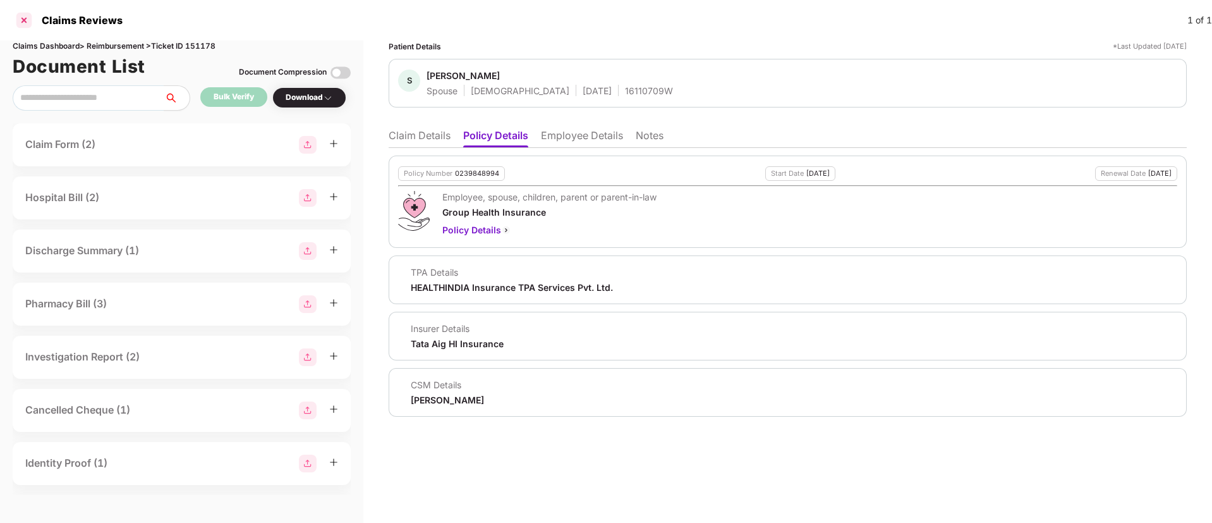
click at [16, 19] on div at bounding box center [24, 20] width 20 height 20
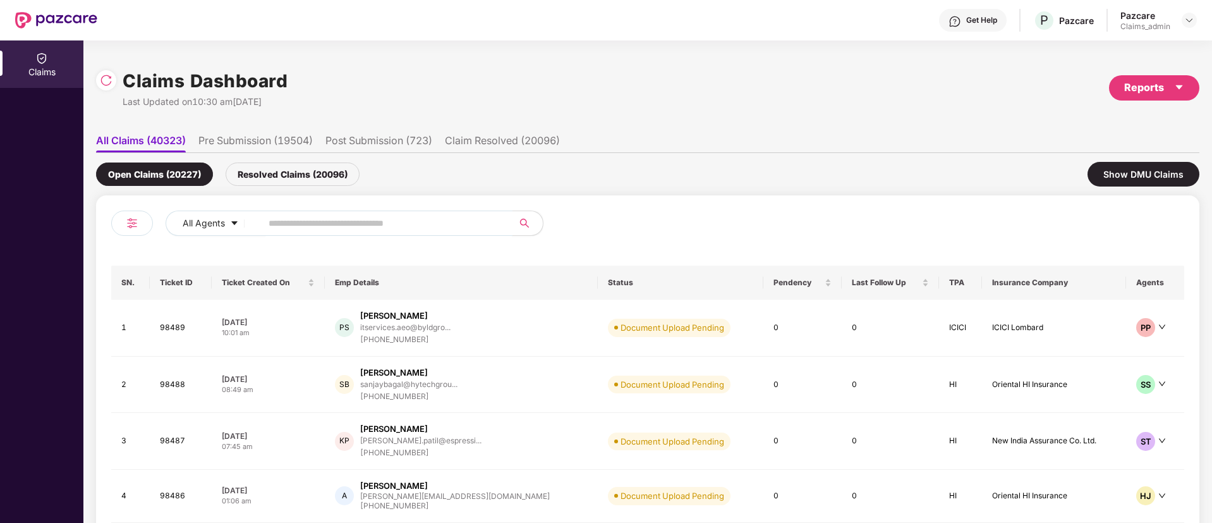
click at [283, 224] on input "text" at bounding box center [382, 223] width 227 height 19
paste input "******"
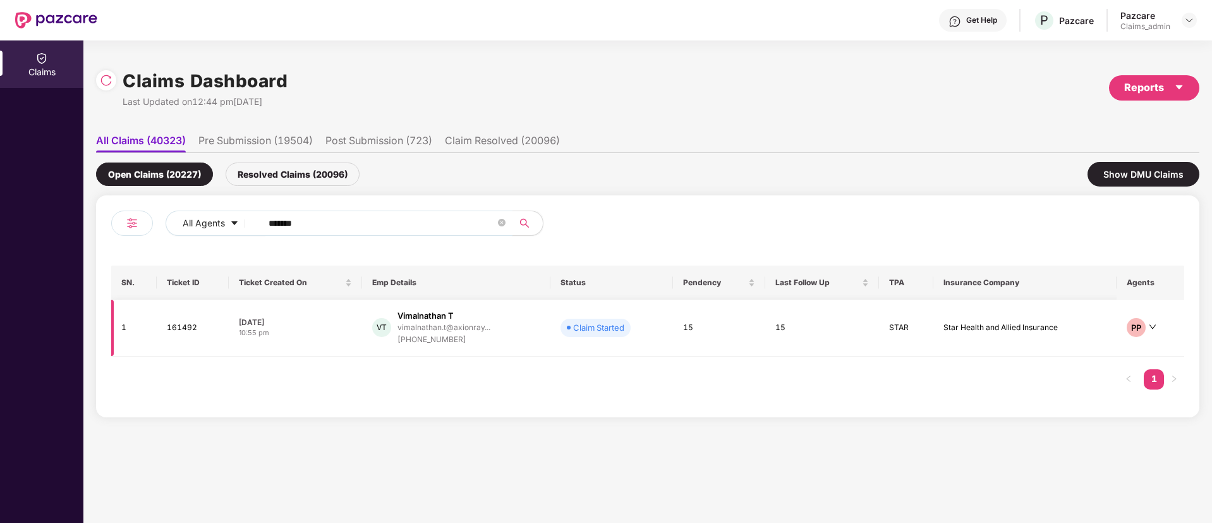
type input "******"
click at [332, 332] on div "10:55 pm" at bounding box center [295, 332] width 113 height 11
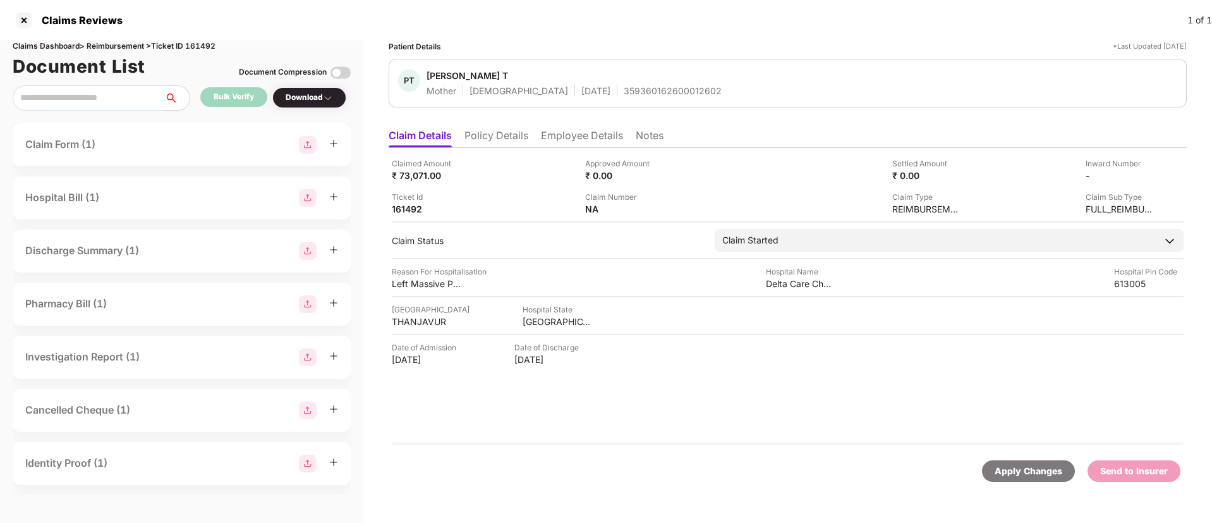
click at [512, 135] on li "Policy Details" at bounding box center [497, 138] width 64 height 18
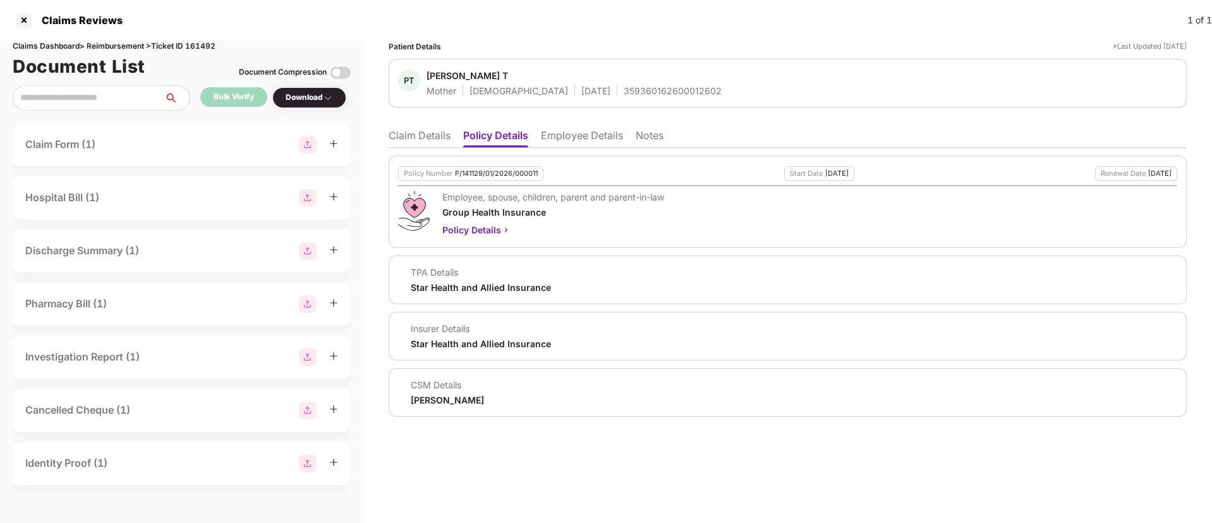
click at [417, 401] on div "Jayaram M" at bounding box center [447, 400] width 73 height 12
copy div "Jayaram M"
click at [429, 139] on li "Claim Details" at bounding box center [420, 138] width 62 height 18
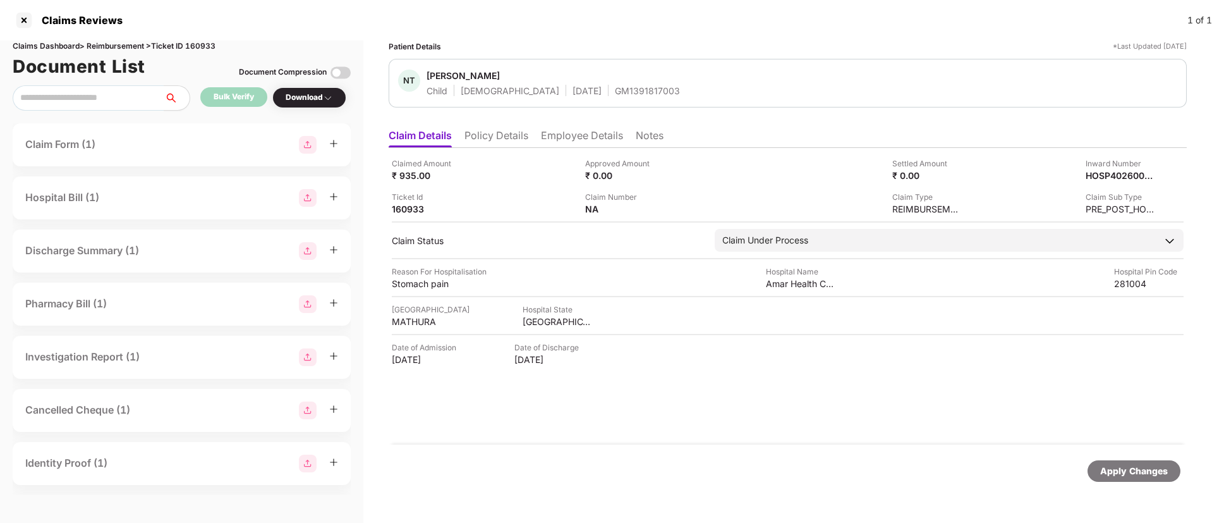
click at [577, 99] on div "NT Nitin Tomar Child Male 04 Aug 2015 GM1391817003" at bounding box center [788, 83] width 798 height 49
copy div "GM1391817003"
click at [1107, 171] on div "HOSP4026009317_26072025130949" at bounding box center [1108, 175] width 70 height 12
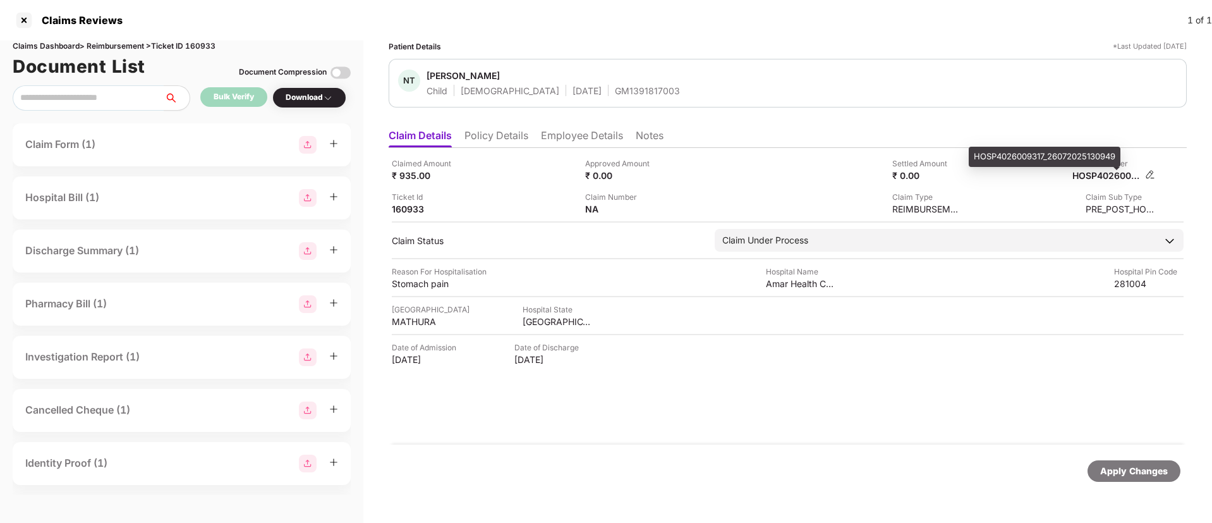
click at [1107, 171] on div "HOSP4026009317_26072025130949" at bounding box center [1108, 175] width 70 height 12
copy div
click at [615, 91] on div "GM1391817003" at bounding box center [647, 91] width 65 height 12
copy div "GM1391817003"
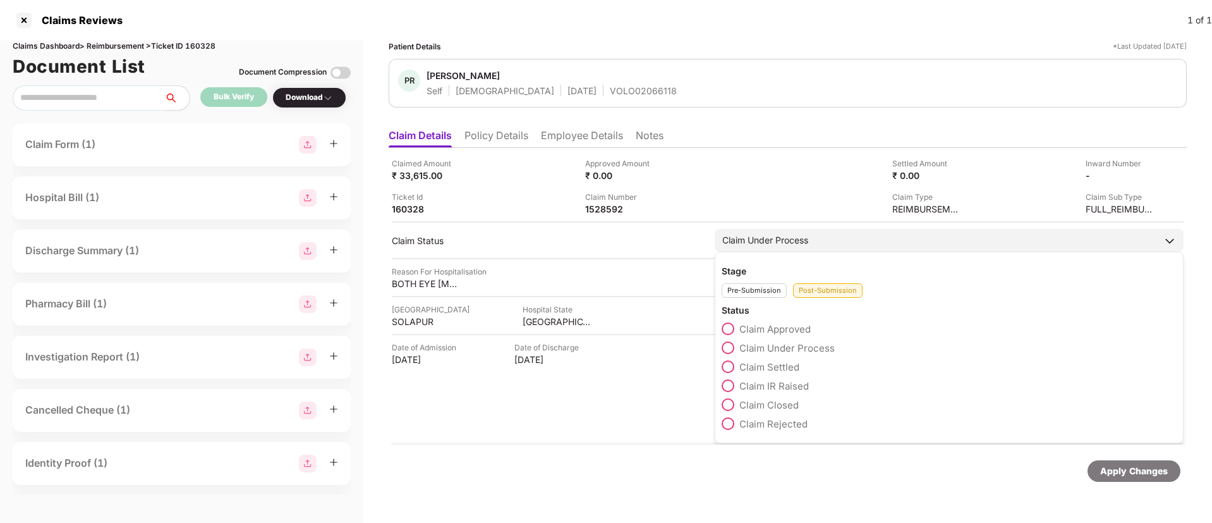
click at [728, 360] on span at bounding box center [728, 366] width 13 height 13
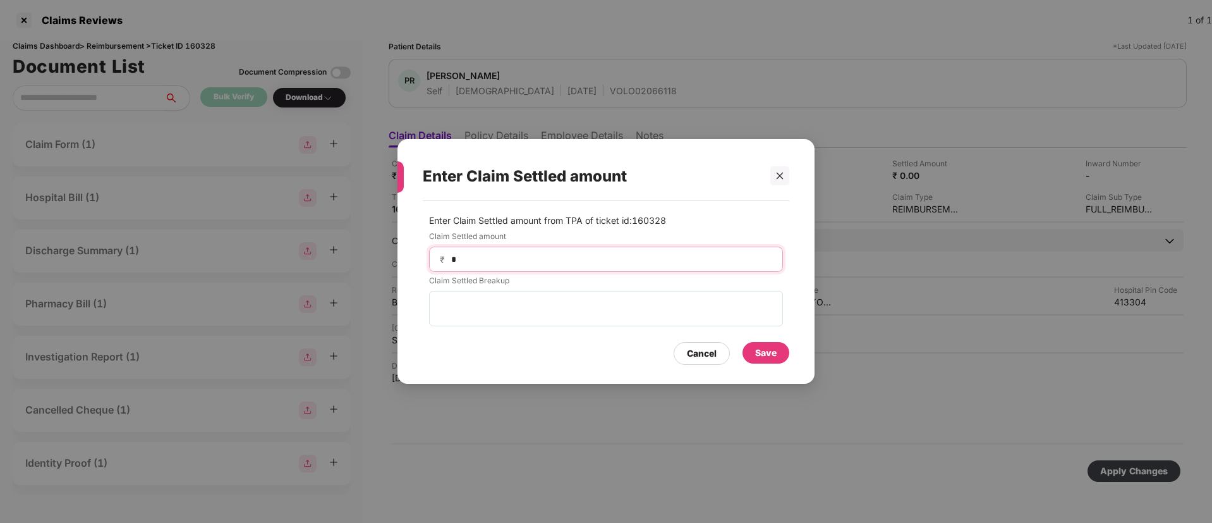
click at [506, 258] on input "*" at bounding box center [611, 259] width 322 height 13
type input "*****"
click at [769, 355] on div "Save" at bounding box center [765, 353] width 21 height 14
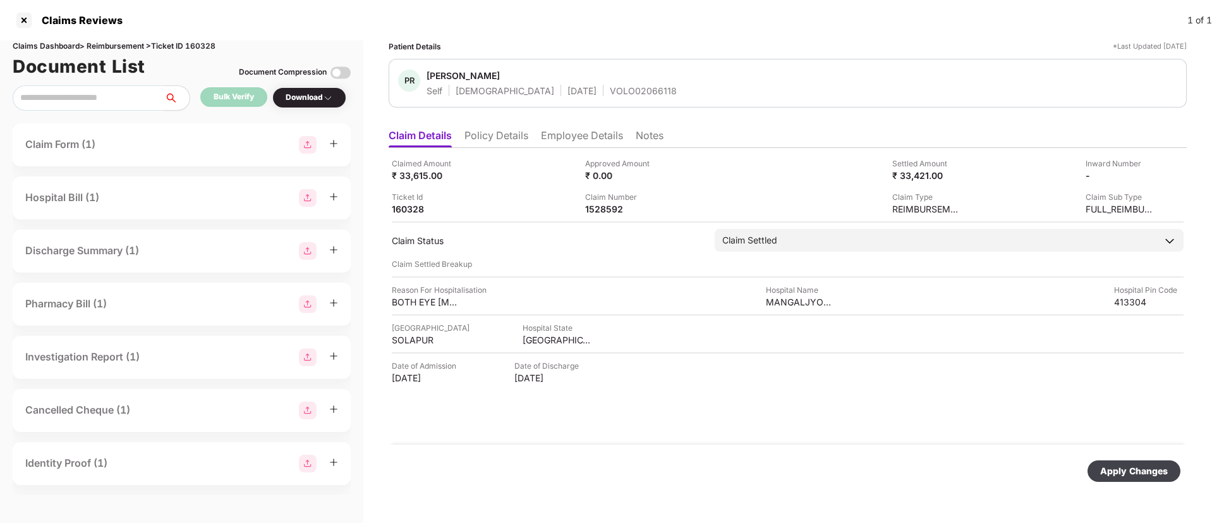
click at [1131, 469] on div "Apply Changes" at bounding box center [1134, 471] width 68 height 14
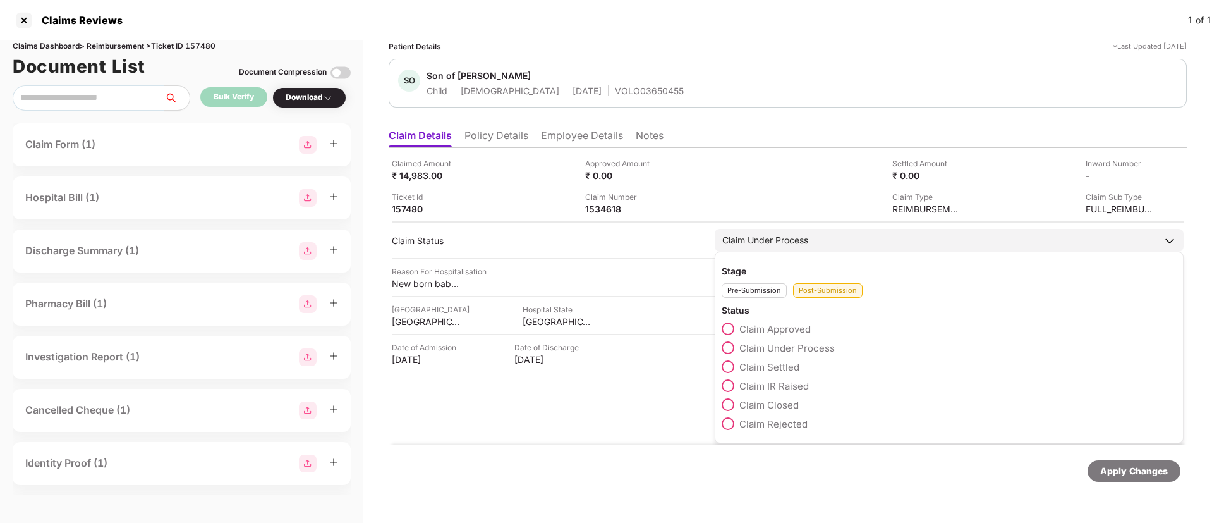
click at [732, 384] on span at bounding box center [728, 385] width 13 height 13
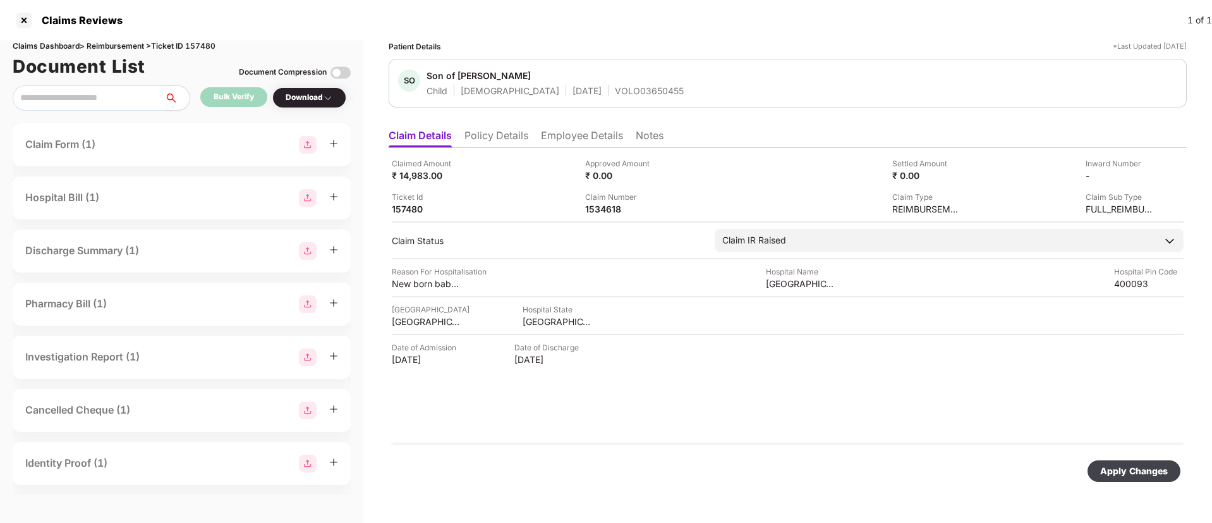
click at [1112, 465] on div "Apply Changes" at bounding box center [1134, 471] width 68 height 14
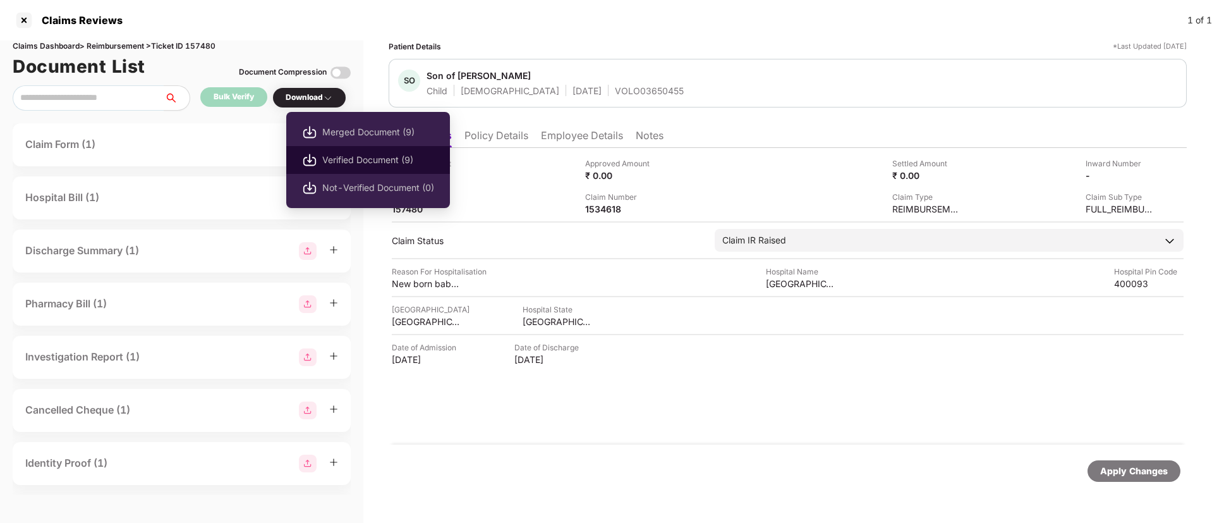
click at [343, 155] on span "Verified Document (9)" at bounding box center [378, 160] width 112 height 14
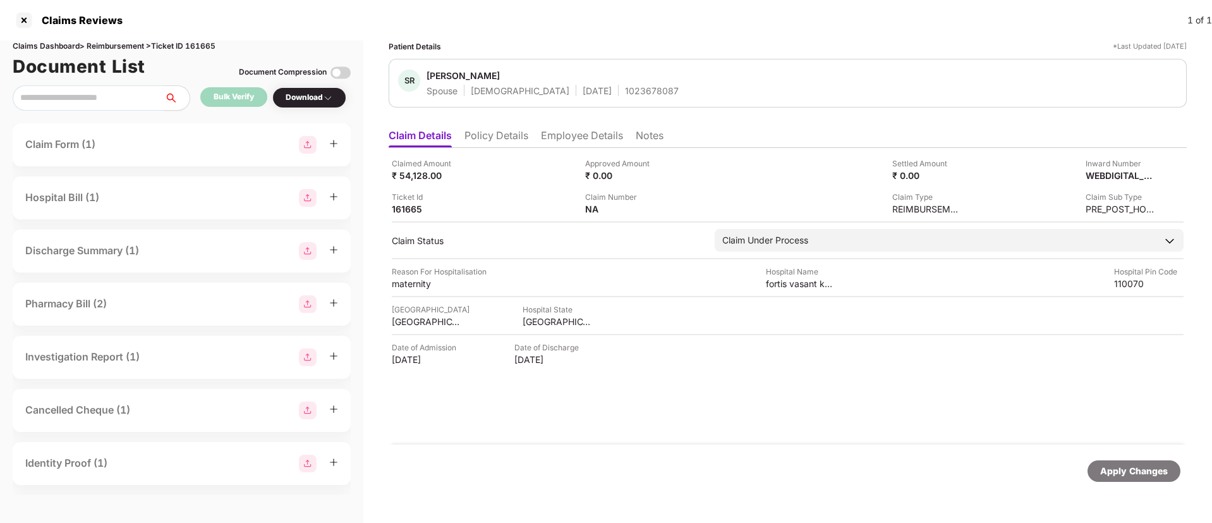
click at [490, 130] on li "Policy Details" at bounding box center [497, 138] width 64 height 18
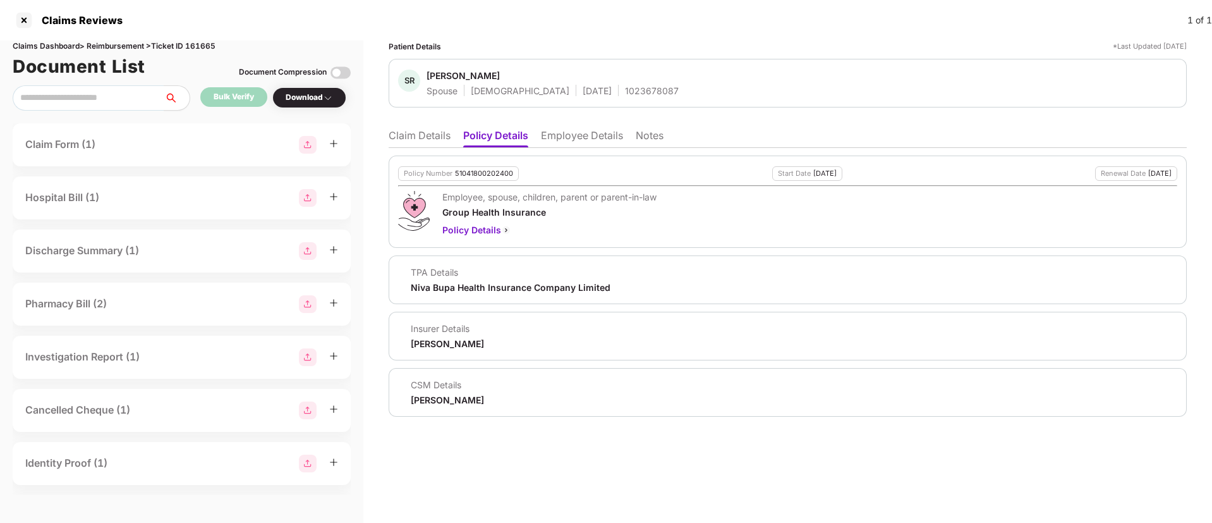
click at [607, 82] on span "[PERSON_NAME]" at bounding box center [553, 77] width 252 height 15
click at [625, 85] on div "1023678087" at bounding box center [652, 91] width 54 height 12
copy div "1023678087"
click at [605, 135] on li "Employee Details" at bounding box center [582, 138] width 82 height 18
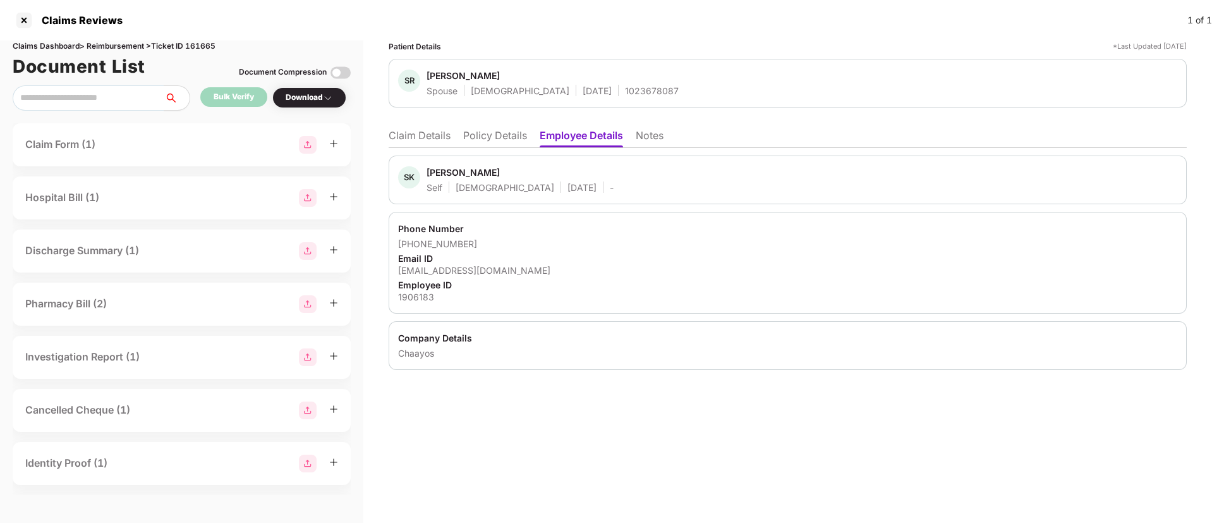
click at [411, 141] on li "Claim Details" at bounding box center [420, 138] width 62 height 18
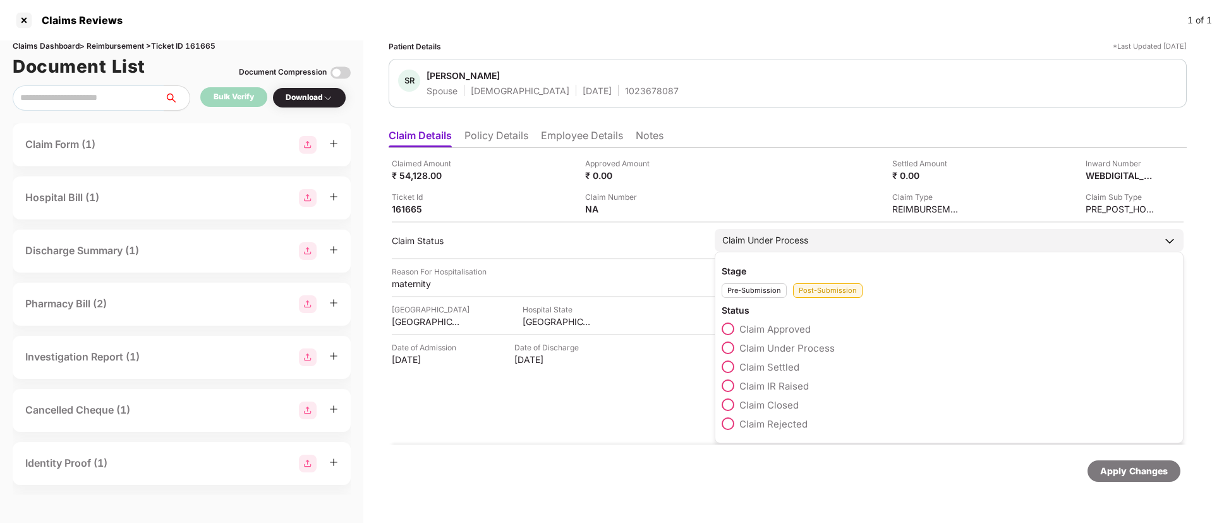
click at [728, 384] on span at bounding box center [728, 385] width 13 height 13
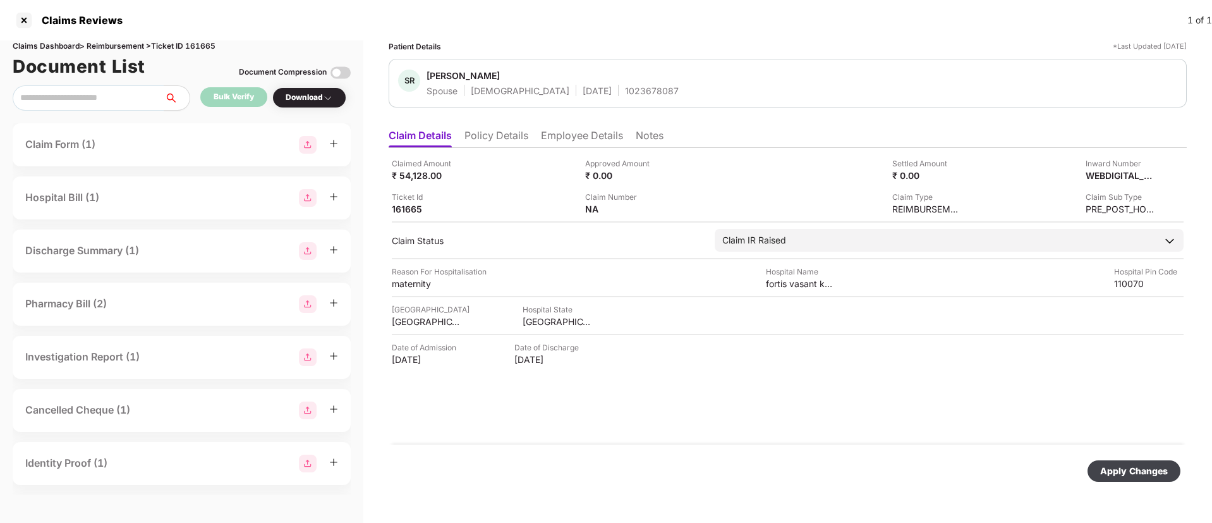
click at [1132, 480] on div "Apply Changes" at bounding box center [1134, 470] width 93 height 21
click at [664, 208] on img at bounding box center [663, 208] width 10 height 10
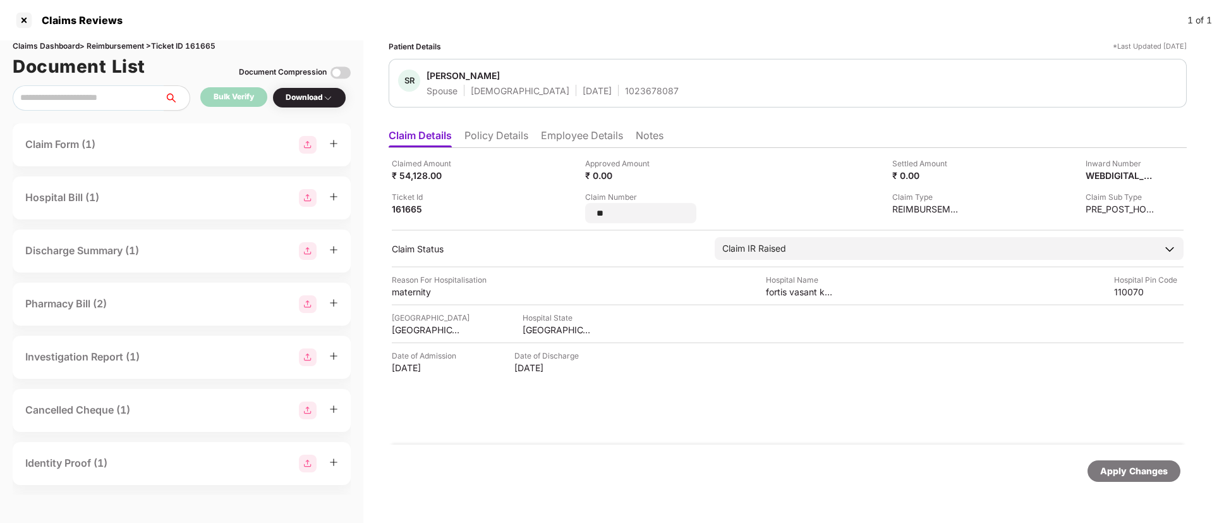
type input "*"
type input "**********"
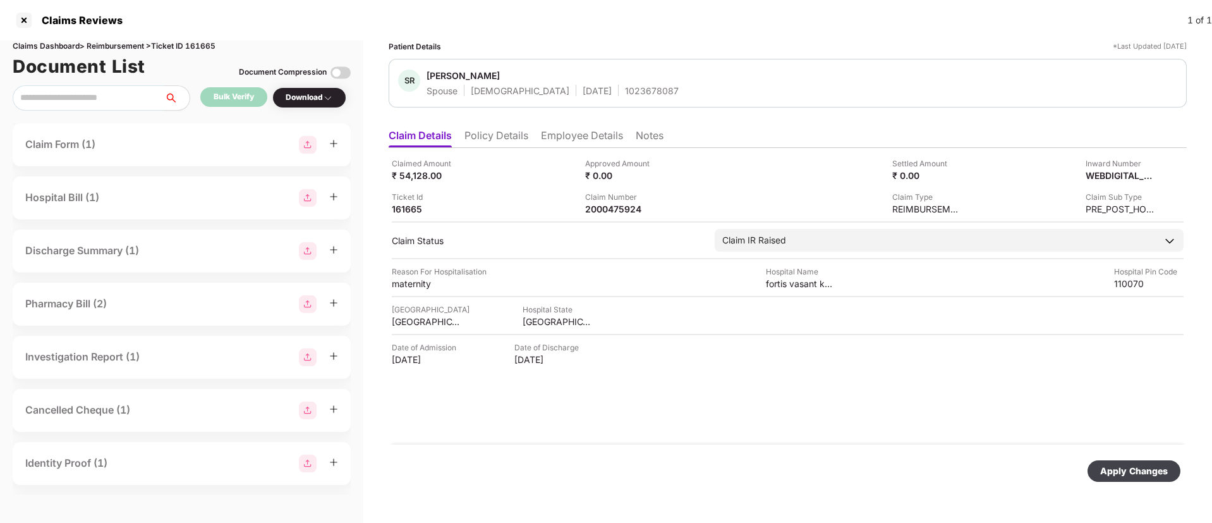
click at [1148, 473] on div "Apply Changes" at bounding box center [1134, 471] width 68 height 14
click at [625, 92] on div "1023678087" at bounding box center [652, 91] width 54 height 12
copy div "1023678087"
click at [602, 211] on div "2000475924" at bounding box center [620, 209] width 70 height 12
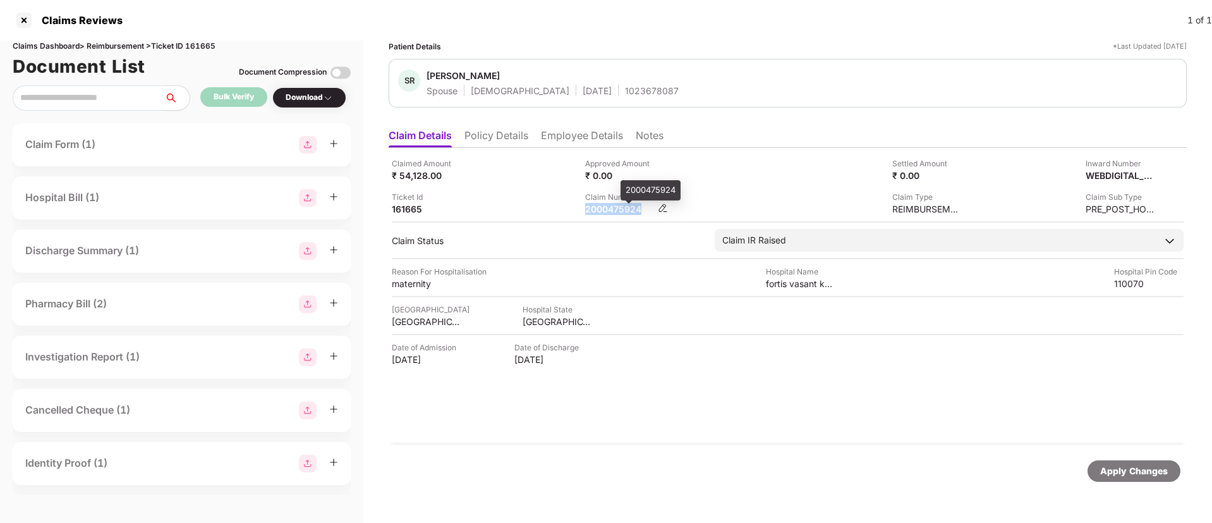
click at [602, 211] on div "2000475924" at bounding box center [620, 209] width 70 height 12
copy div "2000475924"
click at [494, 145] on li "Policy Details" at bounding box center [497, 138] width 64 height 18
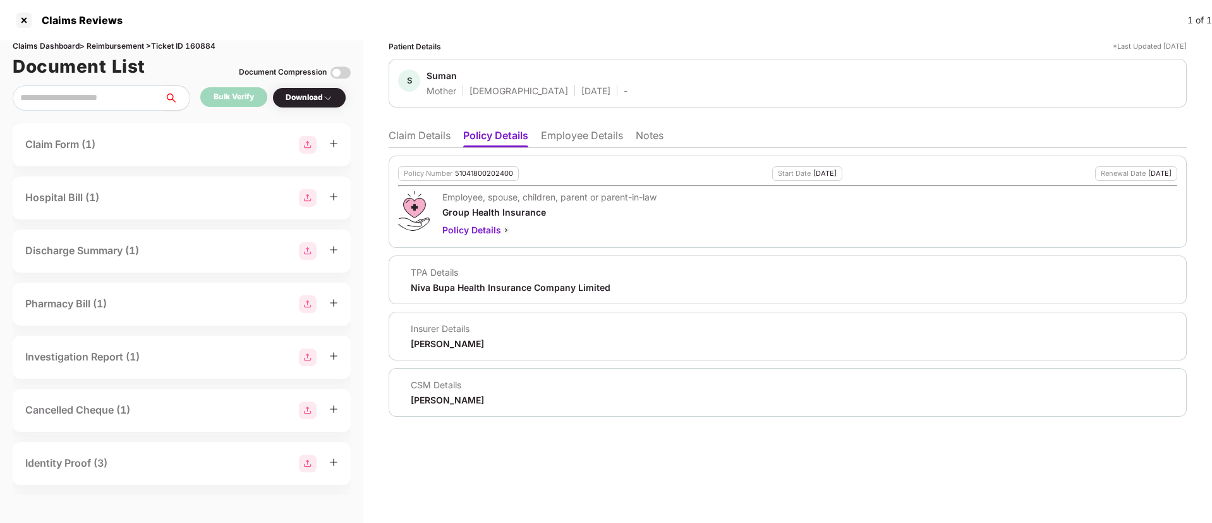
click at [418, 138] on li "Claim Details" at bounding box center [420, 138] width 62 height 18
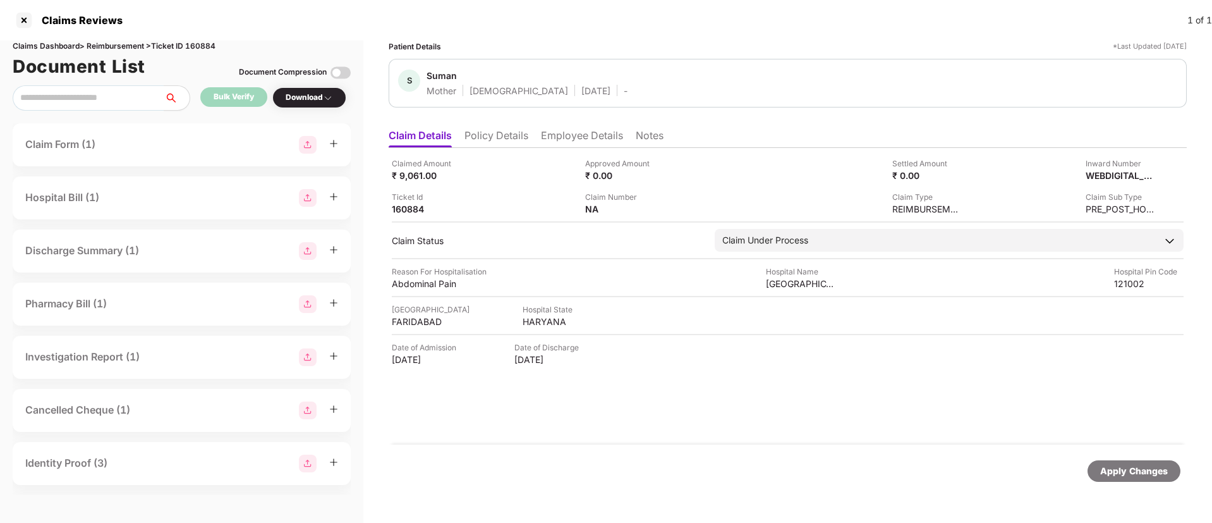
click at [580, 138] on li "Employee Details" at bounding box center [582, 138] width 82 height 18
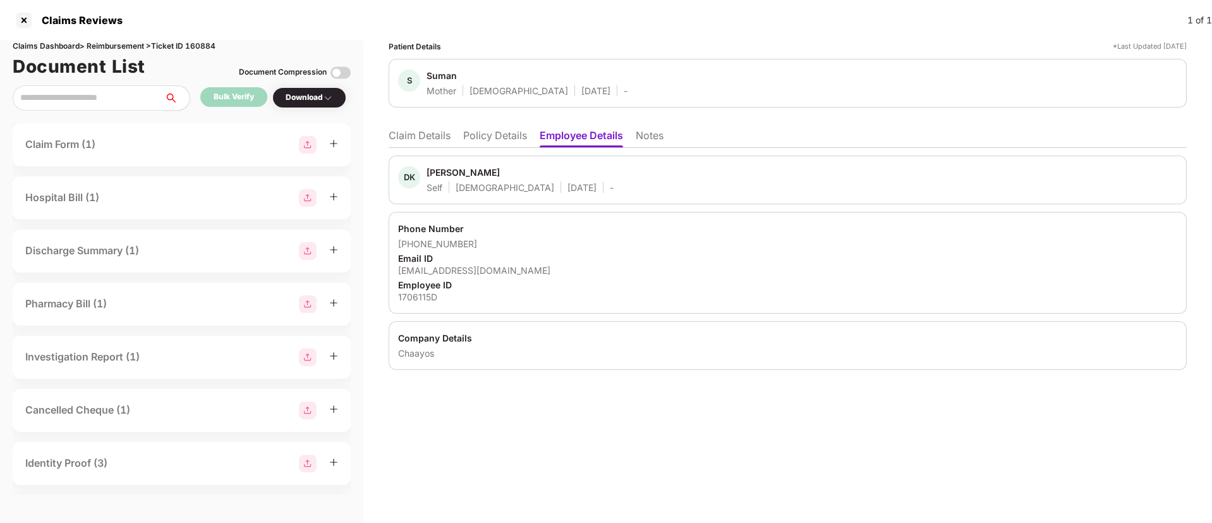
click at [423, 136] on li "Claim Details" at bounding box center [420, 138] width 62 height 18
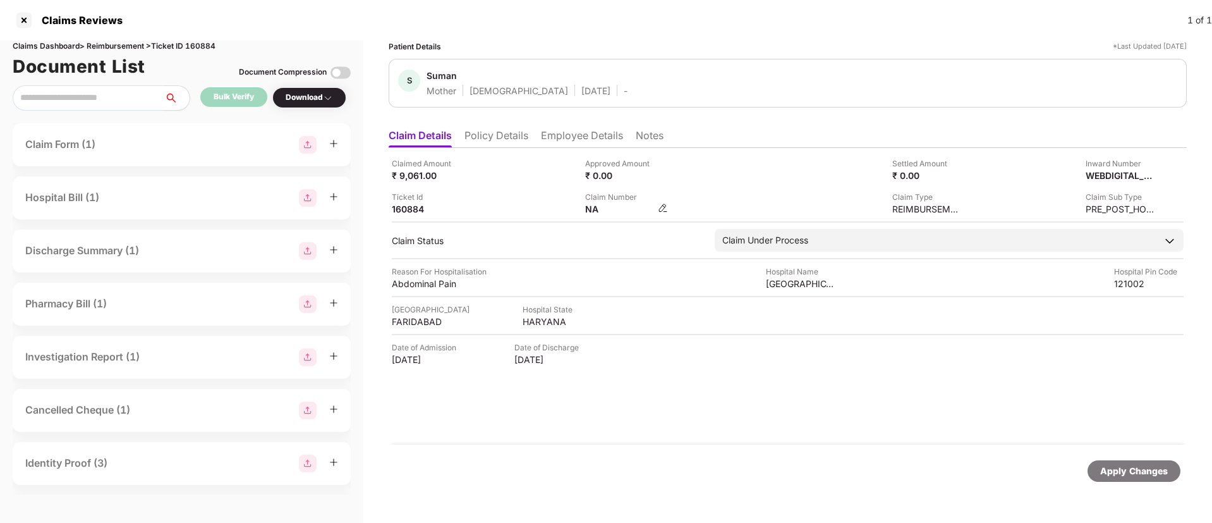
click at [666, 210] on img at bounding box center [663, 208] width 10 height 10
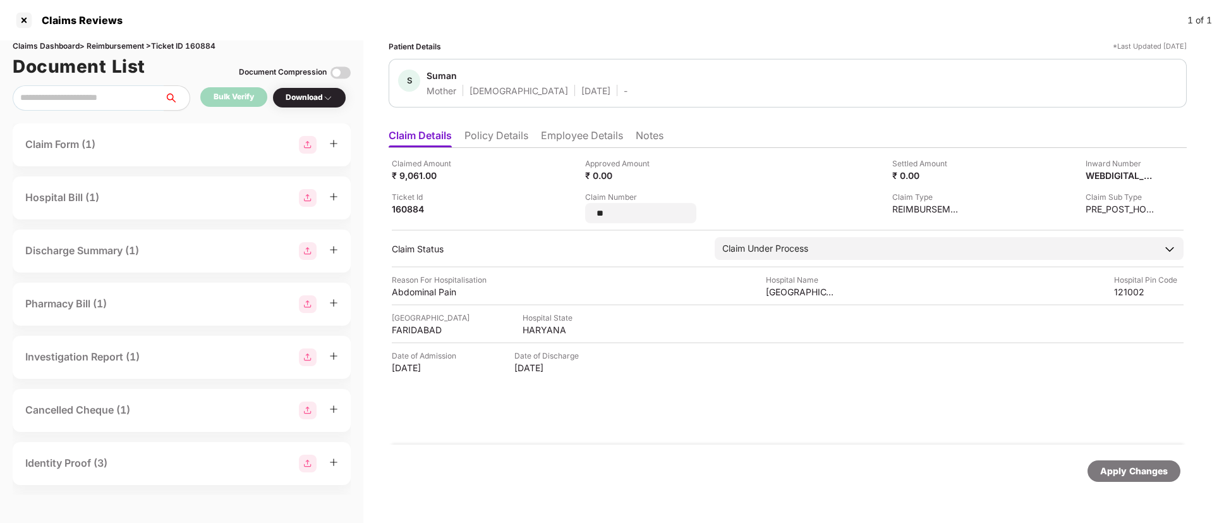
type input "*"
type input "**********"
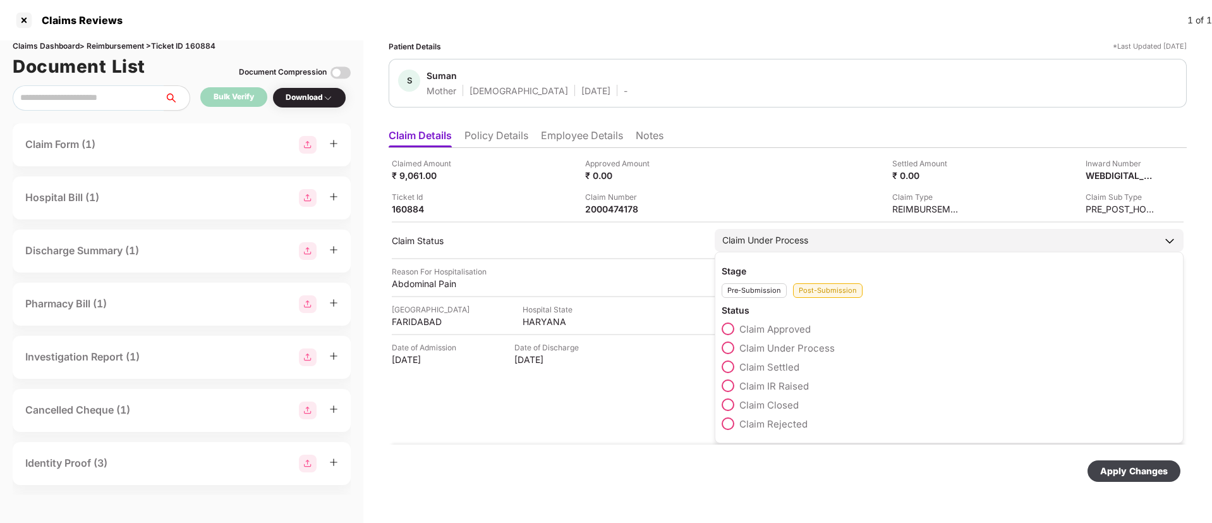
click at [723, 374] on div "Claim Settled" at bounding box center [949, 369] width 455 height 19
click at [734, 366] on span at bounding box center [728, 366] width 13 height 13
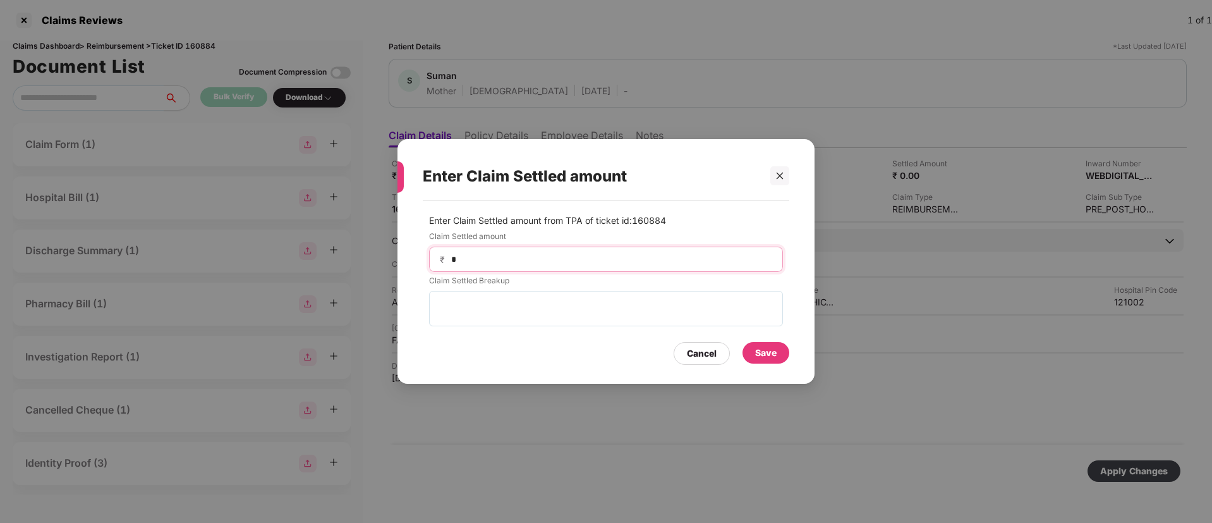
click at [476, 255] on input "*" at bounding box center [611, 259] width 322 height 13
type input "****"
click at [760, 351] on div "Save" at bounding box center [765, 353] width 21 height 14
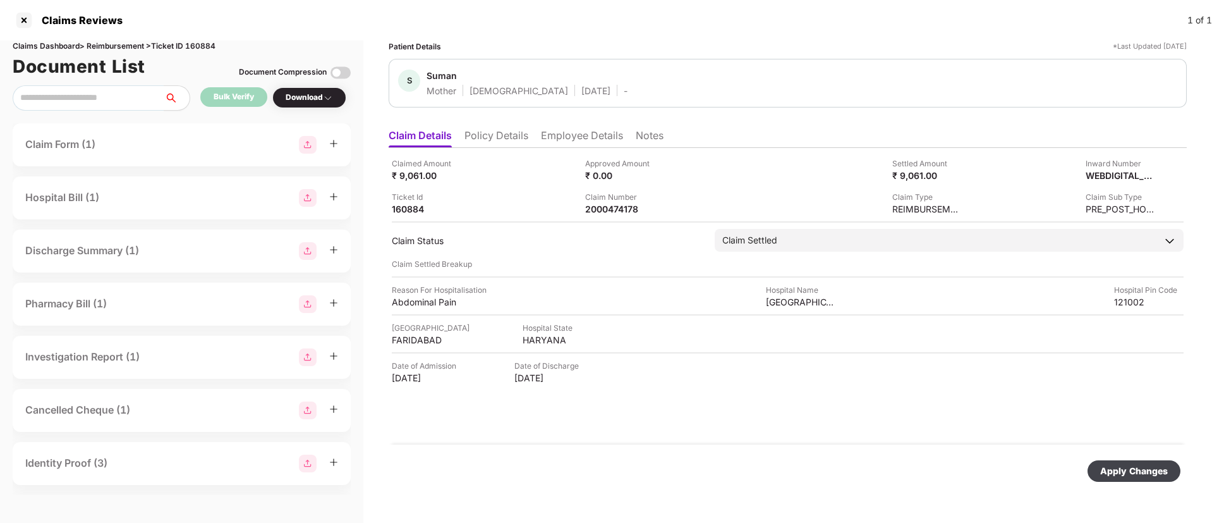
click at [1126, 462] on div "Apply Changes" at bounding box center [1134, 470] width 93 height 21
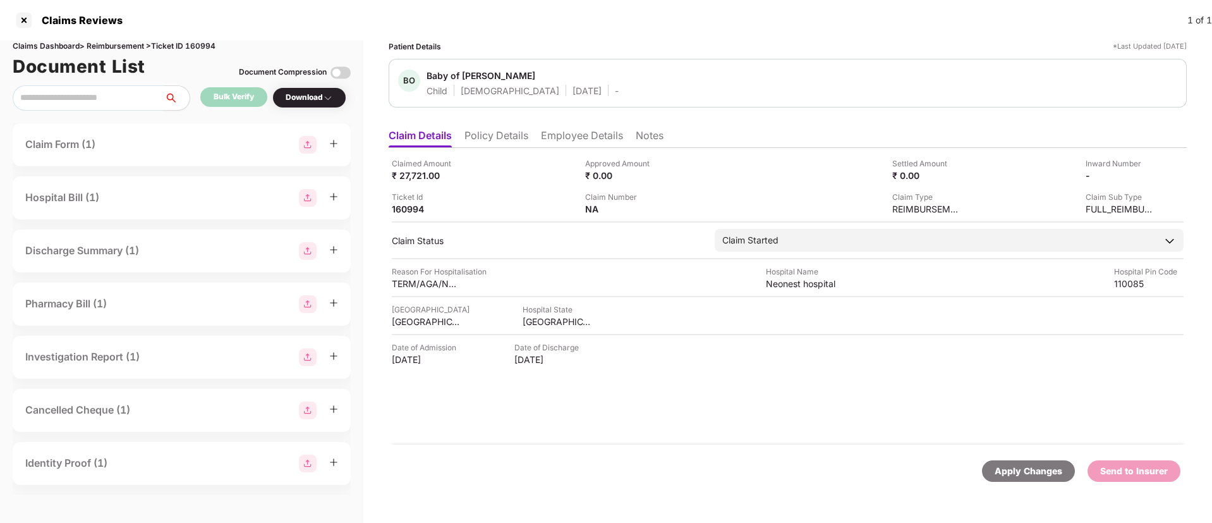
click at [568, 140] on li "Employee Details" at bounding box center [582, 138] width 82 height 18
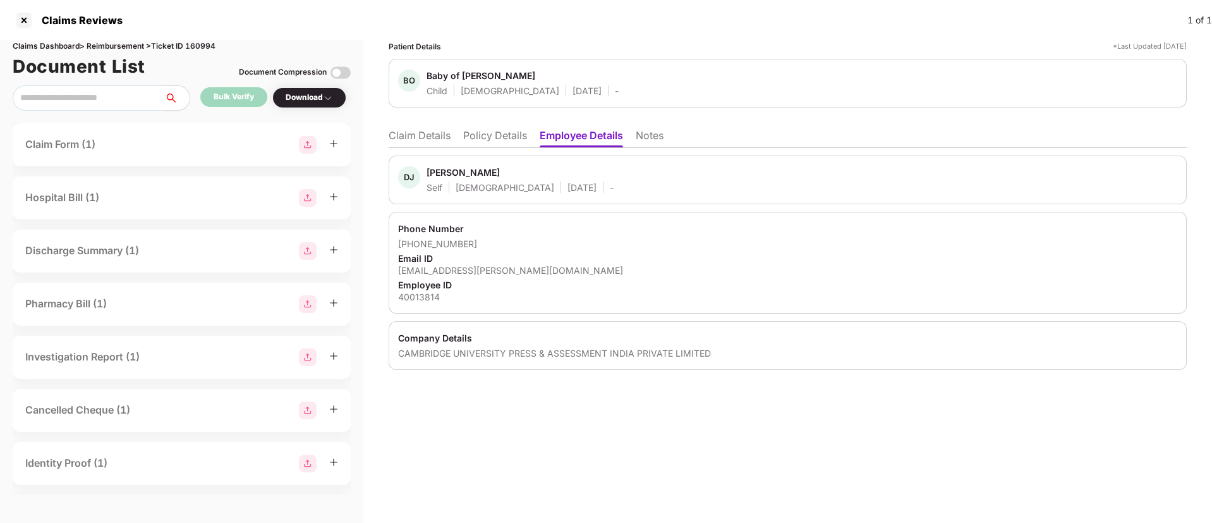
click at [466, 270] on div "deepak.jha@cambridge.org" at bounding box center [787, 270] width 779 height 12
click at [532, 234] on div "Phone Number" at bounding box center [787, 228] width 779 height 12
click at [495, 138] on li "Policy Details" at bounding box center [495, 138] width 64 height 18
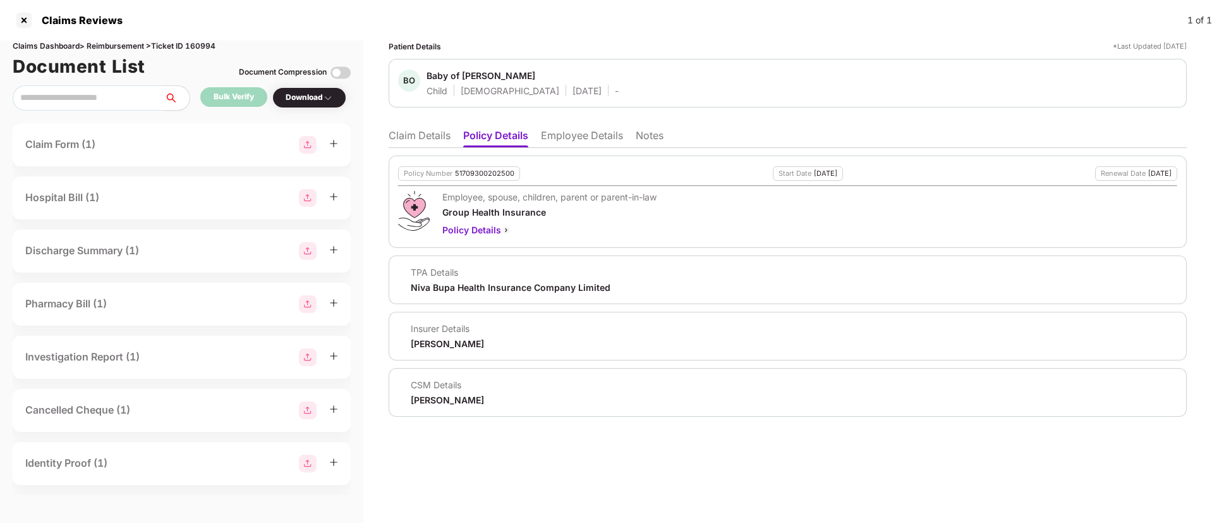
click at [430, 138] on li "Claim Details" at bounding box center [420, 138] width 62 height 18
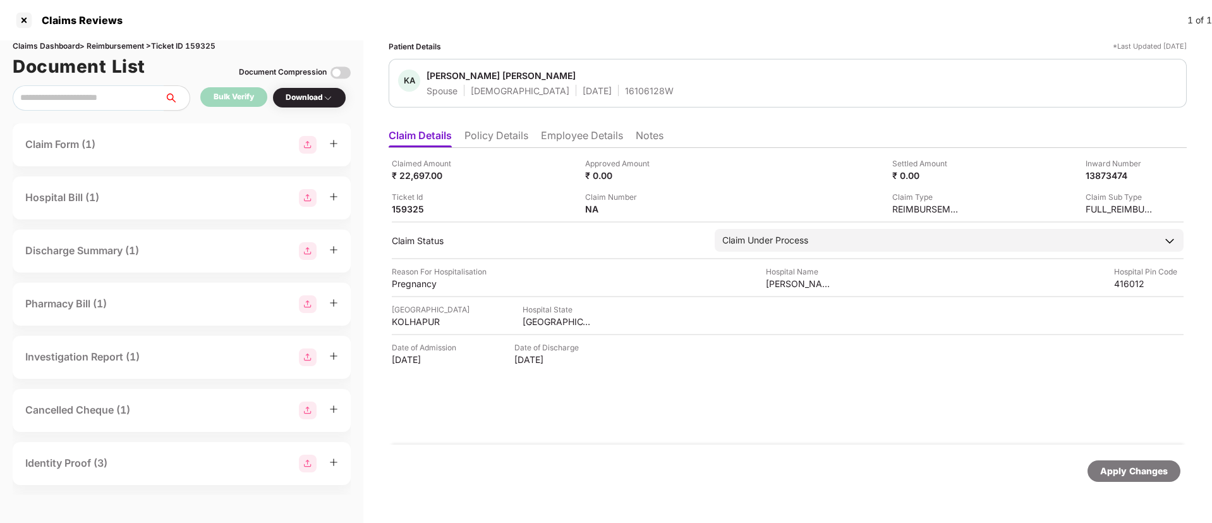
click at [501, 133] on li "Policy Details" at bounding box center [497, 138] width 64 height 18
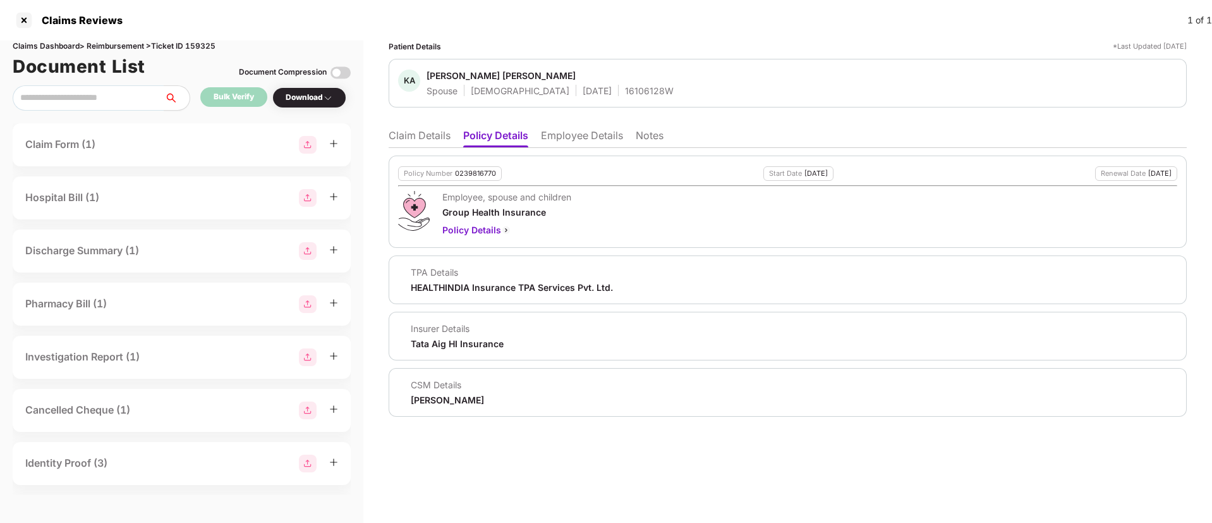
click at [405, 131] on li "Claim Details" at bounding box center [420, 138] width 62 height 18
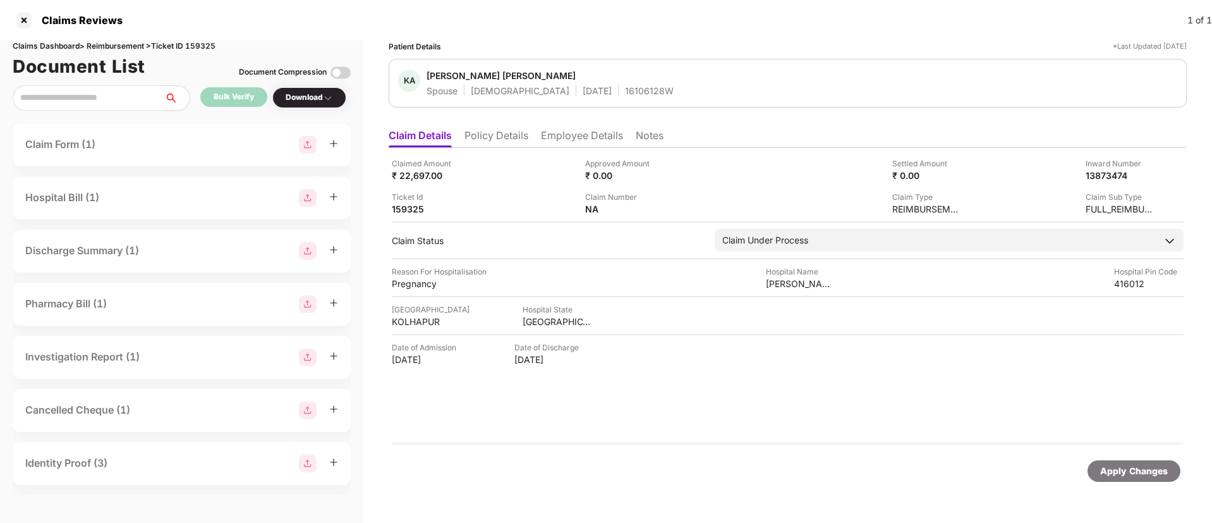
click at [592, 138] on li "Employee Details" at bounding box center [582, 138] width 82 height 18
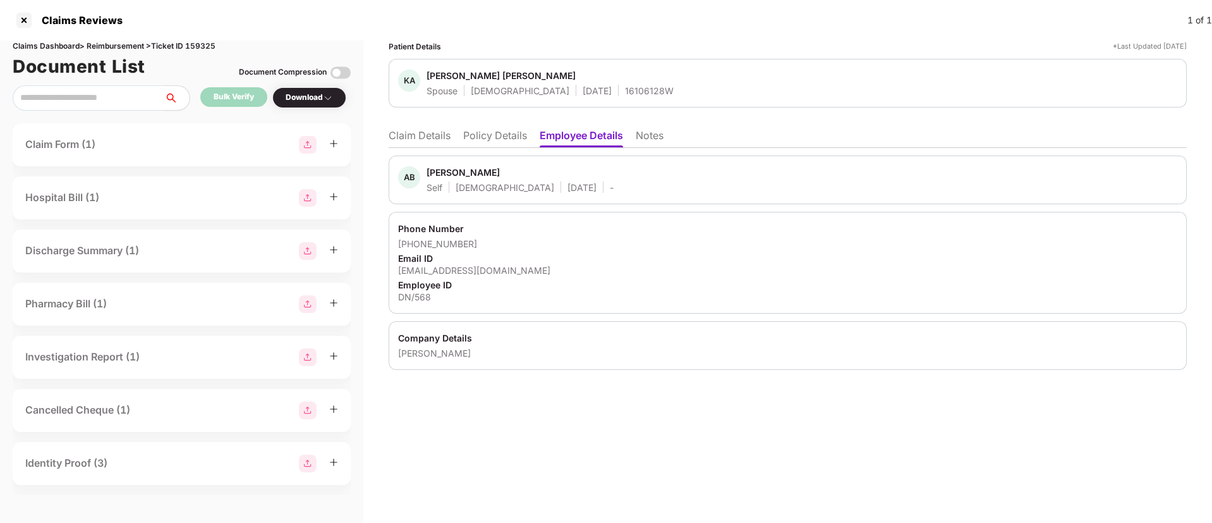
click at [451, 271] on div "[EMAIL_ADDRESS][DOMAIN_NAME]" at bounding box center [787, 270] width 779 height 12
copy div "[EMAIL_ADDRESS][DOMAIN_NAME]"
click at [417, 141] on li "Claim Details" at bounding box center [420, 138] width 62 height 18
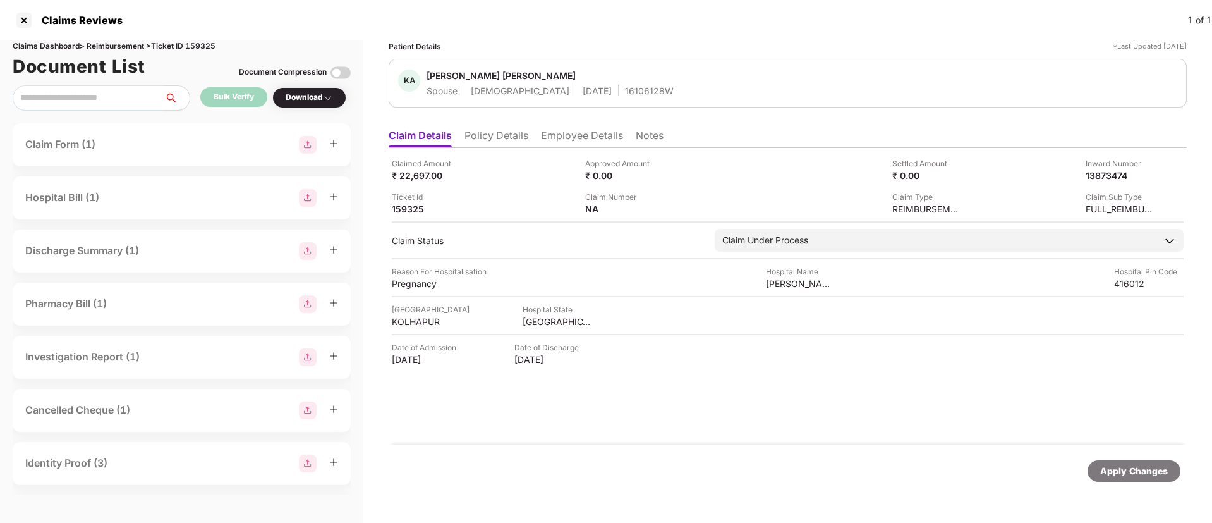
click at [575, 139] on li "Employee Details" at bounding box center [582, 138] width 82 height 18
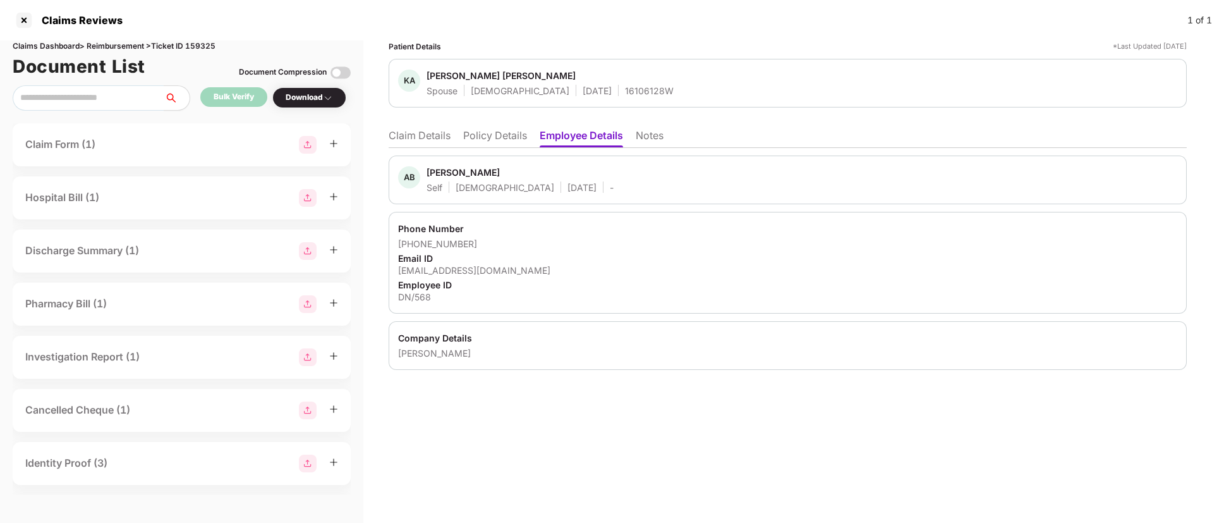
click at [462, 268] on div "[EMAIL_ADDRESS][DOMAIN_NAME]" at bounding box center [787, 270] width 779 height 12
copy div "[EMAIL_ADDRESS][DOMAIN_NAME]"
drag, startPoint x: 415, startPoint y: 240, endPoint x: 496, endPoint y: 244, distance: 81.0
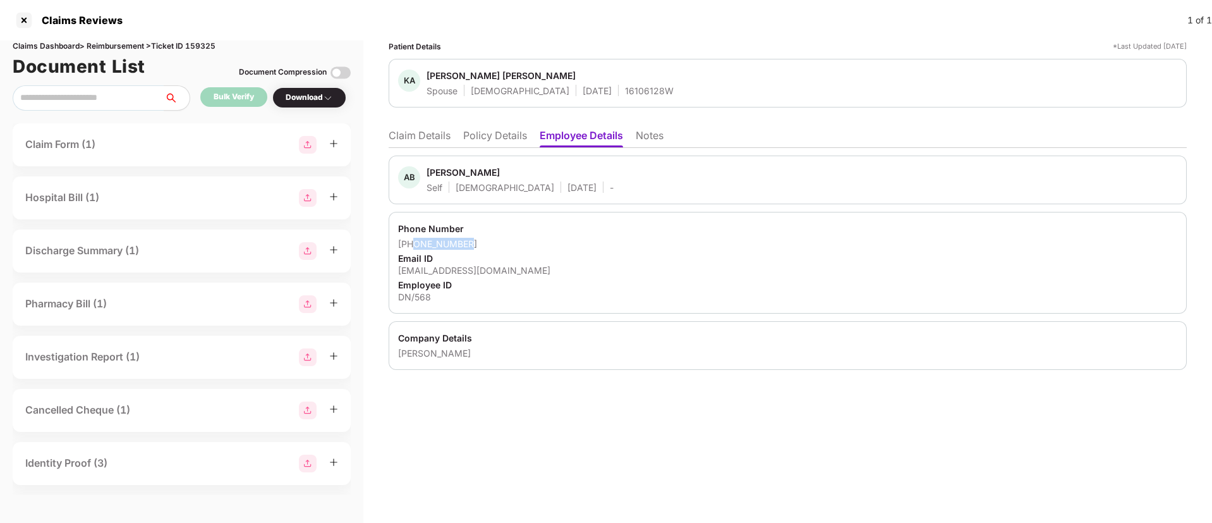
click at [496, 244] on div "[PHONE_NUMBER]" at bounding box center [787, 244] width 779 height 12
copy div "9975211889"
click at [28, 20] on div at bounding box center [24, 20] width 20 height 20
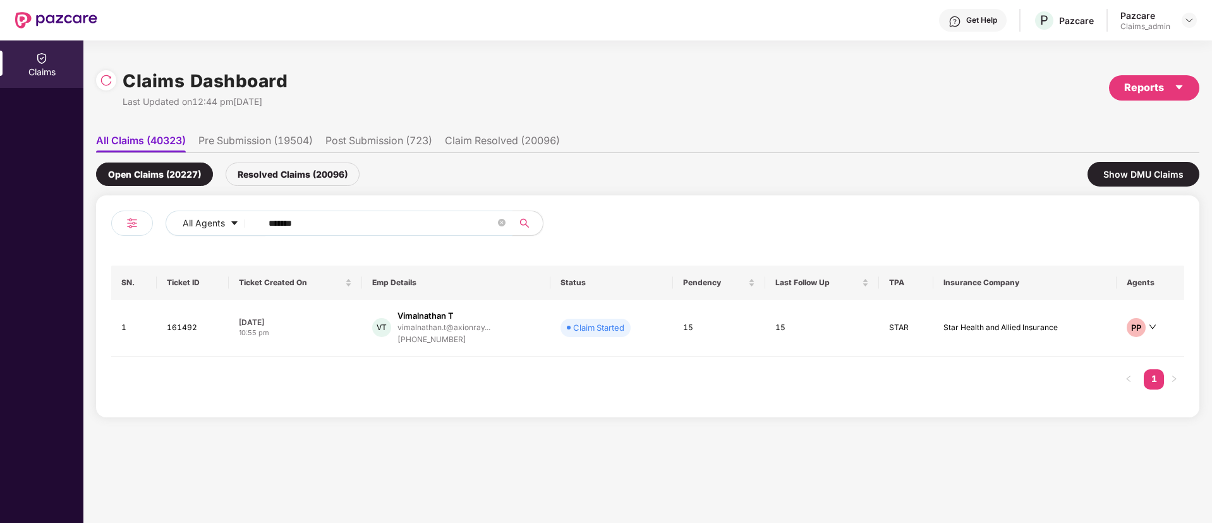
click at [281, 216] on input "******" at bounding box center [382, 223] width 227 height 19
paste input "text"
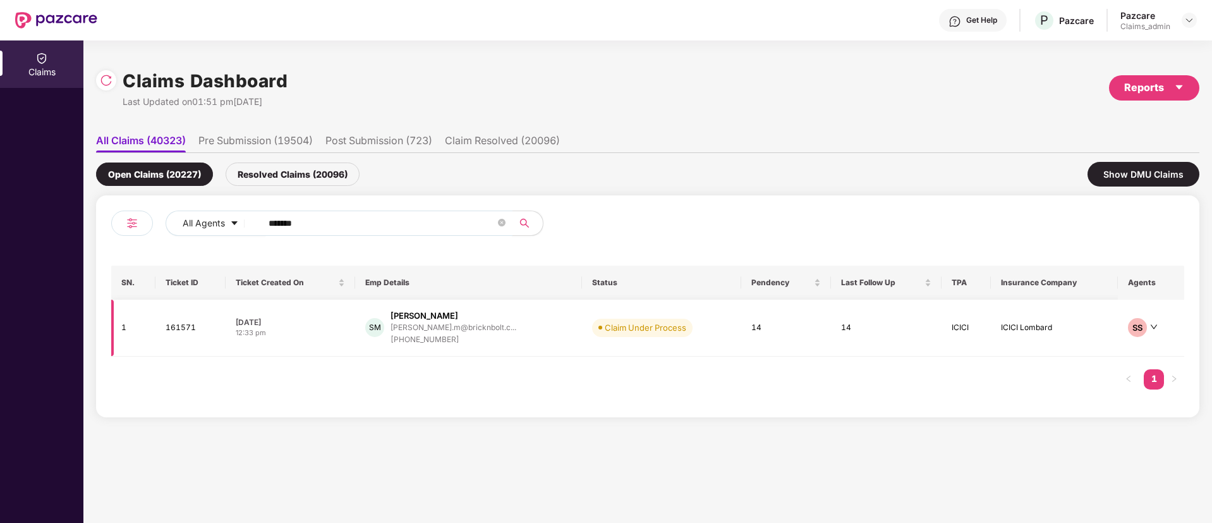
type input "******"
click at [343, 330] on div "12:33 pm" at bounding box center [290, 332] width 109 height 11
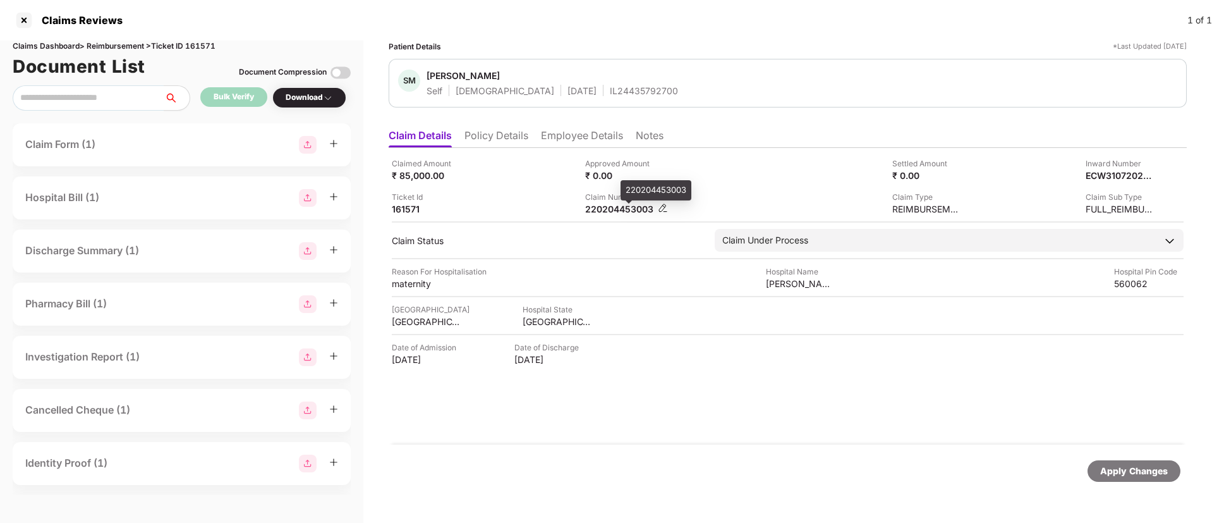
click at [602, 212] on div "220204453003" at bounding box center [620, 209] width 70 height 12
copy div "220204453003"
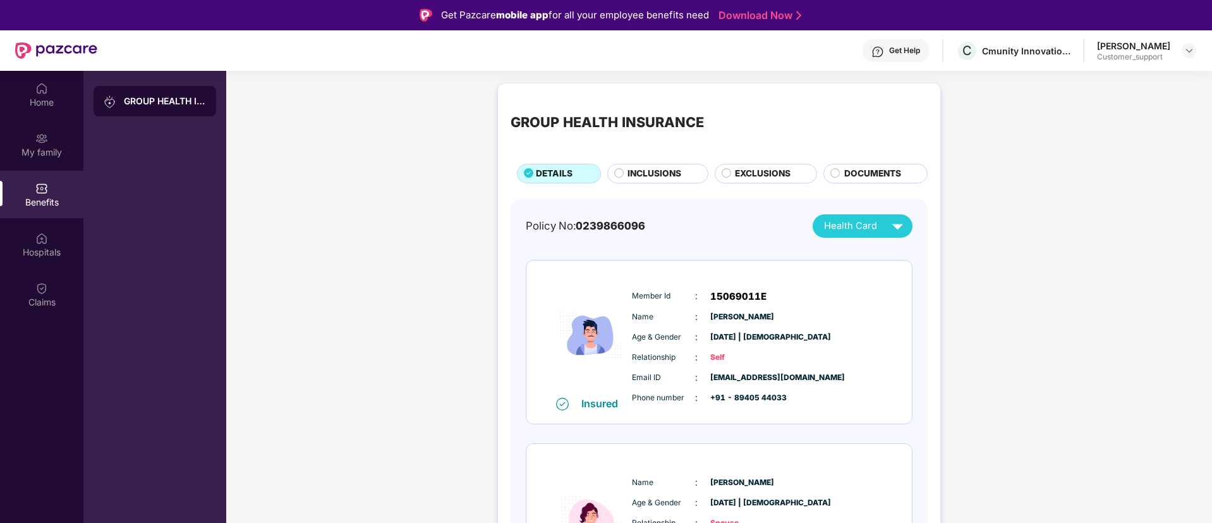
scroll to position [299, 0]
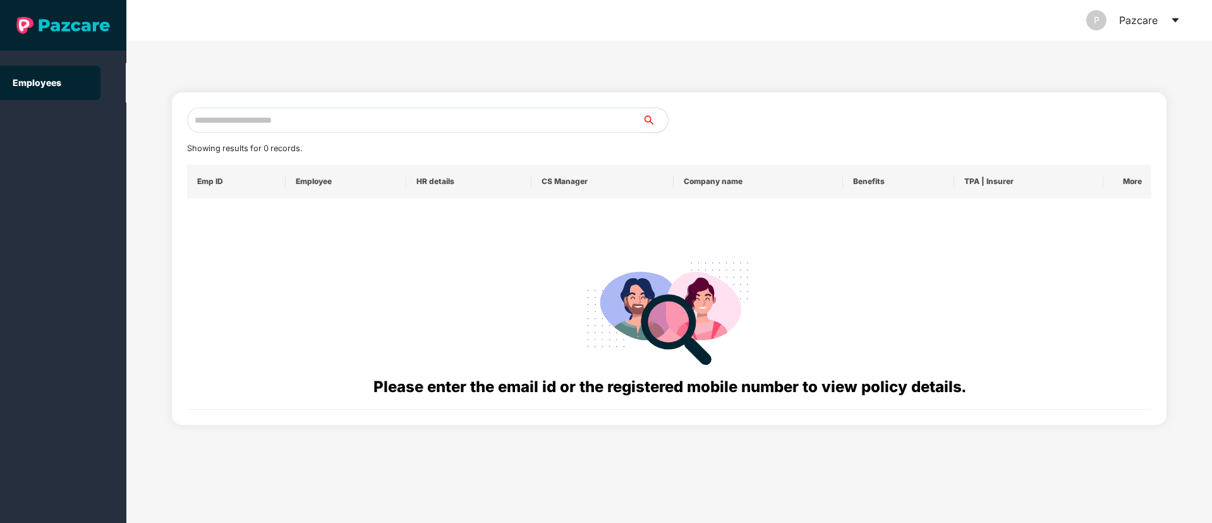
click at [252, 115] on input "text" at bounding box center [415, 119] width 456 height 25
paste input "**********"
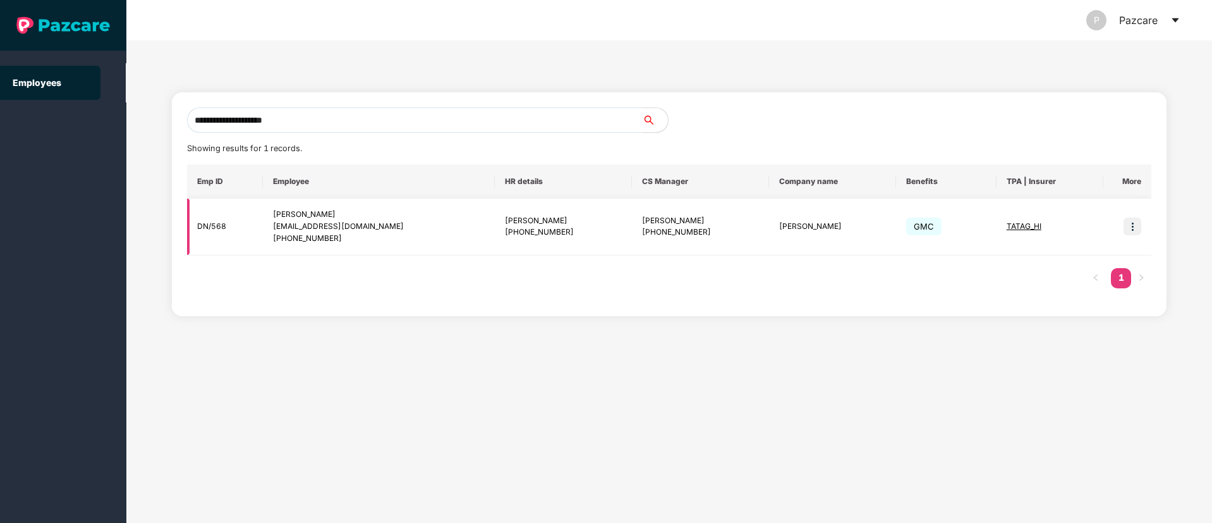
type input "**********"
click at [1136, 228] on img at bounding box center [1133, 226] width 18 height 18
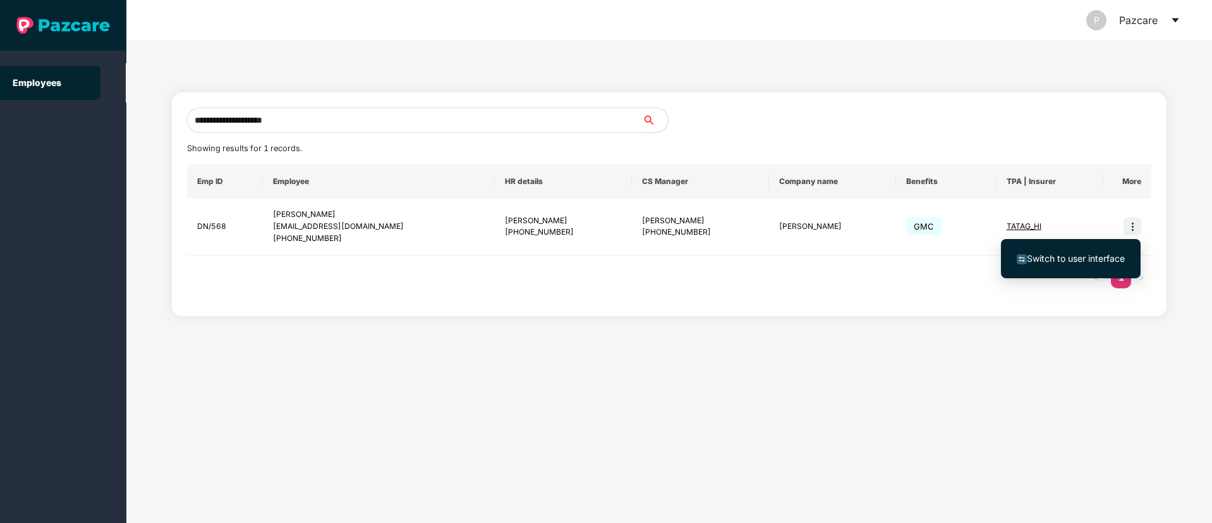
click at [1066, 253] on span "Switch to user interface" at bounding box center [1076, 258] width 98 height 11
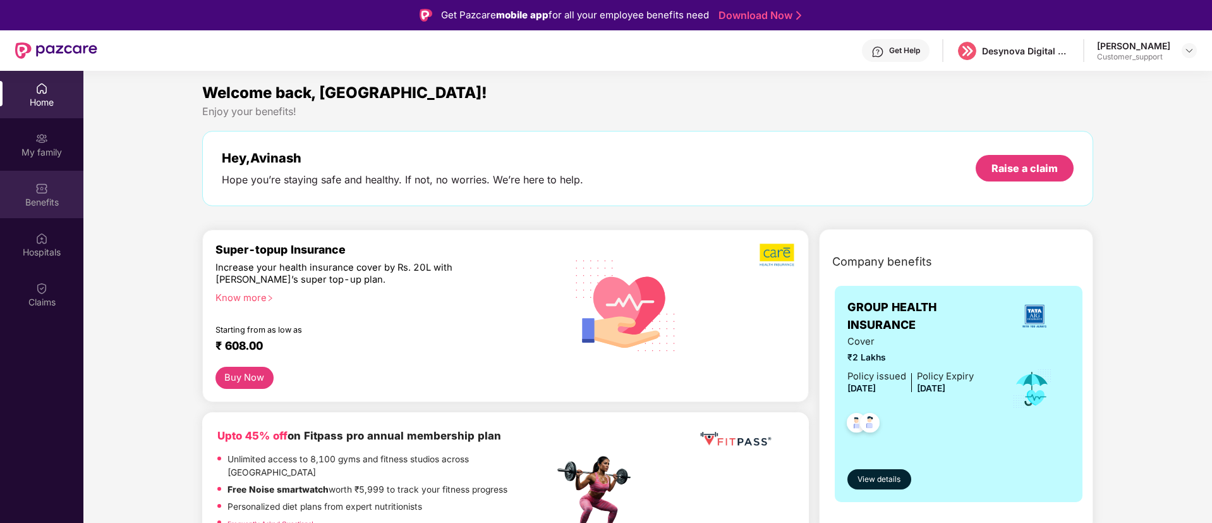
click at [29, 199] on div "Benefits" at bounding box center [41, 202] width 83 height 13
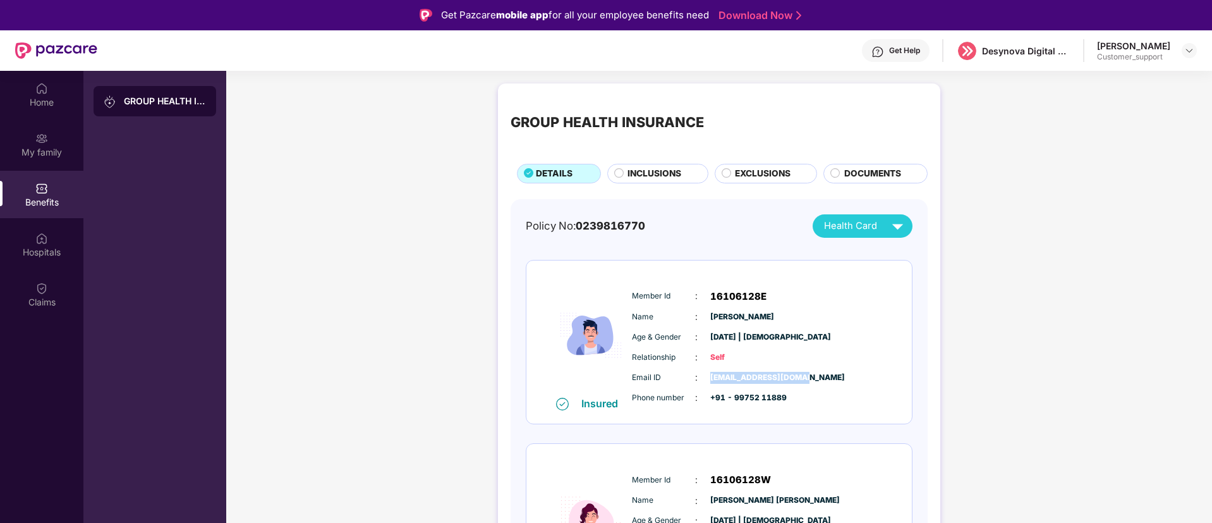
scroll to position [93, 0]
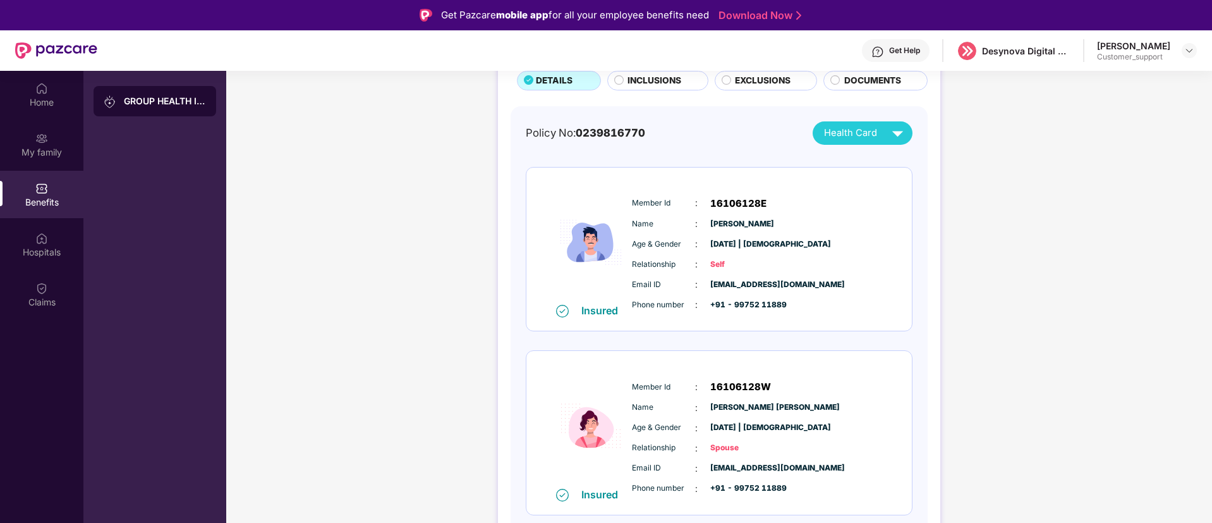
click at [430, 281] on div "GROUP HEALTH INSURANCE DETAILS INCLUSIONS EXCLUSIONS DOCUMENTS Policy No: 02398…" at bounding box center [719, 288] width 986 height 609
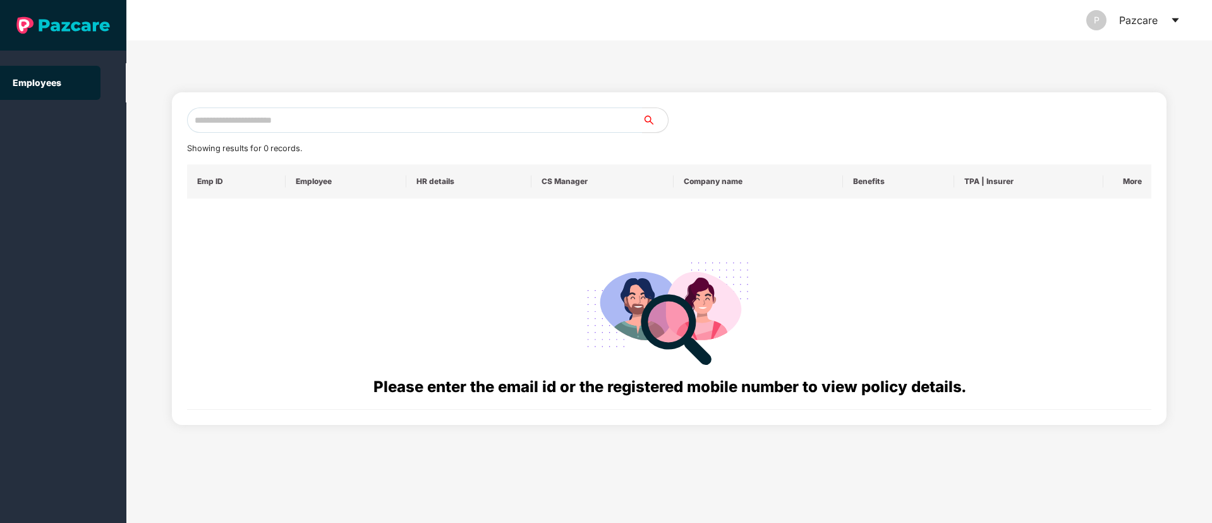
scroll to position [0, 0]
click at [270, 124] on input "text" at bounding box center [415, 119] width 456 height 25
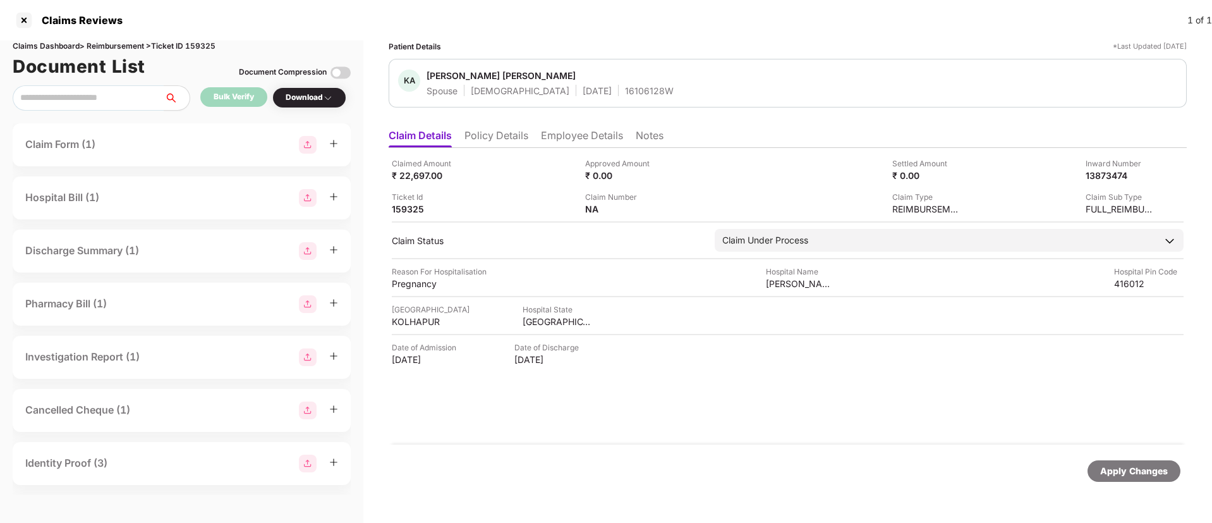
click at [577, 138] on li "Employee Details" at bounding box center [582, 138] width 82 height 18
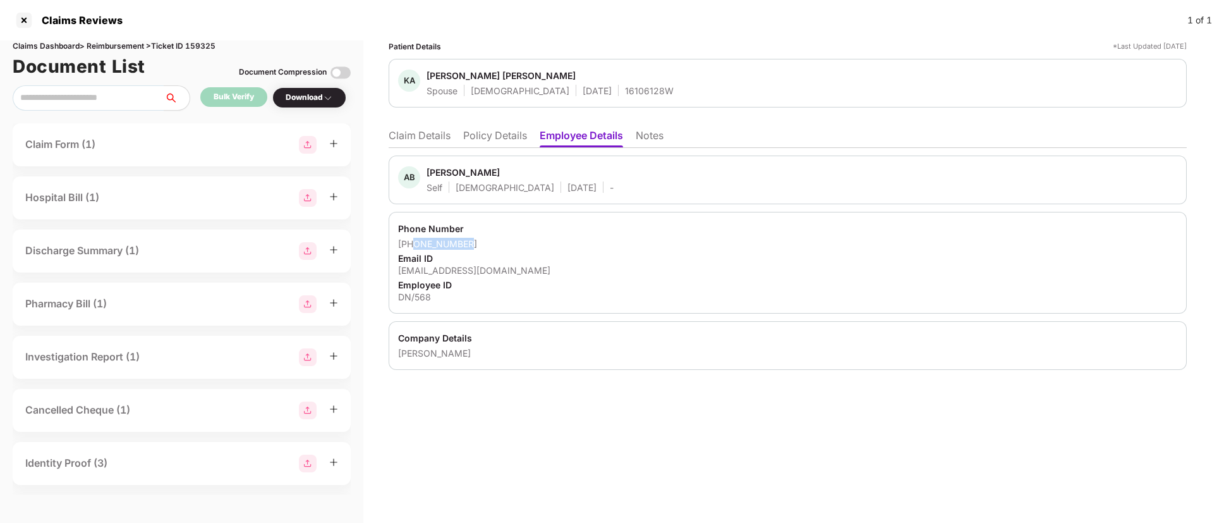
drag, startPoint x: 413, startPoint y: 248, endPoint x: 483, endPoint y: 241, distance: 70.4
click at [483, 241] on div "[PHONE_NUMBER]" at bounding box center [787, 244] width 779 height 12
copy div "9975211889"
click at [431, 138] on li "Claim Details" at bounding box center [420, 138] width 62 height 18
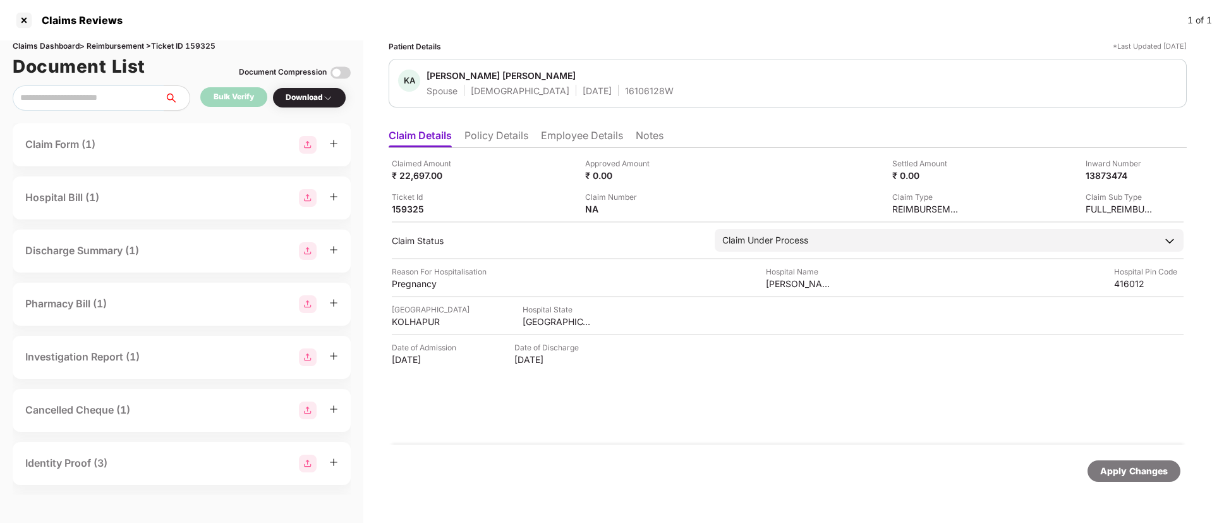
click at [558, 130] on li "Employee Details" at bounding box center [582, 138] width 82 height 18
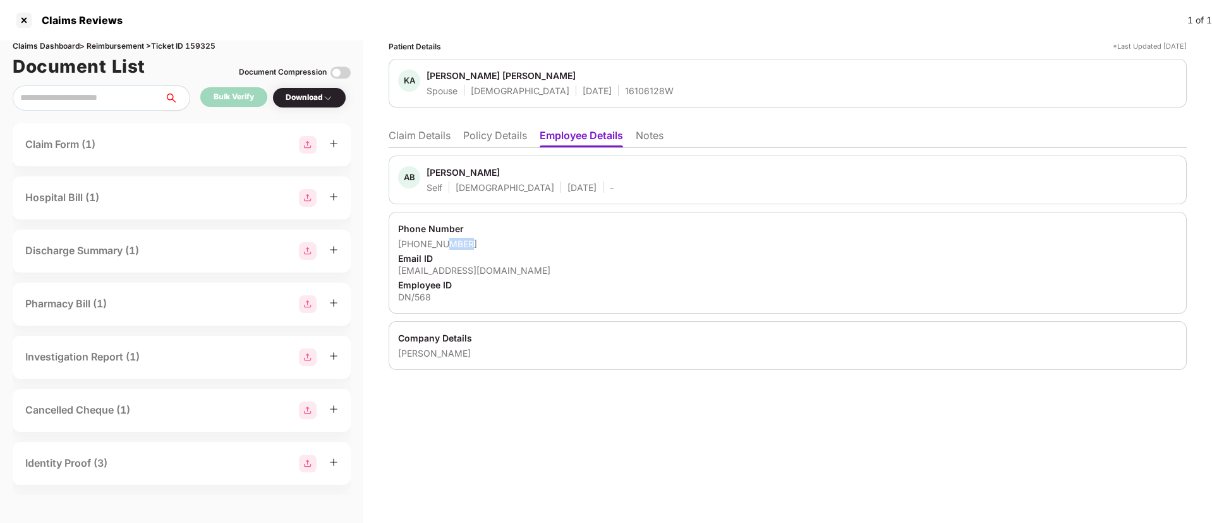
drag, startPoint x: 443, startPoint y: 246, endPoint x: 463, endPoint y: 246, distance: 20.2
click at [463, 246] on div "[PHONE_NUMBER]" at bounding box center [787, 244] width 779 height 12
copy div "1889"
click at [446, 95] on div "Spouse" at bounding box center [442, 91] width 31 height 12
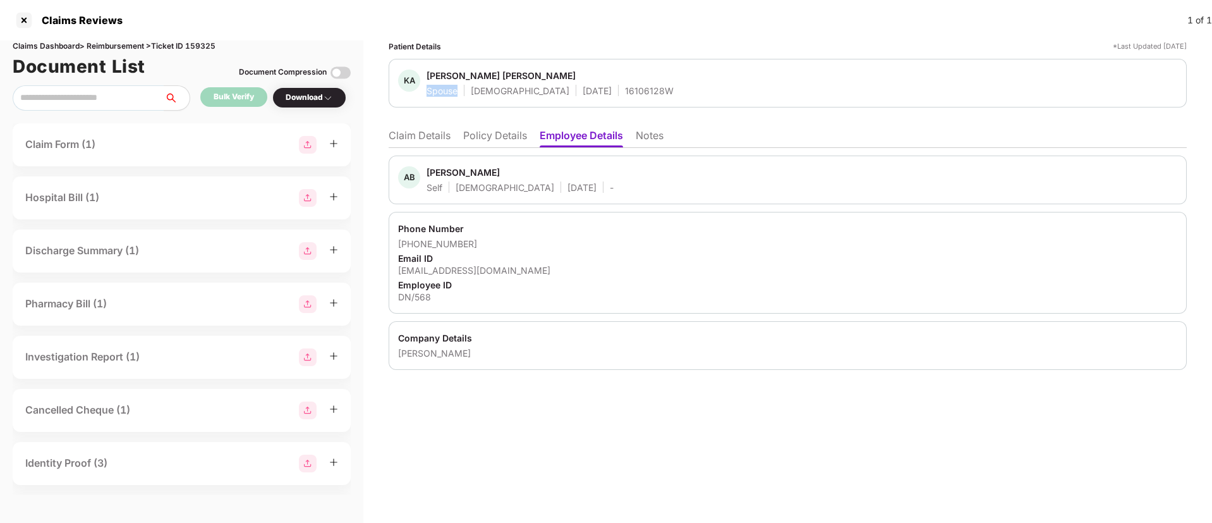
copy div "Spouse"
click at [442, 71] on div "[PERSON_NAME] [PERSON_NAME]" at bounding box center [501, 76] width 149 height 12
copy span "[PERSON_NAME] [PERSON_NAME]"
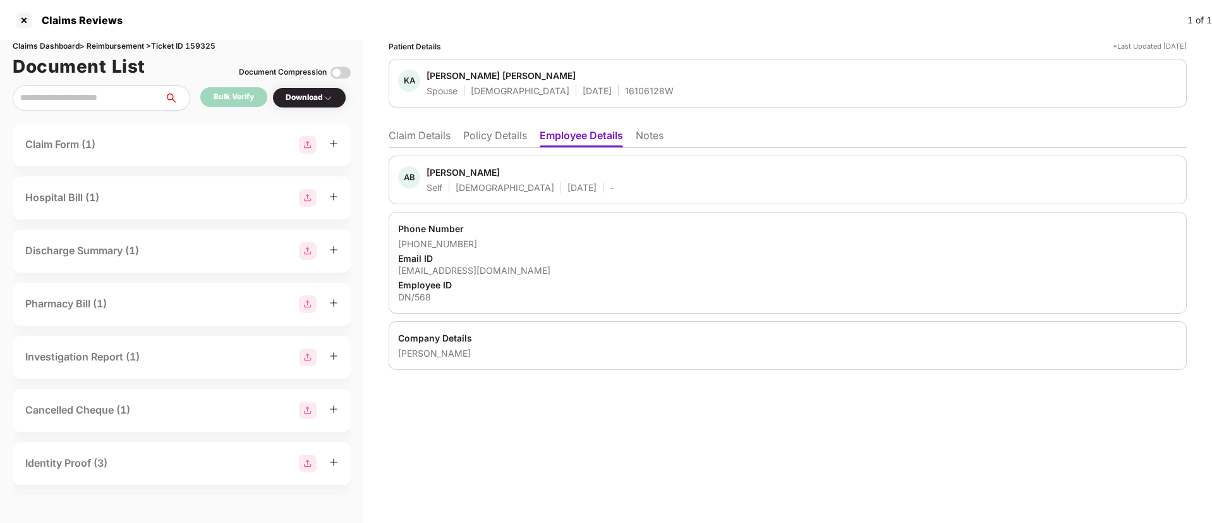
click at [424, 128] on ul "Claim Details Policy Details Employee Details Notes" at bounding box center [788, 135] width 798 height 25
click at [417, 138] on li "Claim Details" at bounding box center [420, 138] width 62 height 18
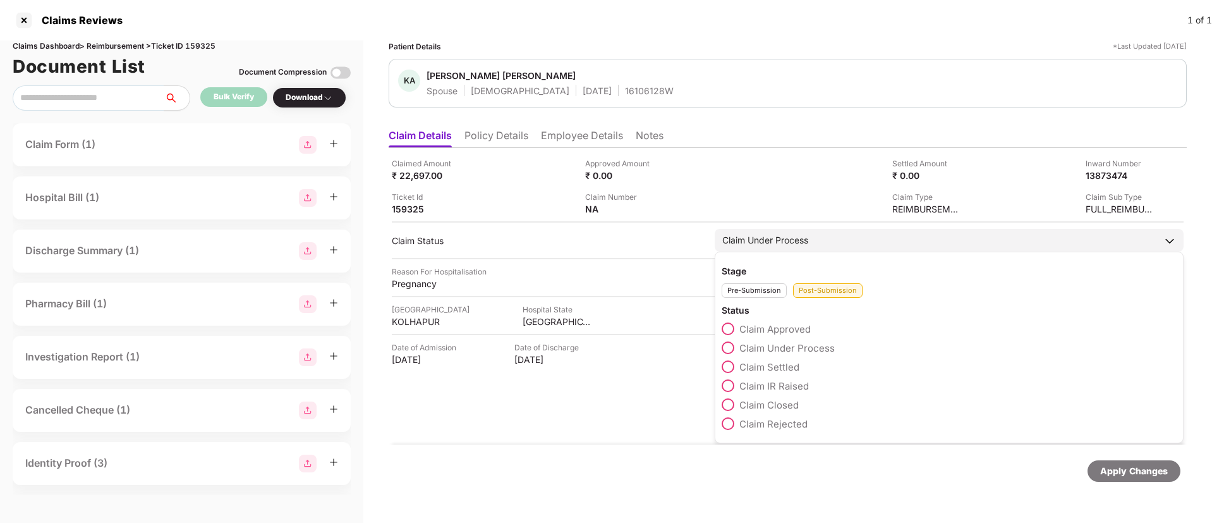
click at [727, 402] on span at bounding box center [728, 404] width 13 height 13
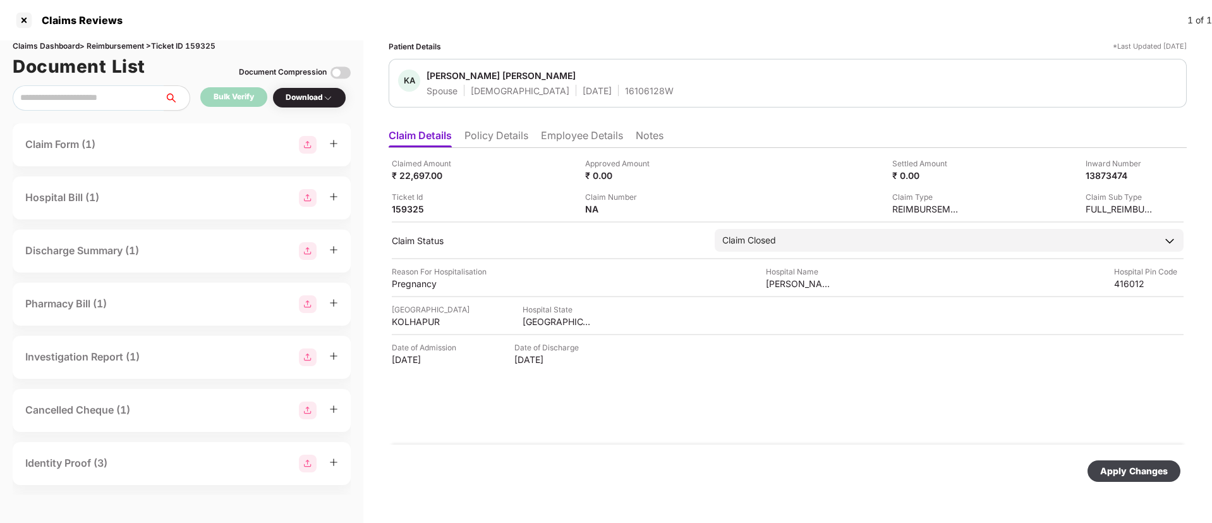
click at [1127, 465] on div "Apply Changes" at bounding box center [1134, 471] width 68 height 14
